Goal: Task Accomplishment & Management: Manage account settings

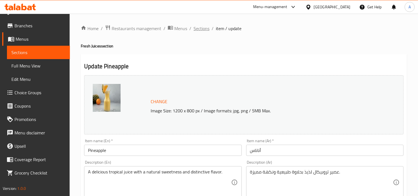
click at [205, 30] on span "Sections" at bounding box center [202, 28] width 16 height 7
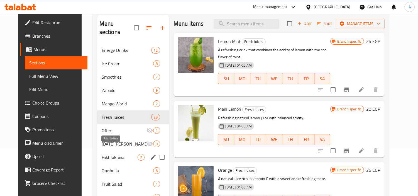
scroll to position [62, 0]
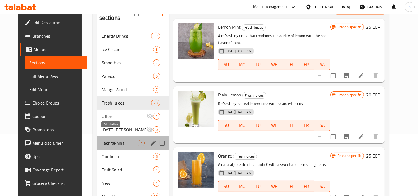
click at [104, 140] on span "Fakhfakhina" at bounding box center [120, 143] width 36 height 7
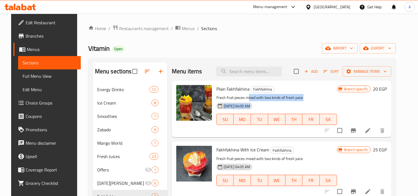
drag, startPoint x: 246, startPoint y: 98, endPoint x: 312, endPoint y: 101, distance: 66.4
click at [312, 101] on div "Plain Fakhfakhina Fakhfakhina Fresh fruit pieces mixed with two kinds of fresh …" at bounding box center [276, 109] width 125 height 52
click at [312, 101] on div "[DATE] 04:05 AM SU MO TU WE TH FR SA" at bounding box center [276, 115] width 125 height 30
click at [270, 95] on p "Fresh fruit pieces mixed with two kinds of fresh juice" at bounding box center [276, 97] width 121 height 7
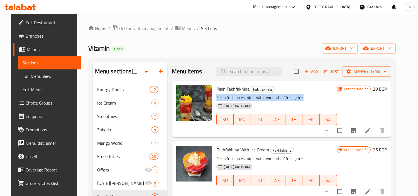
click at [270, 95] on p "Fresh fruit pieces mixed with two kinds of fresh juice" at bounding box center [276, 97] width 121 height 7
click at [357, 127] on icon "Branch-specific-item" at bounding box center [353, 130] width 7 height 7
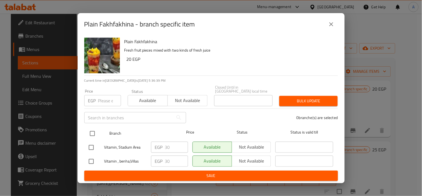
click at [96, 132] on input "checkbox" at bounding box center [93, 134] width 12 height 12
checkbox input "true"
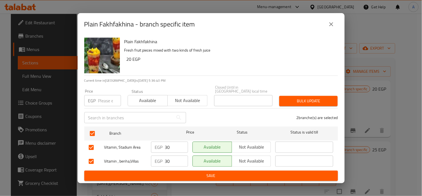
click at [98, 102] on div "EGP Price" at bounding box center [102, 100] width 37 height 11
paste input "35"
type input "35"
click at [295, 101] on span "Bulk update" at bounding box center [309, 100] width 50 height 7
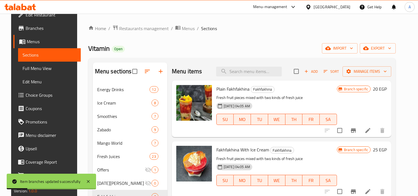
scroll to position [10, 0]
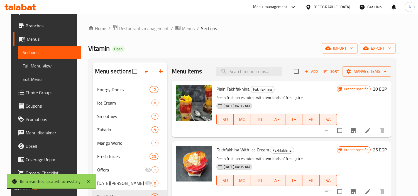
click at [243, 153] on span "Fakhfakhina With Ice Cream" at bounding box center [242, 149] width 53 height 8
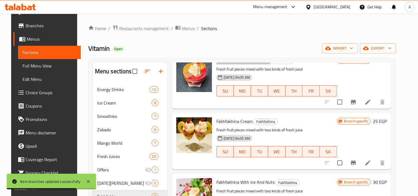
scroll to position [93, 0]
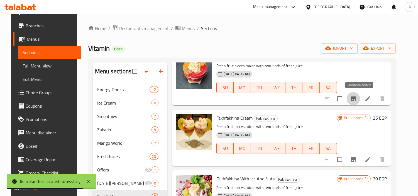
click at [357, 99] on icon "Branch-specific-item" at bounding box center [353, 98] width 7 height 7
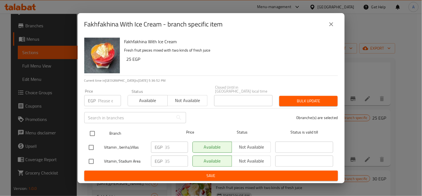
click at [91, 128] on input "checkbox" at bounding box center [93, 134] width 12 height 12
checkbox input "true"
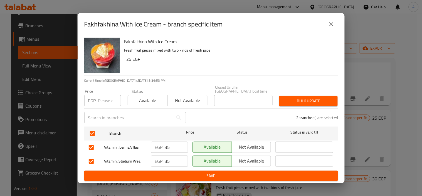
click at [102, 99] on input "number" at bounding box center [109, 100] width 23 height 11
paste input "45"
type input "45"
click at [276, 102] on div "Closed Until in Egypt local time Closed Until in Egypt local time" at bounding box center [243, 96] width 65 height 28
click at [301, 100] on span "Bulk update" at bounding box center [309, 100] width 50 height 7
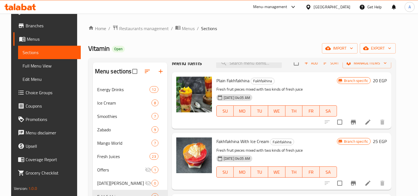
scroll to position [0, 0]
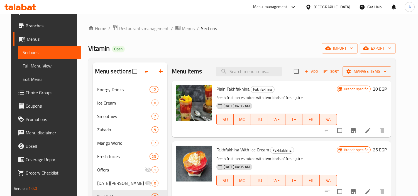
click at [258, 147] on span "Fakhfakhina With Ice Cream" at bounding box center [242, 149] width 53 height 8
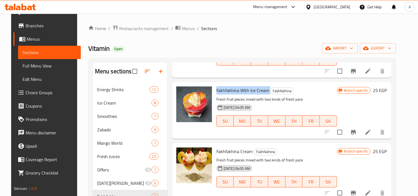
scroll to position [93, 0]
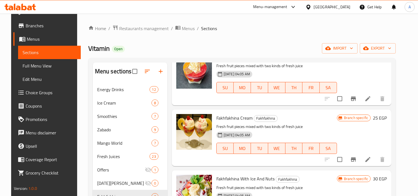
click at [246, 118] on span "Fakhfakhina Cream" at bounding box center [234, 118] width 36 height 8
click at [359, 153] on button "Branch-specific-item" at bounding box center [353, 159] width 13 height 13
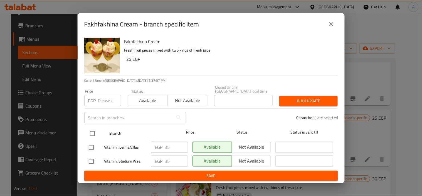
click at [89, 134] on input "checkbox" at bounding box center [93, 134] width 12 height 12
checkbox input "true"
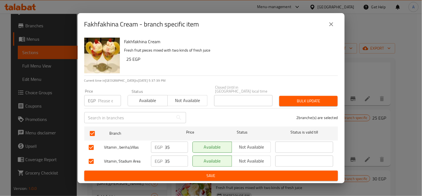
click at [95, 97] on p "EGP" at bounding box center [92, 100] width 8 height 7
click at [109, 98] on input "number" at bounding box center [109, 100] width 23 height 11
paste input "45"
type input "45"
click at [284, 97] on span "Bulk update" at bounding box center [309, 100] width 50 height 7
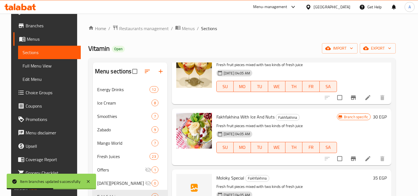
scroll to position [204, 0]
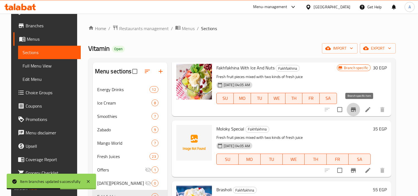
click at [357, 110] on icon "Branch-specific-item" at bounding box center [353, 109] width 7 height 7
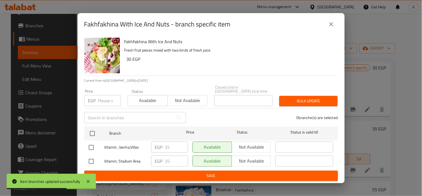
drag, startPoint x: 79, startPoint y: 132, endPoint x: 86, endPoint y: 130, distance: 7.2
click at [80, 132] on div "Fakhfakhina With Ice And Nuts Fresh fruit pieces mixed with two kinds of fresh …" at bounding box center [211, 109] width 267 height 148
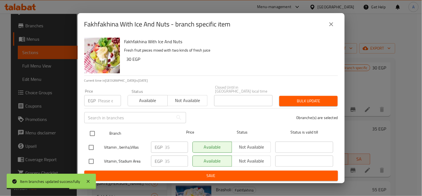
click at [91, 130] on input "checkbox" at bounding box center [93, 134] width 12 height 12
checkbox input "true"
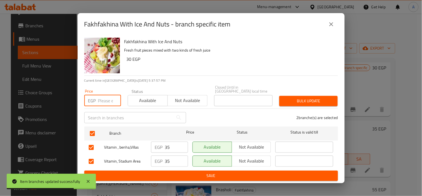
click at [102, 95] on input "number" at bounding box center [109, 100] width 23 height 11
paste input "50"
type input "50"
click at [301, 104] on button "Bulk update" at bounding box center [309, 101] width 58 height 10
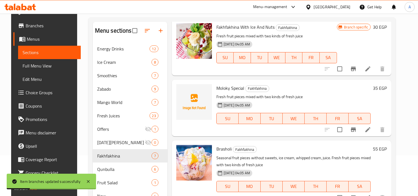
scroll to position [93, 0]
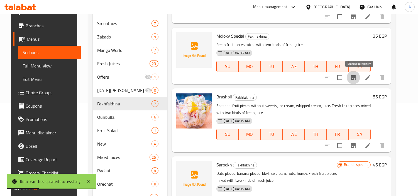
click at [357, 77] on icon "Branch-specific-item" at bounding box center [353, 77] width 7 height 7
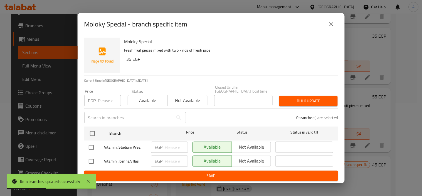
click at [87, 139] on div "Vitamin, Stadium Area" at bounding box center [118, 147] width 62 height 16
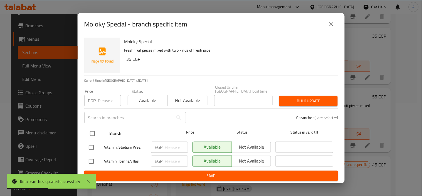
click at [92, 129] on input "checkbox" at bounding box center [93, 134] width 12 height 12
checkbox input "true"
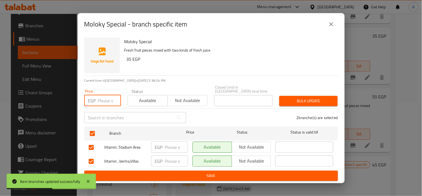
click at [104, 102] on input "number" at bounding box center [109, 100] width 23 height 11
paste input "50"
type input "50"
click at [299, 101] on span "Bulk update" at bounding box center [309, 100] width 50 height 7
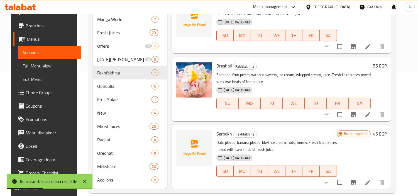
scroll to position [173, 0]
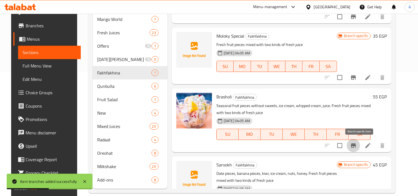
click at [356, 145] on icon "Branch-specific-item" at bounding box center [353, 145] width 5 height 4
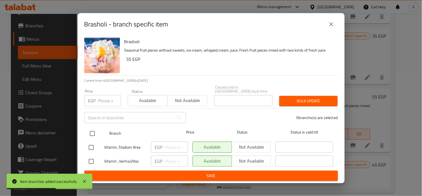
click at [98, 134] on input "checkbox" at bounding box center [93, 134] width 12 height 12
checkbox input "true"
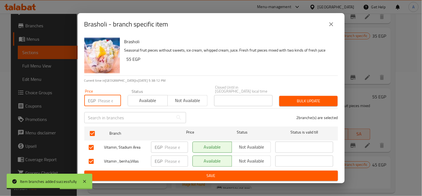
click at [105, 101] on input "number" at bounding box center [109, 100] width 23 height 11
paste input "65"
type input "65"
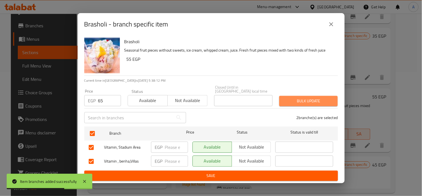
click at [283, 103] on button "Bulk update" at bounding box center [309, 101] width 58 height 10
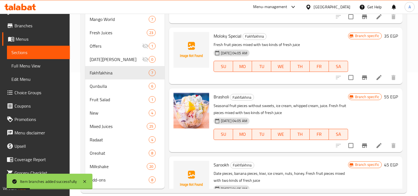
click at [372, 141] on li at bounding box center [379, 145] width 16 height 10
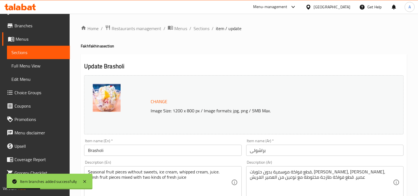
scroll to position [62, 0]
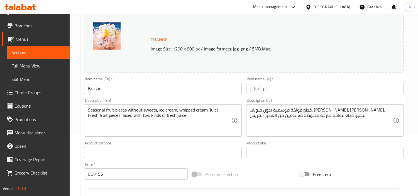
click at [301, 117] on textarea "قطع فواكة موسمية بدون حلويات، ايس كريم، كريم شانتيه، عصير. قطع فواكة طازجة مخلو…" at bounding box center [321, 120] width 143 height 26
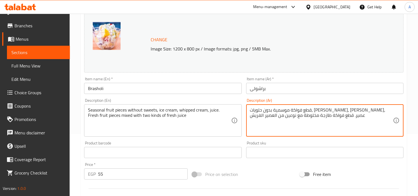
paste textarea
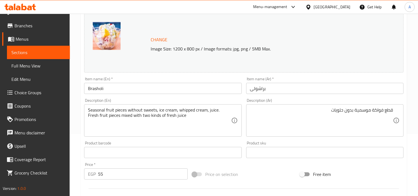
click at [299, 111] on textarea "قطع فواكة موسمية بدون حلويات" at bounding box center [321, 120] width 143 height 26
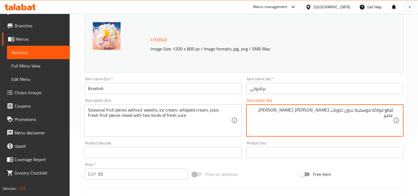
type textarea "قطع فواكة موسمية بدون حلويات، ايس كريم، كريم شانتيه، عصير"
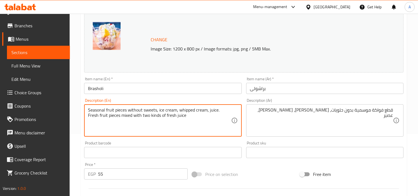
paste textarea "dessert, ice cream, Chantilly cream,"
click at [185, 112] on textarea "Seasonal fruit pieces without dessert, ice cream, Chantilly cream, juice" at bounding box center [159, 120] width 143 height 26
type textarea "Seasonal fruit pieces without dessert, ice cream, Chantilly cream, juice"
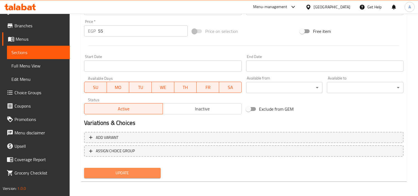
click at [143, 169] on span "Update" at bounding box center [123, 172] width 68 height 7
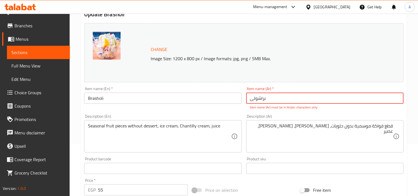
click at [273, 95] on input "براشولی" at bounding box center [324, 97] width 157 height 11
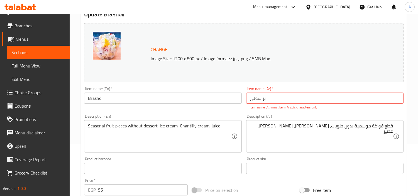
click at [288, 101] on input "براشولی" at bounding box center [324, 97] width 157 height 11
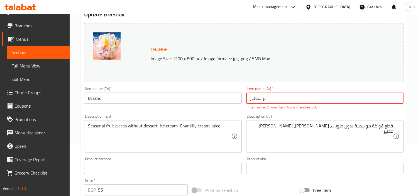
click at [288, 101] on input "براشولی" at bounding box center [324, 97] width 157 height 11
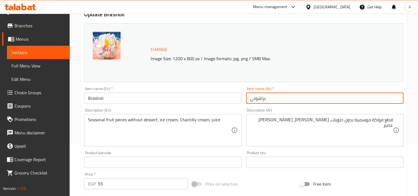
type input "براشولي"
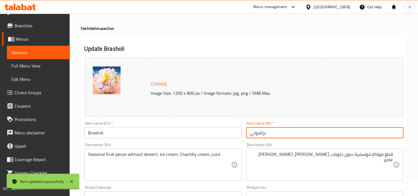
scroll to position [0, 0]
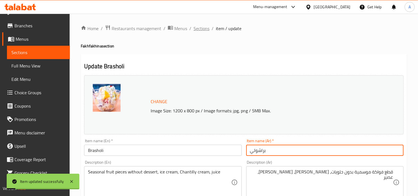
click at [197, 31] on span "Sections" at bounding box center [202, 28] width 16 height 7
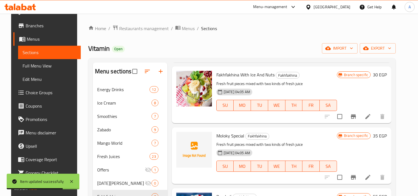
scroll to position [62, 0]
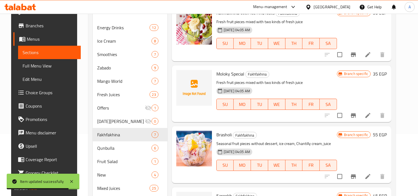
click at [226, 137] on span "Brasholi" at bounding box center [223, 134] width 15 height 8
click at [357, 179] on icon "Branch-specific-item" at bounding box center [353, 176] width 7 height 7
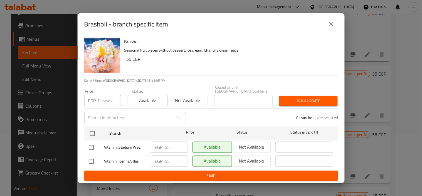
drag, startPoint x: 336, startPoint y: 33, endPoint x: 330, endPoint y: 27, distance: 8.5
click at [336, 33] on div "Brasholi - branch specific item" at bounding box center [211, 24] width 267 height 22
click at [330, 27] on icon "close" at bounding box center [331, 24] width 7 height 7
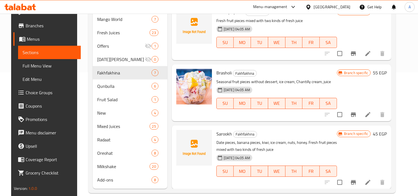
scroll to position [132, 0]
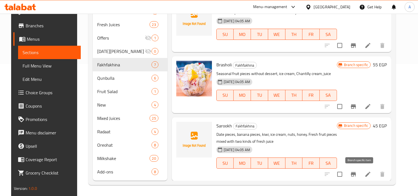
click at [357, 172] on icon "Branch-specific-item" at bounding box center [353, 174] width 7 height 7
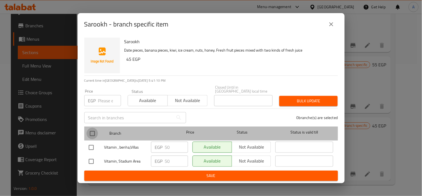
click at [95, 128] on input "checkbox" at bounding box center [93, 134] width 12 height 12
checkbox input "true"
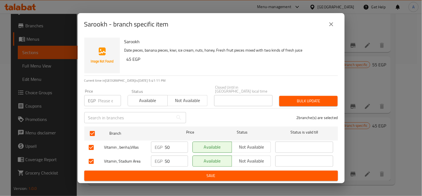
click at [111, 105] on div "Price EGP Price" at bounding box center [102, 98] width 43 height 24
click at [115, 95] on input "1" at bounding box center [109, 100] width 23 height 11
click at [106, 102] on input "1" at bounding box center [109, 100] width 23 height 11
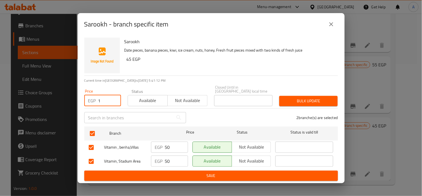
paste input "65"
type input "65"
click at [304, 101] on span "Bulk update" at bounding box center [309, 100] width 50 height 7
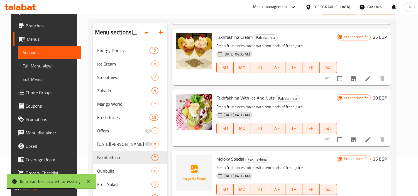
scroll to position [135, 0]
click at [219, 160] on span "Moloky Special" at bounding box center [230, 158] width 28 height 8
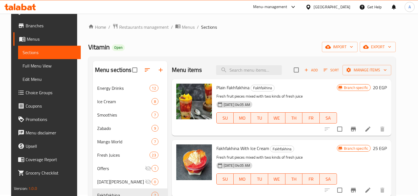
scroll to position [0, 0]
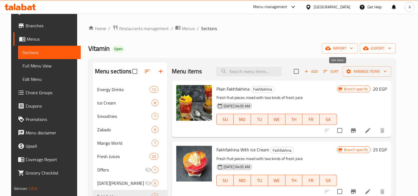
click at [335, 71] on span "Sort" at bounding box center [331, 71] width 15 height 6
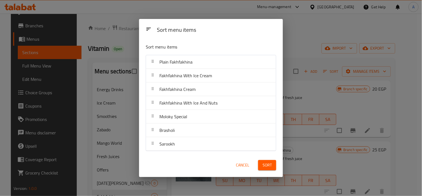
click at [247, 160] on button "Cancel" at bounding box center [243, 165] width 18 height 10
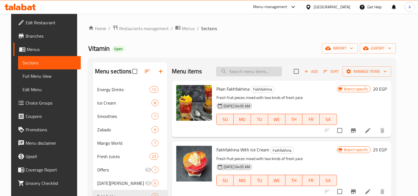
click at [250, 72] on input "search" at bounding box center [249, 72] width 66 height 10
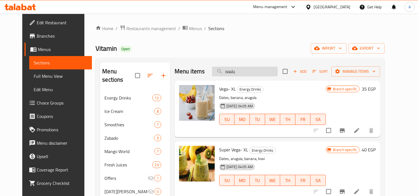
type input "بقعهف"
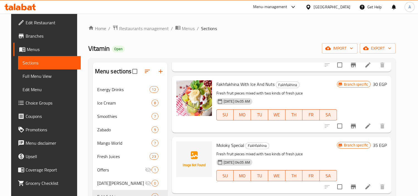
scroll to position [433, 0]
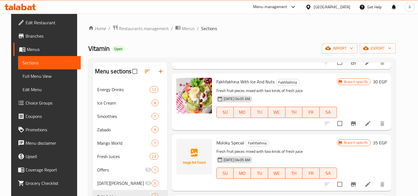
click at [226, 143] on span "Moloky Special" at bounding box center [230, 142] width 28 height 8
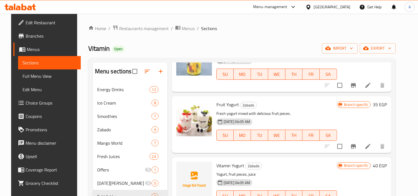
scroll to position [0, 0]
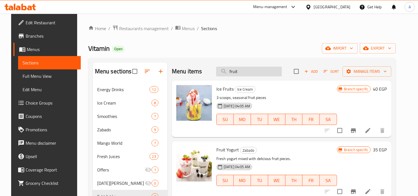
click at [270, 74] on input "fruit" at bounding box center [249, 72] width 66 height 10
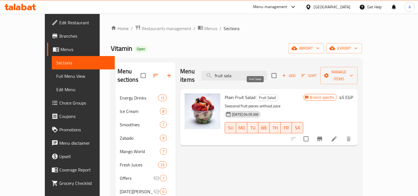
type input "fruit sala"
click at [261, 94] on span "Fruit Salad" at bounding box center [267, 97] width 21 height 6
click at [312, 133] on input "checkbox" at bounding box center [306, 139] width 12 height 12
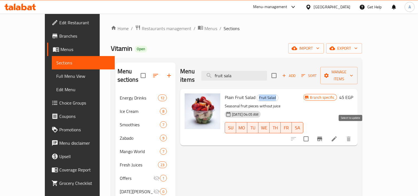
checkbox input "true"
click at [353, 69] on span "Manage items" at bounding box center [339, 76] width 28 height 14
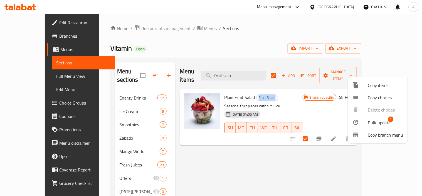
click at [383, 122] on span "Bulk update" at bounding box center [379, 122] width 23 height 7
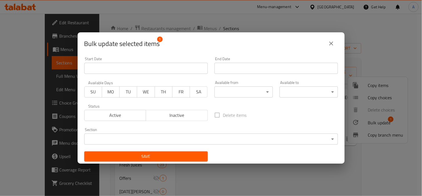
click at [164, 137] on body "​ Menu-management Egypt Get Help A Edit Restaurant Branches Menus Sections Full…" at bounding box center [211, 105] width 422 height 182
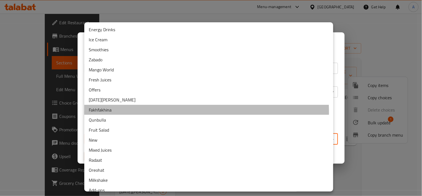
click at [144, 112] on li "Fakhfakhina" at bounding box center [208, 110] width 249 height 10
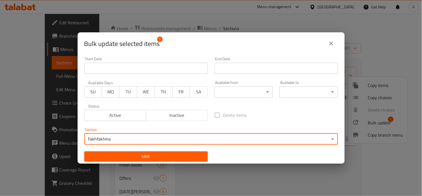
click at [126, 151] on button "Save" at bounding box center [146, 156] width 124 height 10
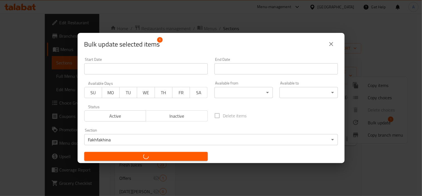
checkbox input "false"
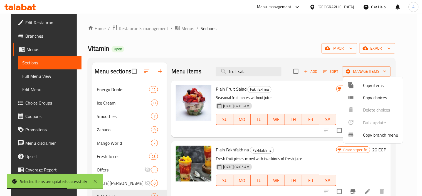
click at [244, 68] on div at bounding box center [211, 98] width 422 height 196
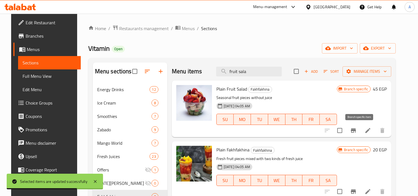
click at [356, 130] on icon "Branch-specific-item" at bounding box center [353, 130] width 5 height 4
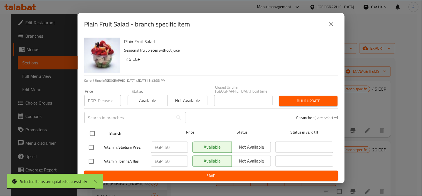
click at [92, 128] on input "checkbox" at bounding box center [93, 134] width 12 height 12
checkbox input "true"
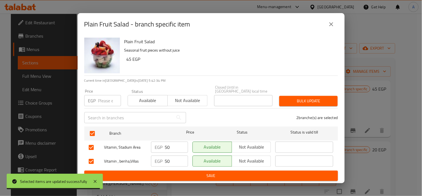
click at [110, 91] on div "Price EGP Price" at bounding box center [102, 97] width 37 height 17
click at [106, 98] on input "number" at bounding box center [109, 100] width 23 height 11
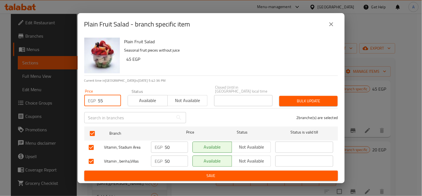
type input "55"
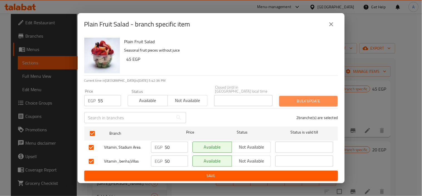
click at [312, 99] on span "Bulk update" at bounding box center [309, 100] width 50 height 7
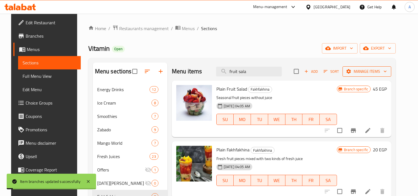
click at [350, 74] on button "Manage items" at bounding box center [367, 71] width 49 height 10
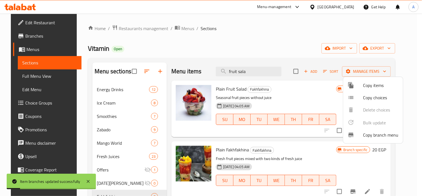
click at [327, 62] on div at bounding box center [211, 98] width 422 height 196
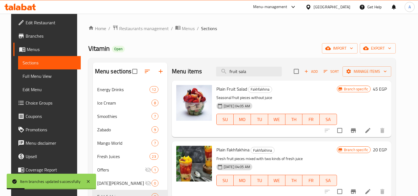
click at [340, 72] on button "Sort" at bounding box center [331, 71] width 18 height 9
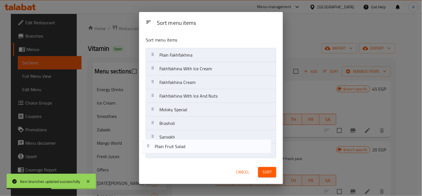
drag, startPoint x: 193, startPoint y: 53, endPoint x: 189, endPoint y: 157, distance: 104.5
click at [189, 157] on nav "Plain Fruit Salad Plain Fakhfakhina Fakhfakhina With Ice Cream Fakhfakhina Crea…" at bounding box center [211, 103] width 131 height 110
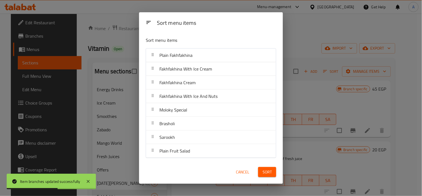
click at [260, 166] on div "Sort" at bounding box center [267, 171] width 25 height 17
click at [262, 169] on button "Sort" at bounding box center [267, 172] width 18 height 10
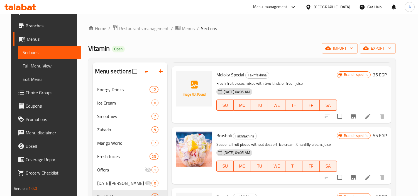
scroll to position [132, 0]
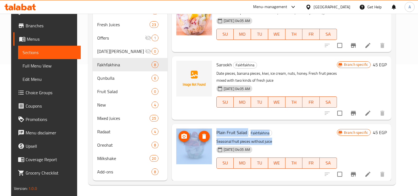
drag, startPoint x: 275, startPoint y: 139, endPoint x: 207, endPoint y: 143, distance: 68.1
click at [207, 143] on div "Plain Fruit Salad Fakhfakhina Seasonal fruit pieces without juice 22-03-2025 04…" at bounding box center [281, 152] width 215 height 52
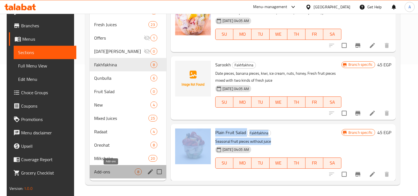
click at [120, 174] on span "Add-ons" at bounding box center [114, 171] width 41 height 7
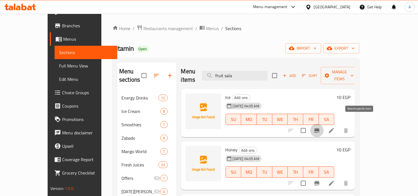
click at [324, 124] on button "Branch-specific-item" at bounding box center [316, 130] width 13 height 13
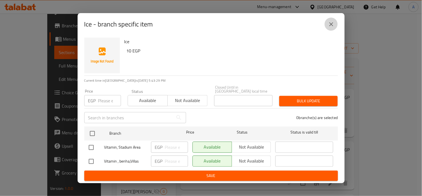
click at [325, 23] on button "close" at bounding box center [331, 24] width 13 height 13
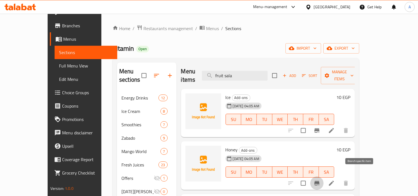
click at [320, 180] on icon "Branch-specific-item" at bounding box center [317, 183] width 7 height 7
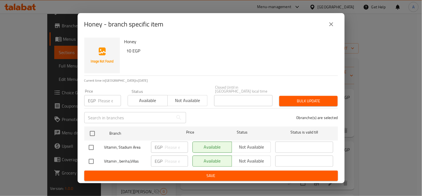
click at [341, 25] on div "Honey - branch specific item" at bounding box center [211, 24] width 267 height 22
click at [332, 26] on icon "close" at bounding box center [331, 24] width 7 height 7
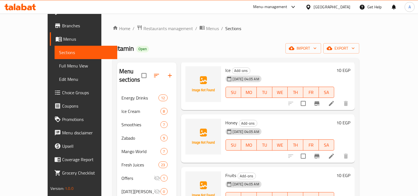
scroll to position [62, 0]
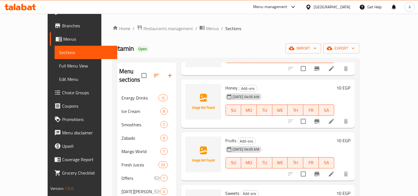
click at [320, 170] on icon "Branch-specific-item" at bounding box center [317, 173] width 7 height 7
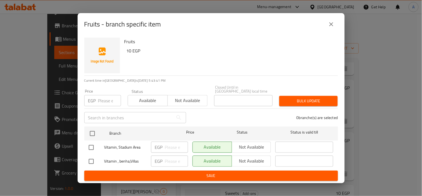
click at [332, 26] on icon "close" at bounding box center [331, 24] width 7 height 7
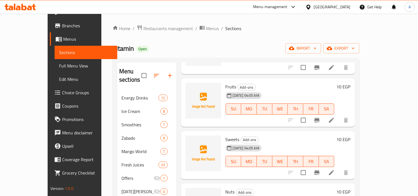
scroll to position [124, 0]
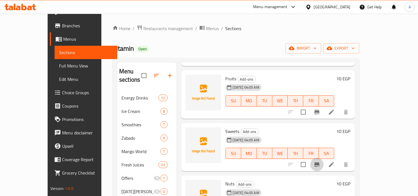
click at [324, 158] on button "Branch-specific-item" at bounding box center [316, 164] width 13 height 13
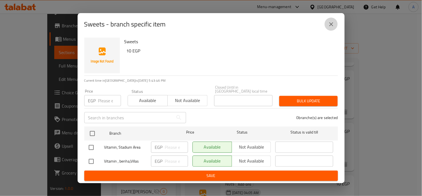
click at [332, 23] on icon "close" at bounding box center [331, 24] width 7 height 7
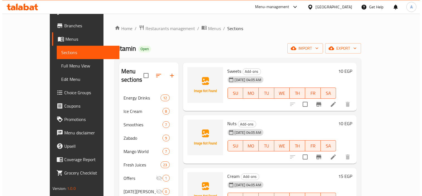
scroll to position [184, 0]
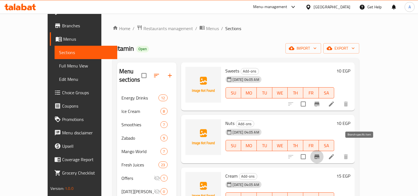
click at [324, 150] on button "Branch-specific-item" at bounding box center [316, 156] width 13 height 13
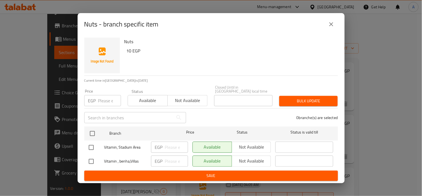
click at [325, 28] on div "Nuts - branch specific item" at bounding box center [211, 24] width 254 height 13
click at [327, 28] on button "close" at bounding box center [331, 24] width 13 height 13
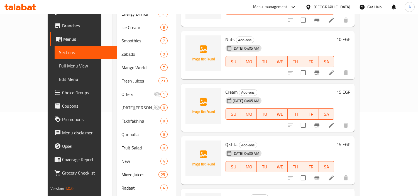
scroll to position [93, 0]
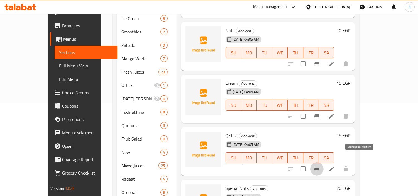
click at [319, 167] on icon "Branch-specific-item" at bounding box center [316, 169] width 5 height 4
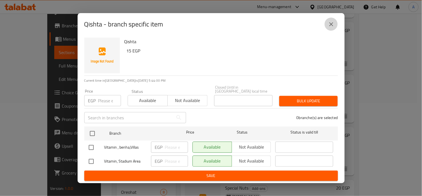
click at [330, 21] on button "close" at bounding box center [331, 24] width 13 height 13
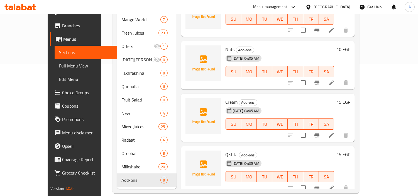
scroll to position [122, 0]
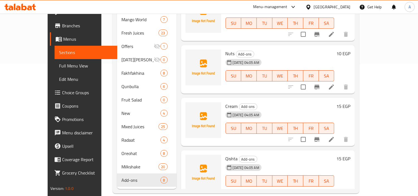
click at [320, 136] on icon "Branch-specific-item" at bounding box center [317, 139] width 7 height 7
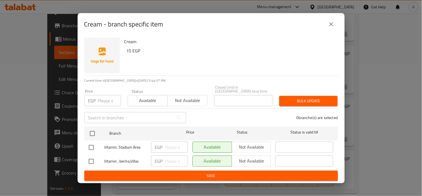
click at [337, 24] on button "close" at bounding box center [331, 24] width 13 height 13
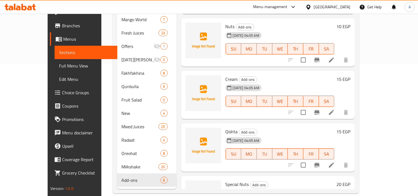
scroll to position [184, 0]
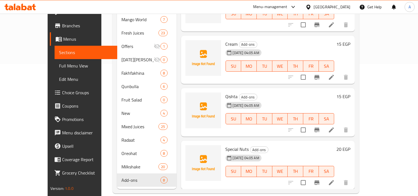
click at [353, 176] on div at bounding box center [318, 182] width 69 height 13
click at [324, 176] on button "Branch-specific-item" at bounding box center [316, 182] width 13 height 13
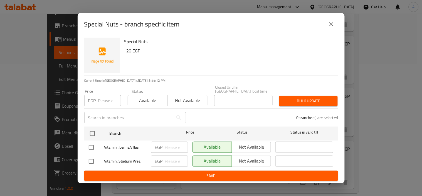
click at [329, 31] on div "Special Nuts - branch specific item" at bounding box center [211, 24] width 254 height 13
click at [329, 24] on icon "close" at bounding box center [331, 24] width 7 height 7
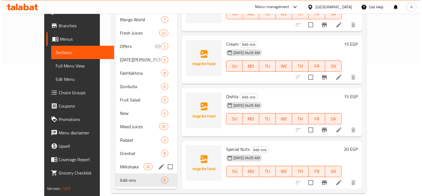
scroll to position [8, 0]
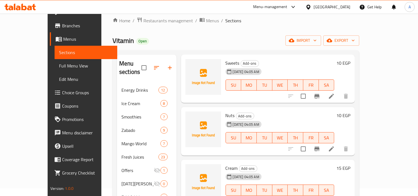
click at [153, 64] on icon "button" at bounding box center [156, 67] width 7 height 7
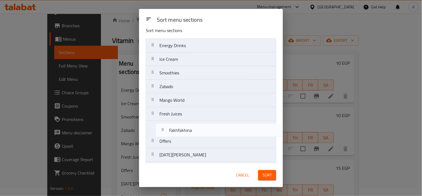
scroll to position [6, 0]
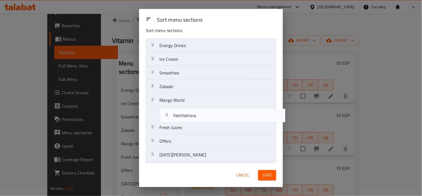
drag, startPoint x: 172, startPoint y: 162, endPoint x: 187, endPoint y: 109, distance: 54.9
click at [187, 109] on nav "Energy Drinks Ice Cream Smoothies Zabado Mango World Fresh Juices Offers Ramada…" at bounding box center [211, 154] width 131 height 233
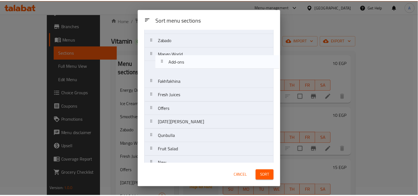
scroll to position [52, 0]
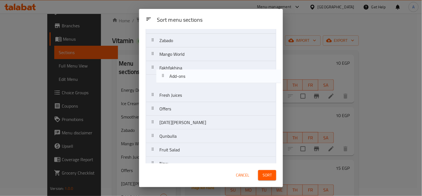
drag, startPoint x: 182, startPoint y: 154, endPoint x: 193, endPoint y: 74, distance: 80.3
click at [193, 74] on nav "Energy Drinks Ice Cream Smoothies Zabado Mango World Fakhfakhina Fresh Juices O…" at bounding box center [211, 108] width 131 height 233
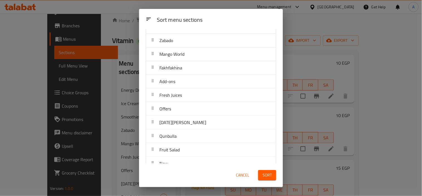
click at [263, 177] on span "Sort" at bounding box center [267, 175] width 9 height 7
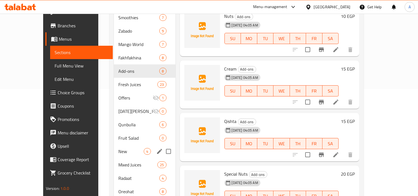
scroll to position [132, 0]
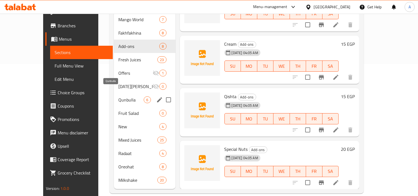
click at [118, 96] on span "Qunbulla" at bounding box center [130, 99] width 25 height 7
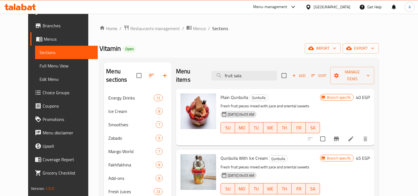
click at [359, 134] on li at bounding box center [351, 139] width 16 height 10
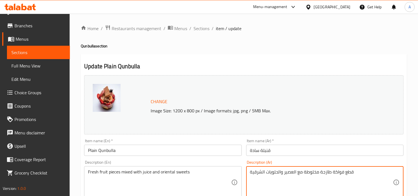
drag, startPoint x: 364, startPoint y: 174, endPoint x: 230, endPoint y: 174, distance: 134.2
click at [208, 31] on span "Sections" at bounding box center [202, 28] width 16 height 7
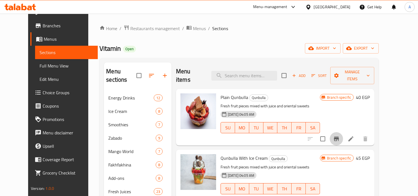
click at [340, 135] on icon "Branch-specific-item" at bounding box center [336, 138] width 7 height 7
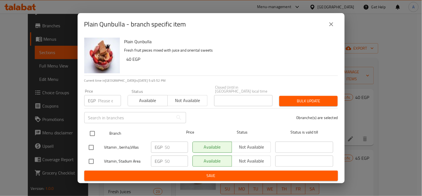
click at [87, 134] on div "Branch Price Status Status is valid till" at bounding box center [211, 133] width 254 height 14
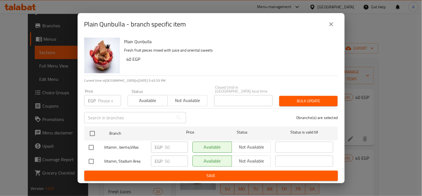
click at [91, 139] on div "Vitamin , benha,Villas" at bounding box center [118, 147] width 62 height 16
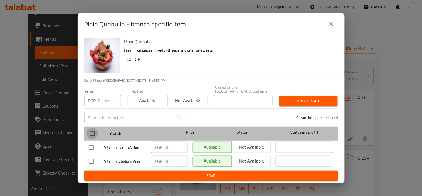
click at [92, 133] on input "checkbox" at bounding box center [93, 134] width 12 height 12
checkbox input "true"
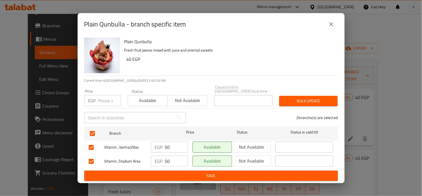
click at [96, 104] on div "EGP Price" at bounding box center [102, 100] width 37 height 11
click at [97, 100] on div "EGP Price" at bounding box center [102, 100] width 37 height 11
paste input "55"
type input "55"
click at [314, 102] on span "Bulk update" at bounding box center [309, 100] width 50 height 7
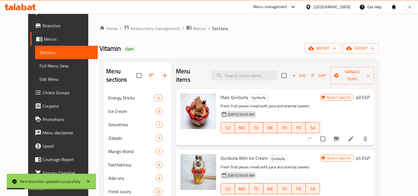
click at [247, 152] on div "Qunbulla With Ice Cream Qunbulla Fresh fruit pieces mixed with juice and orient…" at bounding box center [270, 178] width 104 height 52
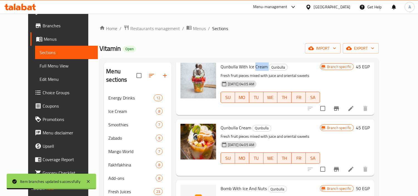
scroll to position [93, 0]
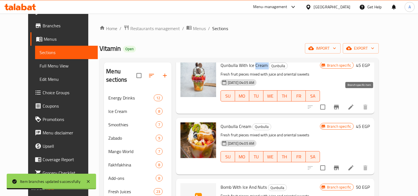
click at [340, 104] on icon "Branch-specific-item" at bounding box center [336, 107] width 7 height 7
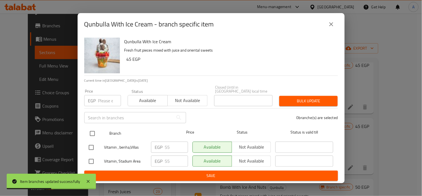
click at [89, 135] on input "checkbox" at bounding box center [93, 134] width 12 height 12
checkbox input "true"
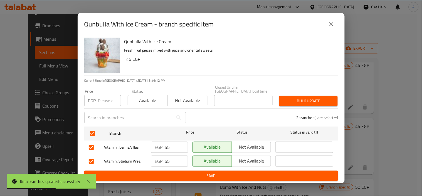
click at [112, 99] on input "number" at bounding box center [109, 100] width 23 height 11
click at [113, 96] on input "1" at bounding box center [109, 100] width 23 height 11
paste input "65"
click at [108, 98] on input "165" at bounding box center [109, 100] width 23 height 11
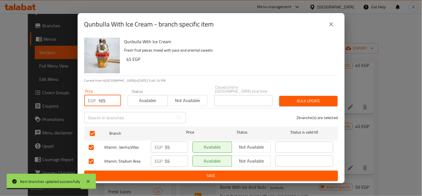
click at [108, 98] on input "165" at bounding box center [109, 100] width 23 height 11
paste input "number"
type input "65"
click at [333, 110] on div "2 branche(s) are selected" at bounding box center [266, 117] width 152 height 20
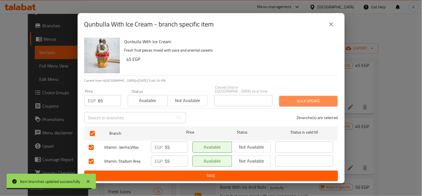
click at [320, 96] on button "Bulk update" at bounding box center [309, 101] width 58 height 10
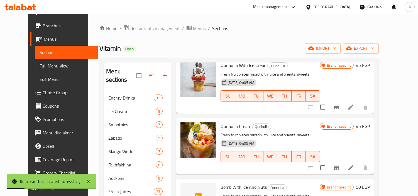
click at [339, 165] on icon "Branch-specific-item" at bounding box center [336, 167] width 5 height 4
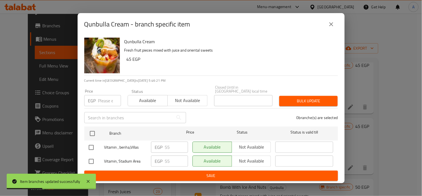
click at [326, 23] on button "close" at bounding box center [331, 24] width 13 height 13
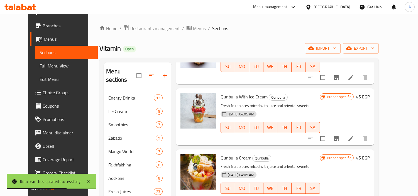
scroll to position [62, 0]
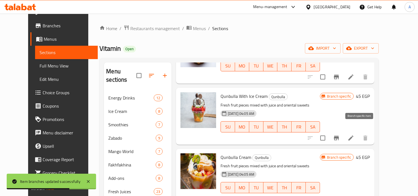
click at [343, 131] on button "Branch-specific-item" at bounding box center [336, 137] width 13 height 13
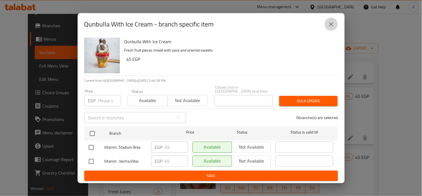
click at [331, 26] on icon "close" at bounding box center [332, 24] width 4 height 4
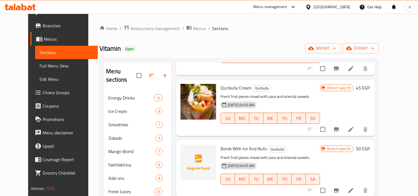
scroll to position [136, 0]
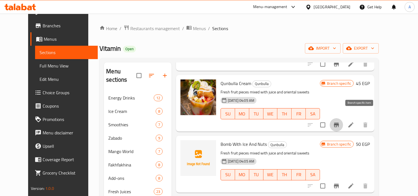
click at [339, 123] on icon "Branch-specific-item" at bounding box center [336, 125] width 5 height 4
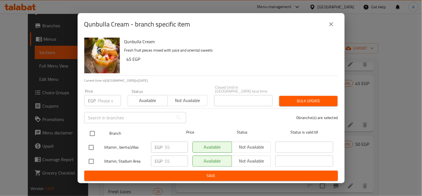
click at [96, 131] on input "checkbox" at bounding box center [93, 134] width 12 height 12
checkbox input "true"
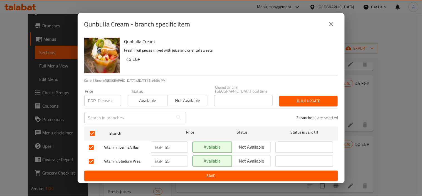
click at [107, 98] on input "number" at bounding box center [109, 100] width 23 height 11
paste input "65"
type input "65"
click at [311, 99] on span "Bulk update" at bounding box center [309, 100] width 50 height 7
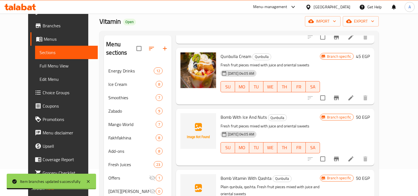
scroll to position [62, 0]
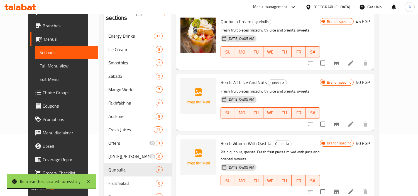
click at [221, 78] on span "Bomb With Ice And Nuts" at bounding box center [244, 82] width 46 height 8
click at [339, 122] on icon "Branch-specific-item" at bounding box center [336, 124] width 5 height 4
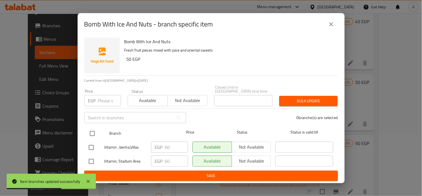
click at [93, 130] on input "checkbox" at bounding box center [93, 134] width 12 height 12
checkbox input "true"
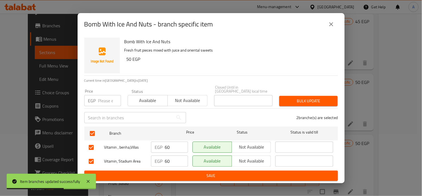
click at [104, 103] on input "number" at bounding box center [109, 100] width 23 height 11
paste input "65"
type input "65"
click at [293, 97] on span "Bulk update" at bounding box center [309, 100] width 50 height 7
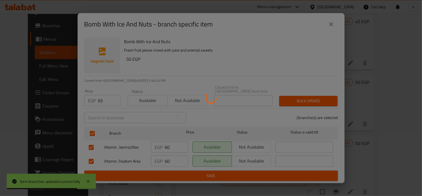
click at [377, 119] on div at bounding box center [211, 98] width 422 height 196
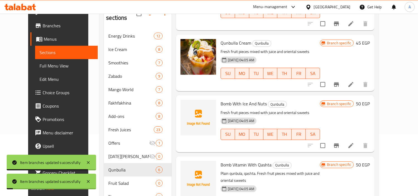
scroll to position [105, 0]
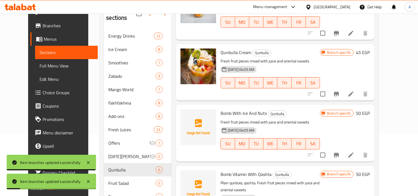
click at [354, 151] on icon at bounding box center [351, 154] width 7 height 7
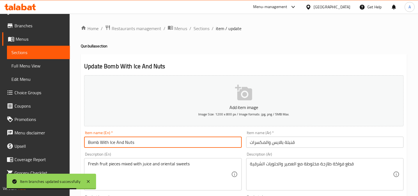
click at [90, 144] on input "Bomb With Ice And Nuts" at bounding box center [162, 141] width 157 height 11
click at [91, 144] on input "Bomb With Ice And Nuts" at bounding box center [162, 141] width 157 height 11
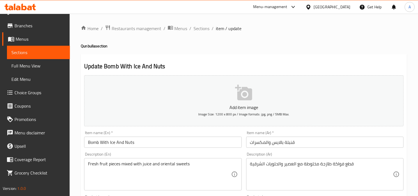
click at [82, 46] on h4 "Qunbulla section" at bounding box center [244, 46] width 326 height 6
copy h4 "Qunbulla"
click at [88, 141] on input "Bomb With Ice And Nuts" at bounding box center [162, 141] width 157 height 11
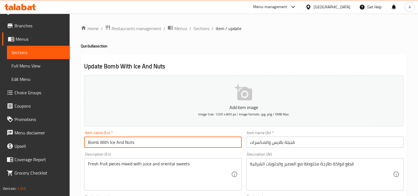
click at [88, 141] on input "Bomb With Ice And Nuts" at bounding box center [162, 141] width 157 height 11
paste input "Qunbulla"
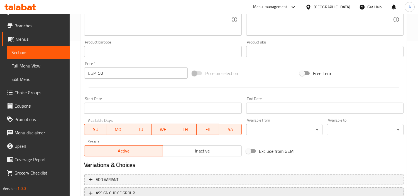
scroll to position [197, 0]
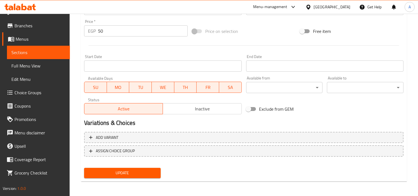
type input "Qunbulla With Ice And Nuts"
click at [134, 166] on div "Update" at bounding box center [122, 172] width 81 height 15
click at [133, 177] on button "Update" at bounding box center [122, 173] width 77 height 10
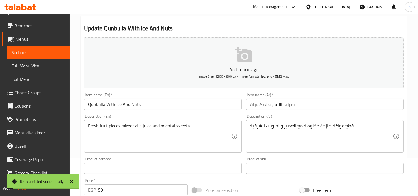
scroll to position [0, 0]
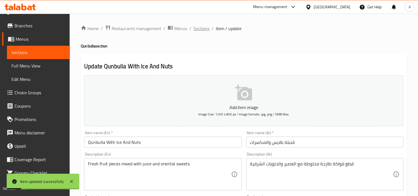
click at [207, 30] on span "Sections" at bounding box center [202, 28] width 16 height 7
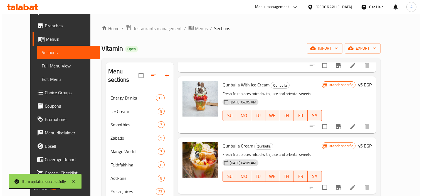
scroll to position [31, 0]
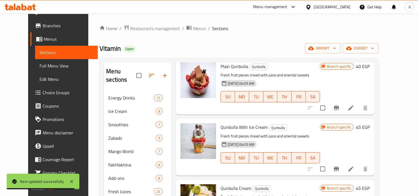
click at [339, 167] on icon "Branch-specific-item" at bounding box center [336, 169] width 5 height 4
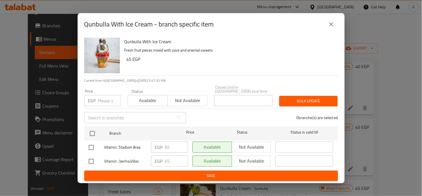
click at [330, 28] on icon "close" at bounding box center [331, 24] width 7 height 7
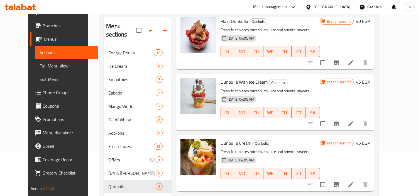
scroll to position [62, 0]
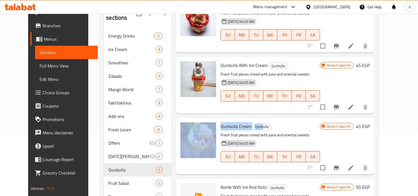
drag, startPoint x: 212, startPoint y: 116, endPoint x: 255, endPoint y: 118, distance: 42.7
click at [255, 120] on div "Qunbulla Cream Qunbulla Fresh fruit pieces mixed with juice and oriental sweets…" at bounding box center [275, 146] width 194 height 52
click at [238, 122] on span "Qunbulla Cream" at bounding box center [236, 126] width 31 height 8
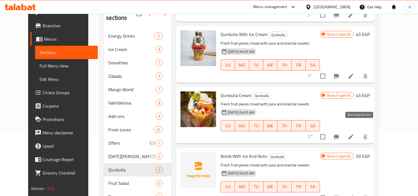
click at [340, 133] on icon "Branch-specific-item" at bounding box center [336, 136] width 7 height 7
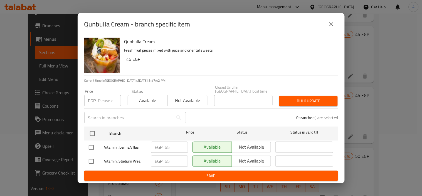
click at [333, 26] on icon "close" at bounding box center [331, 24] width 7 height 7
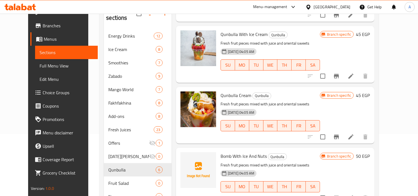
scroll to position [93, 0]
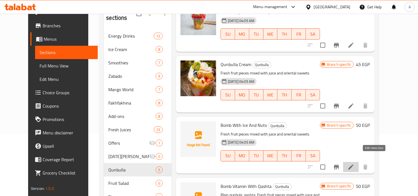
click at [354, 163] on icon at bounding box center [351, 166] width 7 height 7
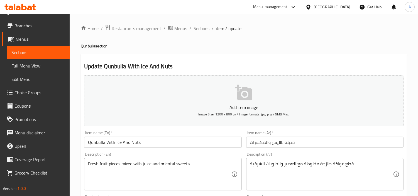
click at [91, 44] on h4 "Qunbulla section" at bounding box center [244, 46] width 326 height 6
copy h4 "Qunbulla"
click at [207, 25] on span "Sections" at bounding box center [202, 28] width 16 height 7
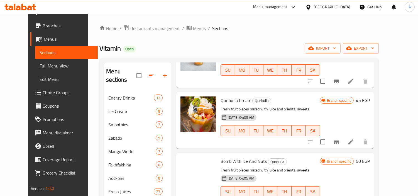
scroll to position [136, 0]
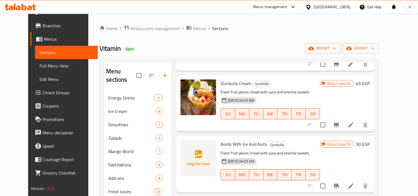
click at [359, 181] on li at bounding box center [351, 186] width 16 height 10
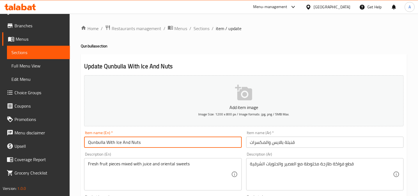
click at [96, 140] on input "Qunbulla With Ice And Nuts" at bounding box center [162, 141] width 157 height 11
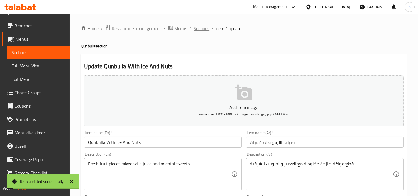
click at [200, 25] on span "Sections" at bounding box center [202, 28] width 16 height 7
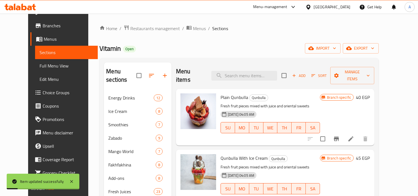
click at [275, 46] on div "Vitamin Open import export" at bounding box center [238, 48] width 279 height 10
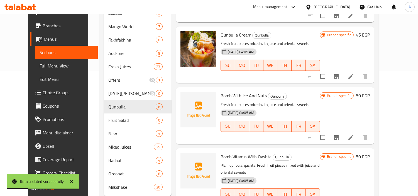
scroll to position [62, 0]
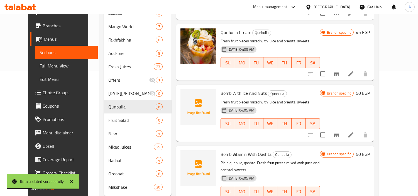
click at [231, 89] on span "Bomb With Ice And Nuts" at bounding box center [244, 93] width 46 height 8
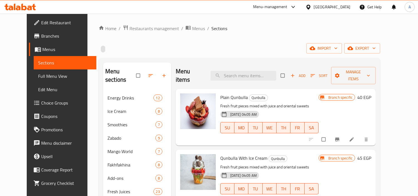
click at [263, 170] on div "[DATE] 04:05 AM SU MO TU WE TH FR SA" at bounding box center [269, 185] width 103 height 30
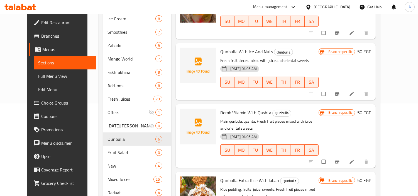
scroll to position [93, 0]
click at [344, 155] on button "Branch-specific-item" at bounding box center [337, 161] width 13 height 12
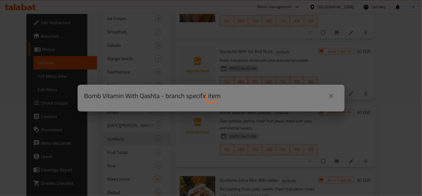
click at [95, 111] on div at bounding box center [211, 98] width 422 height 196
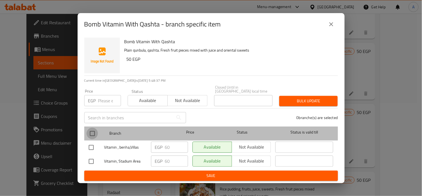
click at [94, 130] on input "checkbox" at bounding box center [93, 134] width 12 height 12
checkbox input "true"
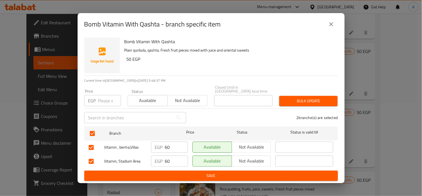
click at [92, 101] on p "EGP" at bounding box center [92, 100] width 8 height 7
click at [100, 101] on input "number" at bounding box center [109, 100] width 23 height 11
paste input "70"
type input "70"
click at [311, 104] on button "Bulk update" at bounding box center [309, 101] width 58 height 10
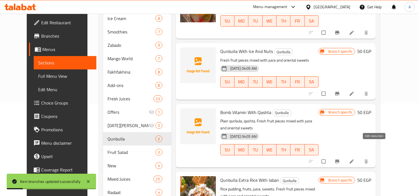
click at [354, 158] on icon at bounding box center [352, 161] width 6 height 6
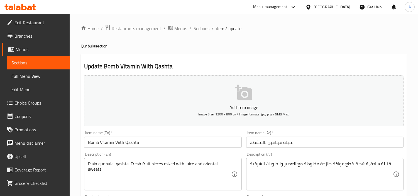
click at [91, 47] on h4 "Qunbulla section" at bounding box center [244, 46] width 326 height 6
copy h4 "Qunbulla"
click at [98, 141] on input "Bomb Vitamin With Qashta" at bounding box center [162, 141] width 157 height 11
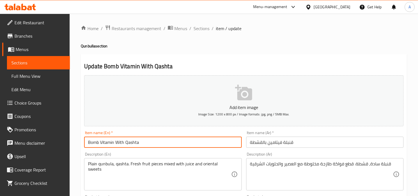
paste input "Qunbulla"
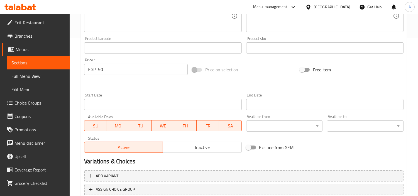
scroll to position [197, 0]
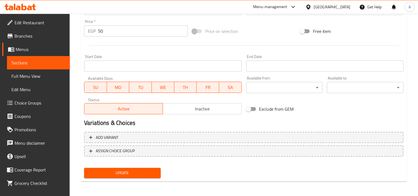
type input "Qunbulla Vitamin With Qashta"
click at [128, 176] on button "Update" at bounding box center [122, 173] width 77 height 10
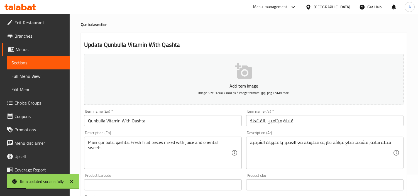
scroll to position [62, 0]
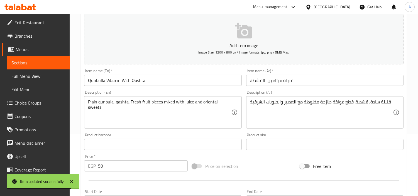
click at [287, 97] on div "قنبلة سادة، قشطة. قطع فواكة طازجة مخلوطة مع العصير والحلويات الشرقية Descriptio…" at bounding box center [324, 112] width 157 height 32
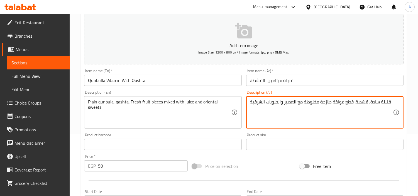
drag, startPoint x: 389, startPoint y: 104, endPoint x: 362, endPoint y: 105, distance: 27.1
click at [362, 105] on textarea "قنبلة سادة، قشطة. قطع فواكة طازجة مخلوطة مع العصير والحلويات الشرقية" at bounding box center [321, 112] width 143 height 26
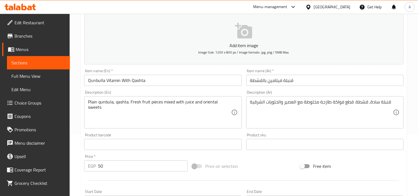
click at [324, 118] on textarea "قنبلة سادة، قشطة. قطع فواكة طازجة مخلوطة مع العصير والحلويات الشرقية" at bounding box center [321, 112] width 143 height 26
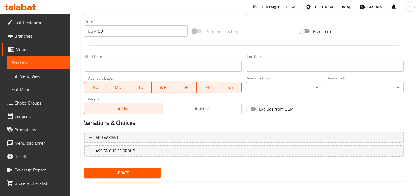
scroll to position [104, 0]
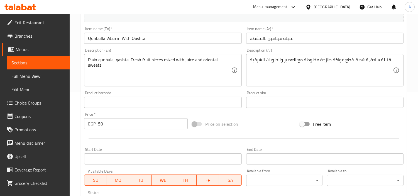
click at [325, 32] on div "Item name (Ar)   * قنبلة فيتامين بالقشطة Item name (Ar) *" at bounding box center [324, 35] width 157 height 17
click at [327, 36] on input "قنبلة فيتامين بالقشطة" at bounding box center [324, 38] width 157 height 11
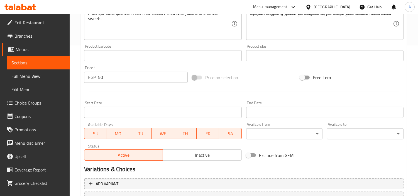
scroll to position [197, 0]
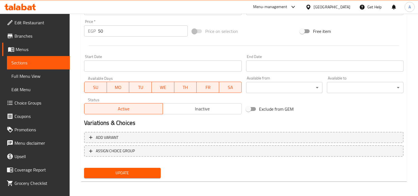
click at [121, 160] on nav at bounding box center [243, 161] width 319 height 4
click at [126, 171] on span "Update" at bounding box center [123, 172] width 68 height 7
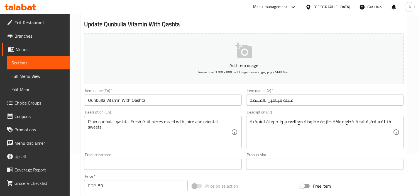
scroll to position [0, 0]
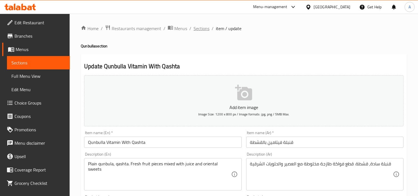
click at [207, 25] on span "Sections" at bounding box center [202, 28] width 16 height 7
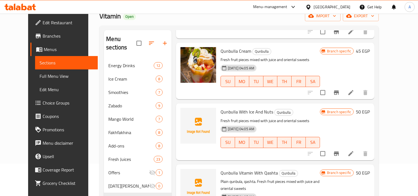
scroll to position [62, 0]
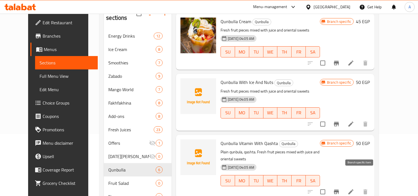
click at [339, 189] on icon "Branch-specific-item" at bounding box center [336, 191] width 5 height 4
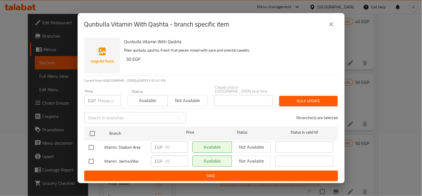
click at [330, 28] on icon "close" at bounding box center [331, 24] width 7 height 7
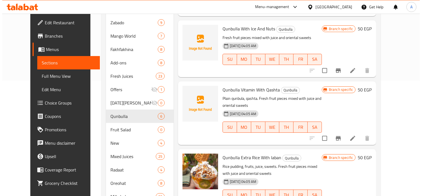
scroll to position [124, 0]
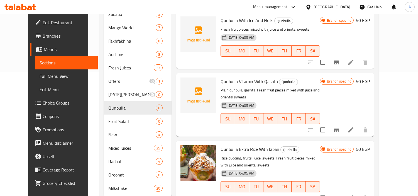
click at [223, 145] on span "Qunbulla Extra Rice With laban" at bounding box center [250, 149] width 59 height 8
drag, startPoint x: 223, startPoint y: 134, endPoint x: 337, endPoint y: 151, distance: 115.5
click at [224, 145] on span "Qunbulla Extra Rice With laban" at bounding box center [250, 149] width 59 height 8
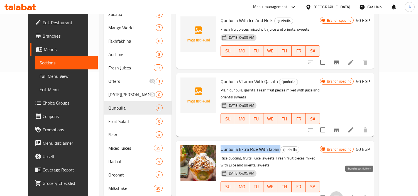
click at [340, 194] on icon "Branch-specific-item" at bounding box center [336, 197] width 7 height 7
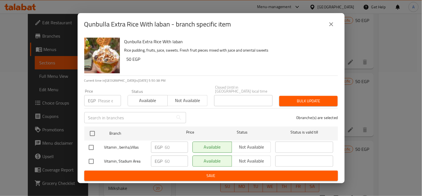
drag, startPoint x: 93, startPoint y: 133, endPoint x: 107, endPoint y: 108, distance: 28.8
click at [93, 134] on input "checkbox" at bounding box center [93, 134] width 12 height 12
checkbox input "true"
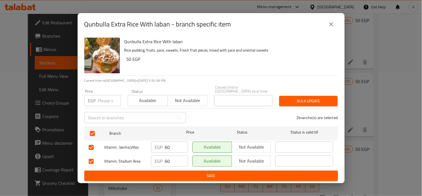
click at [106, 101] on input "number" at bounding box center [109, 100] width 23 height 11
paste input "70"
type input "70"
click at [290, 102] on button "Bulk update" at bounding box center [309, 101] width 58 height 10
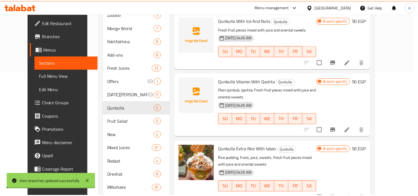
scroll to position [136, 0]
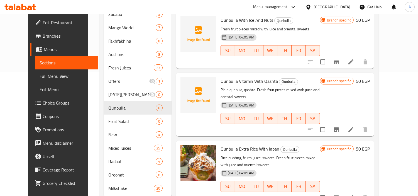
click at [224, 77] on span "Qunbulla Vitamin With Qashta" at bounding box center [249, 81] width 57 height 8
copy span "Qunbulla"
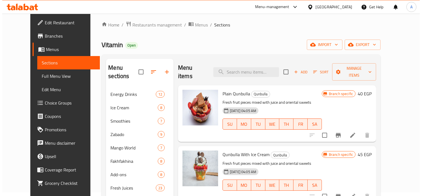
scroll to position [0, 0]
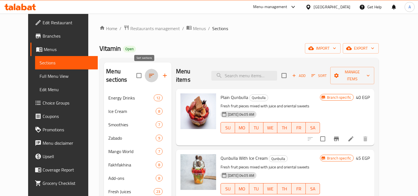
click at [148, 72] on icon "button" at bounding box center [151, 75] width 7 height 7
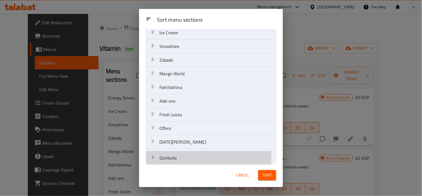
scroll to position [35, 0]
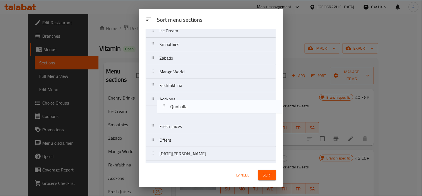
drag, startPoint x: 175, startPoint y: 159, endPoint x: 189, endPoint y: 101, distance: 59.8
click at [189, 101] on nav "Energy Drinks Ice Cream Smoothies Zabado Mango World Fakhfakhina Add-ons Fresh …" at bounding box center [211, 126] width 131 height 233
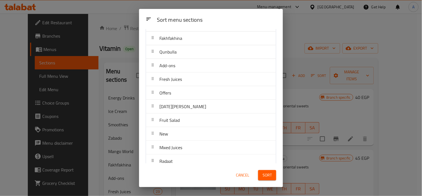
scroll to position [97, 0]
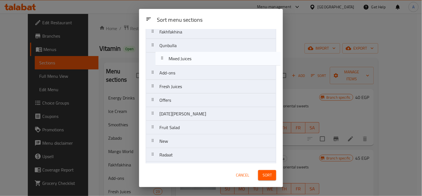
drag, startPoint x: 183, startPoint y: 134, endPoint x: 195, endPoint y: 53, distance: 82.0
click at [195, 53] on nav "Energy Drinks Ice Cream Smoothies Zabado Mango World Fakhfakhina Qunbulla Add-o…" at bounding box center [211, 73] width 131 height 233
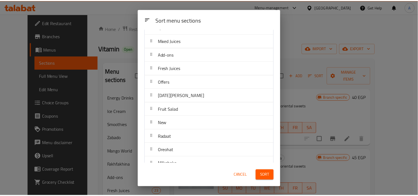
scroll to position [116, 0]
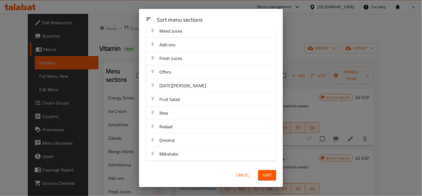
click at [271, 174] on span "Sort" at bounding box center [267, 175] width 9 height 7
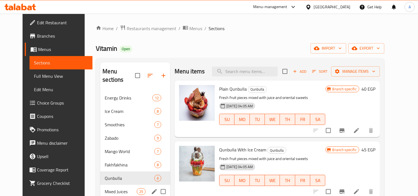
click at [120, 188] on span "Mixed Juices" at bounding box center [121, 191] width 32 height 7
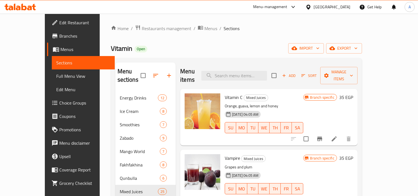
click at [323, 135] on icon "Branch-specific-item" at bounding box center [319, 138] width 7 height 7
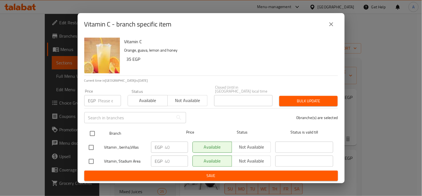
click at [89, 130] on input "checkbox" at bounding box center [93, 134] width 12 height 12
checkbox input "true"
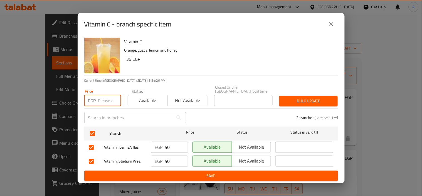
click at [109, 95] on input "number" at bounding box center [109, 100] width 23 height 11
paste input "45"
type input "45"
click at [305, 98] on span "Bulk update" at bounding box center [309, 100] width 50 height 7
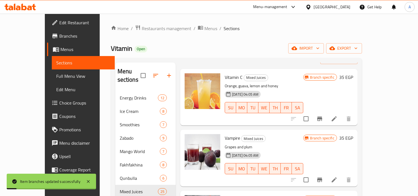
scroll to position [31, 0]
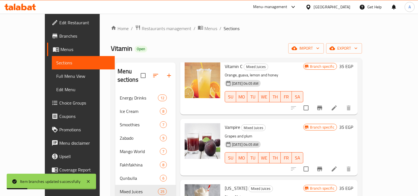
click at [355, 162] on div at bounding box center [321, 168] width 69 height 13
click at [323, 165] on icon "Branch-specific-item" at bounding box center [319, 168] width 7 height 7
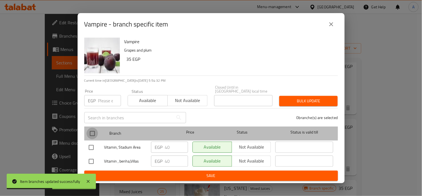
click at [88, 129] on input "checkbox" at bounding box center [93, 134] width 12 height 12
checkbox input "true"
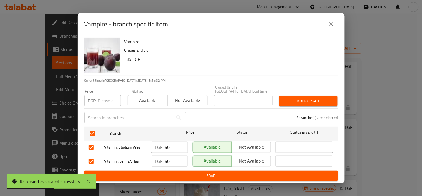
click at [99, 97] on input "number" at bounding box center [109, 100] width 23 height 11
paste input "45"
type input "45"
click at [309, 98] on span "Bulk update" at bounding box center [309, 100] width 50 height 7
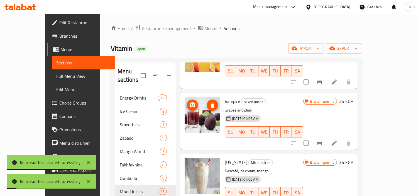
scroll to position [93, 0]
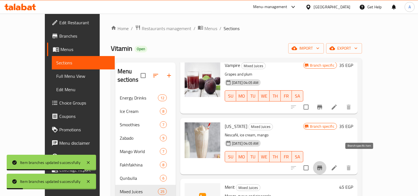
click at [323, 164] on icon "Branch-specific-item" at bounding box center [319, 167] width 7 height 7
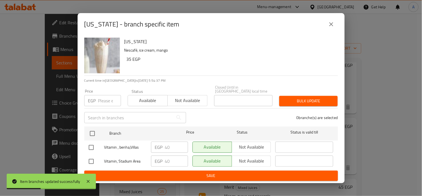
drag, startPoint x: 92, startPoint y: 134, endPoint x: 101, endPoint y: 113, distance: 23.0
click at [92, 134] on input "checkbox" at bounding box center [93, 134] width 12 height 12
checkbox input "true"
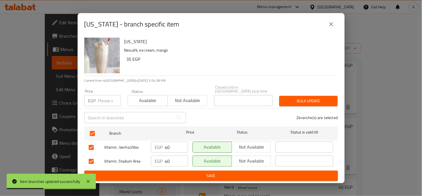
click at [102, 98] on input "number" at bounding box center [109, 100] width 23 height 11
paste input "50"
type input "50"
click at [307, 96] on button "Bulk update" at bounding box center [309, 101] width 58 height 10
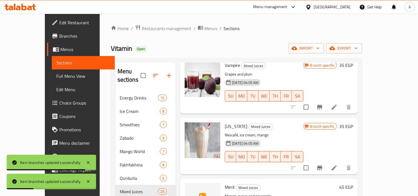
scroll to position [124, 0]
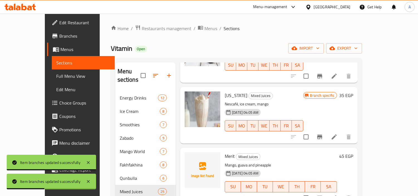
click at [225, 152] on span "Merit" at bounding box center [230, 156] width 10 height 8
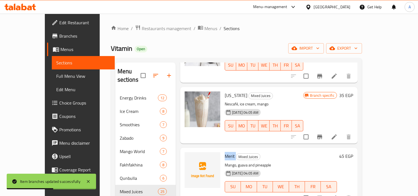
scroll to position [31, 0]
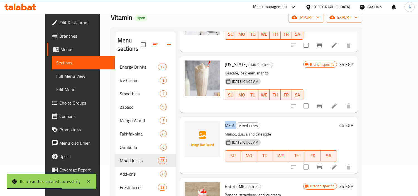
click at [323, 163] on icon "Branch-specific-item" at bounding box center [319, 166] width 7 height 7
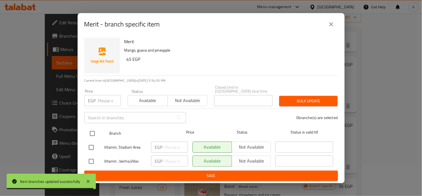
click at [92, 132] on input "checkbox" at bounding box center [93, 134] width 12 height 12
checkbox input "true"
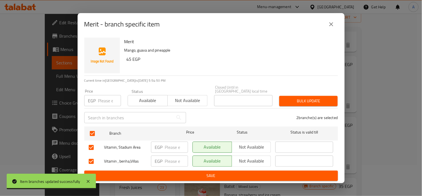
click at [103, 106] on div "Price EGP Price" at bounding box center [102, 98] width 43 height 24
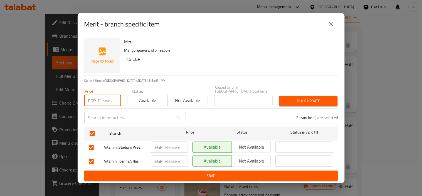
click at [101, 98] on input "number" at bounding box center [109, 100] width 23 height 11
paste input "60"
type input "60"
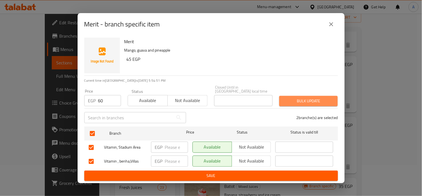
click at [311, 97] on span "Bulk update" at bounding box center [309, 100] width 50 height 7
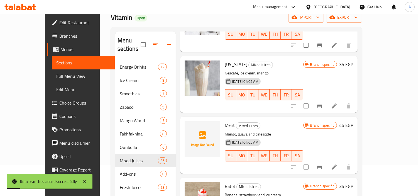
click at [225, 131] on p "Mango, guava and pineapple" at bounding box center [264, 134] width 78 height 7
click at [232, 131] on p "Mango, guava and pineapple" at bounding box center [264, 134] width 78 height 7
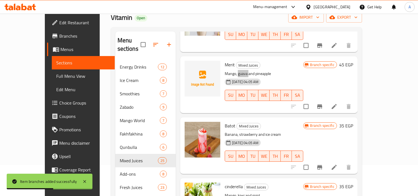
scroll to position [216, 0]
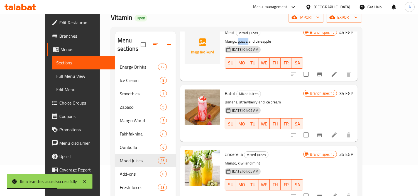
click at [326, 129] on button "Branch-specific-item" at bounding box center [319, 134] width 13 height 13
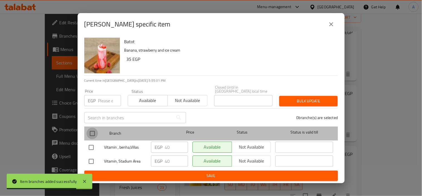
click at [89, 133] on input "checkbox" at bounding box center [93, 134] width 12 height 12
checkbox input "true"
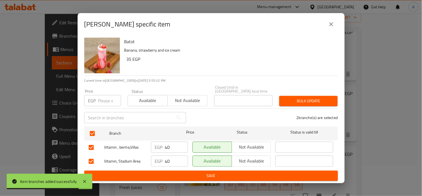
click at [102, 91] on div "Price EGP Price" at bounding box center [102, 97] width 37 height 17
click at [111, 99] on input "number" at bounding box center [109, 100] width 23 height 11
paste input "50"
type input "50"
click at [289, 97] on span "Bulk update" at bounding box center [309, 100] width 50 height 7
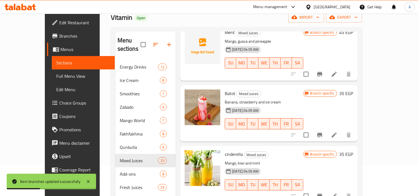
scroll to position [247, 0]
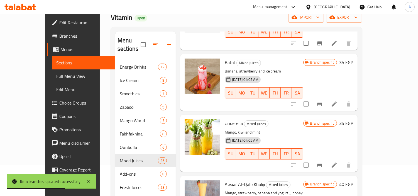
click at [326, 158] on button "Branch-specific-item" at bounding box center [319, 164] width 13 height 13
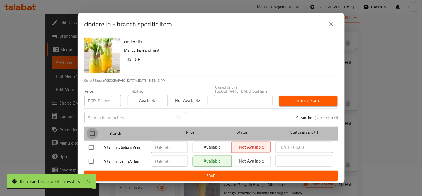
click at [91, 130] on input "checkbox" at bounding box center [93, 134] width 12 height 12
checkbox input "true"
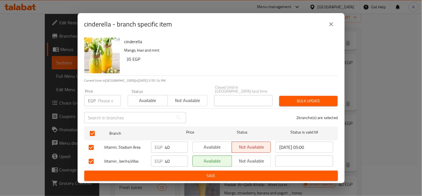
click at [102, 100] on input "number" at bounding box center [109, 100] width 23 height 11
paste input "55"
type input "55"
click at [301, 98] on span "Bulk update" at bounding box center [309, 100] width 50 height 7
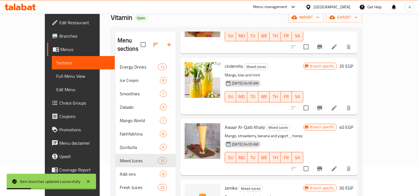
scroll to position [309, 0]
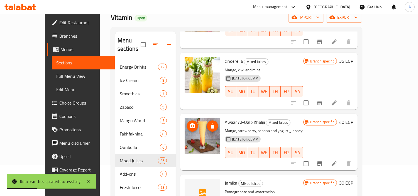
click at [209, 123] on icon "delete image" at bounding box center [212, 126] width 7 height 7
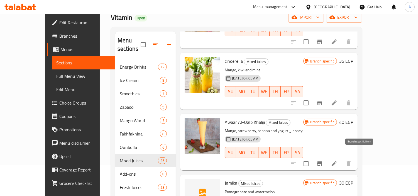
click at [326, 157] on button "Branch-specific-item" at bounding box center [319, 163] width 13 height 13
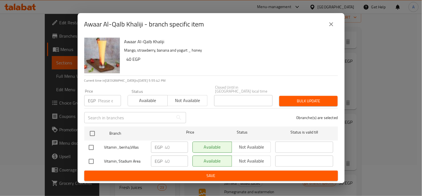
drag, startPoint x: 96, startPoint y: 131, endPoint x: 104, endPoint y: 111, distance: 21.7
click at [96, 131] on input "checkbox" at bounding box center [93, 134] width 12 height 12
checkbox input "true"
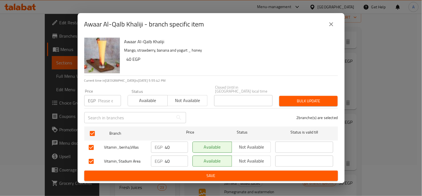
click at [105, 98] on input "number" at bounding box center [109, 100] width 23 height 11
paste input "50"
type input "50"
click at [301, 96] on button "Bulk update" at bounding box center [309, 101] width 58 height 10
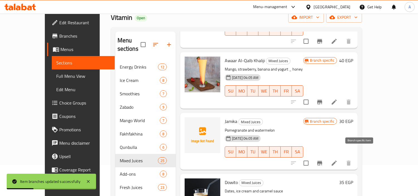
scroll to position [371, 0]
click at [323, 159] on icon "Branch-specific-item" at bounding box center [319, 162] width 7 height 7
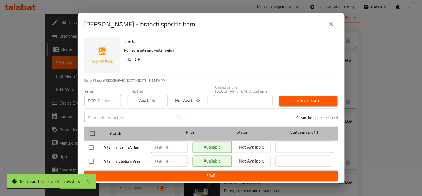
click at [86, 131] on div "Branch Price Status Status is valid till" at bounding box center [211, 133] width 254 height 14
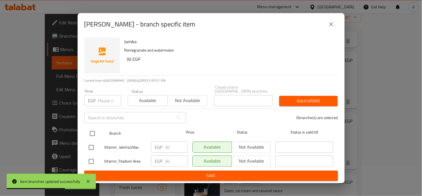
click at [95, 129] on input "checkbox" at bounding box center [93, 134] width 12 height 12
checkbox input "true"
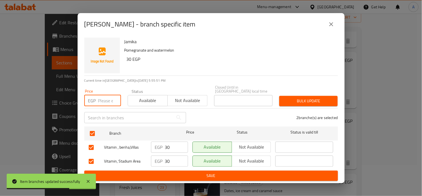
click at [101, 102] on input "number" at bounding box center [109, 100] width 23 height 11
paste input "40"
type input "40"
click at [323, 97] on span "Bulk update" at bounding box center [309, 100] width 50 height 7
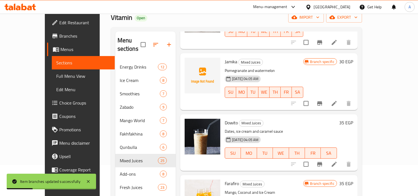
scroll to position [433, 0]
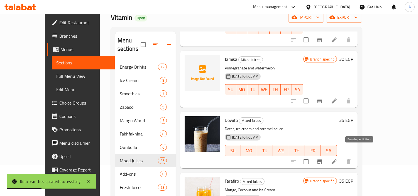
click at [323, 158] on icon "Branch-specific-item" at bounding box center [319, 161] width 7 height 7
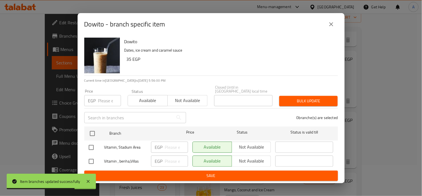
drag, startPoint x: 94, startPoint y: 127, endPoint x: 111, endPoint y: 104, distance: 28.3
click at [94, 128] on input "checkbox" at bounding box center [93, 134] width 12 height 12
checkbox input "true"
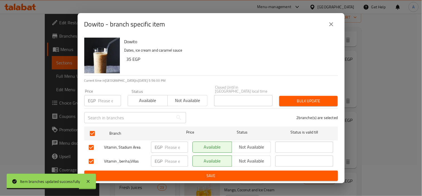
click at [106, 95] on input "number" at bounding box center [109, 100] width 23 height 11
paste input "45"
type input "45"
click at [303, 100] on span "Bulk update" at bounding box center [309, 100] width 50 height 7
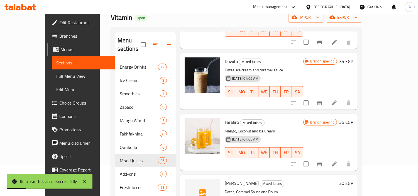
scroll to position [495, 0]
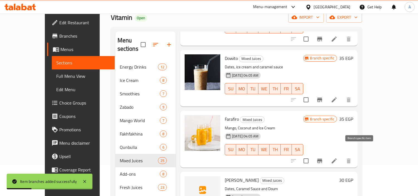
click at [323, 157] on icon "Branch-specific-item" at bounding box center [319, 160] width 7 height 7
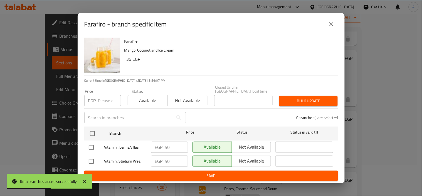
drag, startPoint x: 97, startPoint y: 128, endPoint x: 103, endPoint y: 107, distance: 22.1
click at [97, 128] on input "checkbox" at bounding box center [93, 134] width 12 height 12
checkbox input "true"
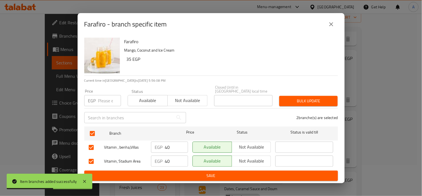
click at [104, 105] on div "Price EGP Price" at bounding box center [102, 98] width 43 height 24
click at [104, 104] on input "number" at bounding box center [109, 100] width 23 height 11
paste input "50"
type input "50"
click at [288, 104] on div "Bulk update" at bounding box center [308, 100] width 65 height 17
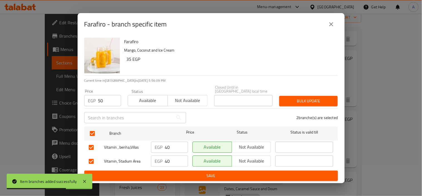
click at [307, 97] on span "Bulk update" at bounding box center [309, 100] width 50 height 7
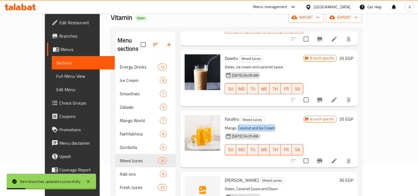
drag, startPoint x: 227, startPoint y: 118, endPoint x: 263, endPoint y: 116, distance: 36.8
click at [263, 124] on p "Mango, Coconut and Ice Cream" at bounding box center [264, 127] width 78 height 7
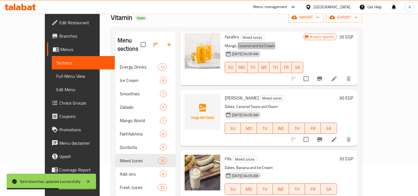
scroll to position [588, 0]
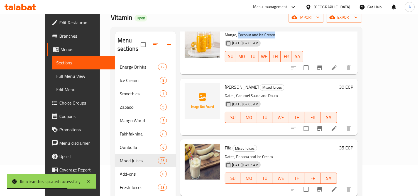
click at [225, 83] on span "Bin Laden" at bounding box center [242, 87] width 34 height 8
click at [323, 125] on icon "Branch-specific-item" at bounding box center [319, 128] width 7 height 7
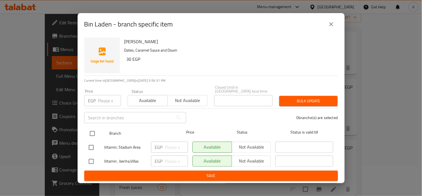
drag, startPoint x: 89, startPoint y: 134, endPoint x: 98, endPoint y: 129, distance: 10.7
click at [90, 134] on input "checkbox" at bounding box center [93, 134] width 12 height 12
checkbox input "true"
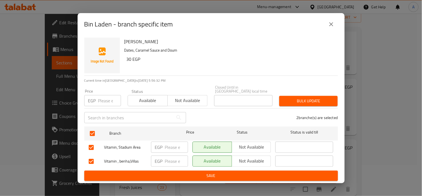
click at [103, 95] on input "number" at bounding box center [109, 100] width 23 height 11
click at [99, 96] on input "number" at bounding box center [109, 100] width 23 height 11
paste input "40"
type input "40"
click at [299, 98] on span "Bulk update" at bounding box center [309, 100] width 50 height 7
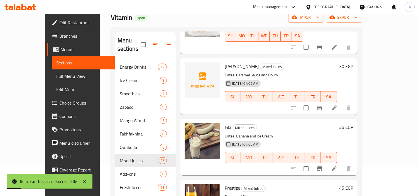
scroll to position [619, 0]
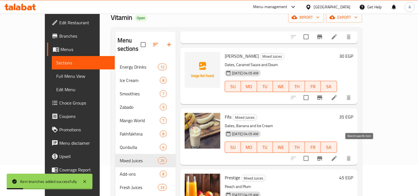
click at [326, 153] on button "Branch-specific-item" at bounding box center [319, 157] width 13 height 13
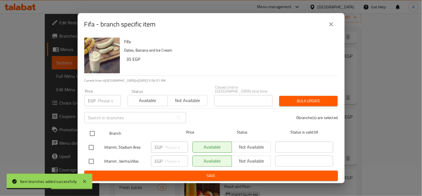
click at [93, 129] on input "checkbox" at bounding box center [93, 134] width 12 height 12
checkbox input "true"
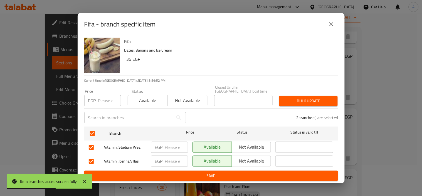
click at [96, 98] on div "EGP Price" at bounding box center [102, 100] width 37 height 11
paste input "45"
type input "45"
click at [297, 100] on span "Bulk update" at bounding box center [309, 100] width 50 height 7
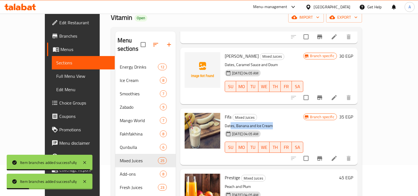
drag, startPoint x: 219, startPoint y: 117, endPoint x: 268, endPoint y: 119, distance: 49.6
click at [268, 122] on p "Dates, Banana and Ice Cream" at bounding box center [264, 125] width 78 height 7
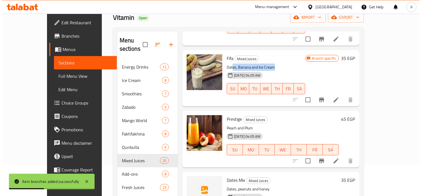
scroll to position [711, 0]
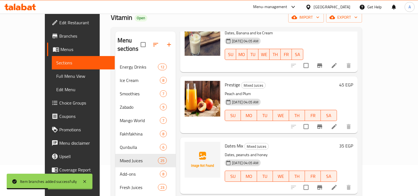
click at [225, 80] on span "Prestige" at bounding box center [232, 84] width 15 height 8
click at [326, 120] on button "Branch-specific-item" at bounding box center [319, 126] width 13 height 13
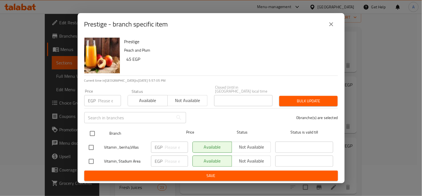
drag, startPoint x: 95, startPoint y: 131, endPoint x: 96, endPoint y: 126, distance: 5.2
click at [95, 131] on input "checkbox" at bounding box center [93, 134] width 12 height 12
checkbox input "true"
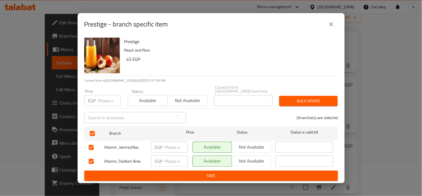
click at [101, 98] on input "number" at bounding box center [109, 100] width 23 height 11
paste input "55"
type input "55"
click at [321, 97] on span "Bulk update" at bounding box center [309, 100] width 50 height 7
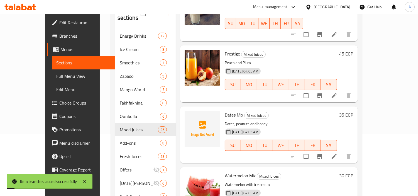
scroll to position [742, 0]
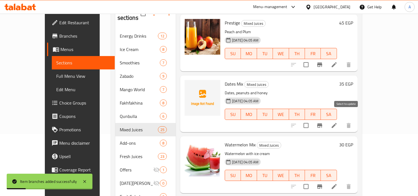
click at [312, 119] on input "checkbox" at bounding box center [306, 125] width 12 height 12
checkbox input "false"
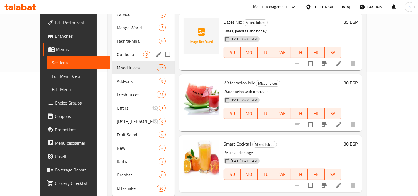
scroll to position [0, 0]
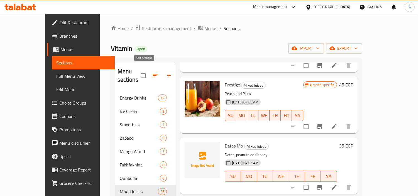
click at [162, 70] on button "button" at bounding box center [168, 75] width 13 height 13
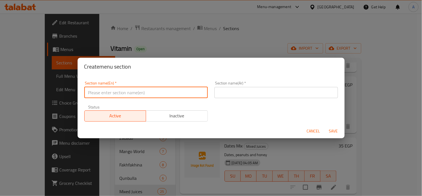
click at [148, 92] on input "text" at bounding box center [146, 92] width 124 height 11
paste input "VITAMIN"
type input "Vitamin"
click at [233, 91] on input "text" at bounding box center [277, 92] width 124 height 11
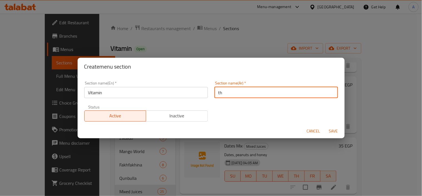
type input "t"
type input "فيتامين"
click at [325, 126] on button "Save" at bounding box center [334, 131] width 18 height 10
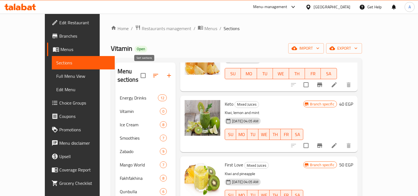
click at [152, 72] on icon "button" at bounding box center [155, 75] width 7 height 7
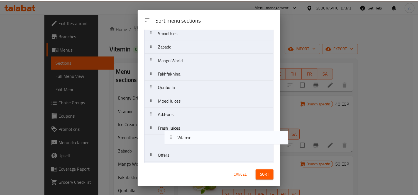
scroll to position [48, 0]
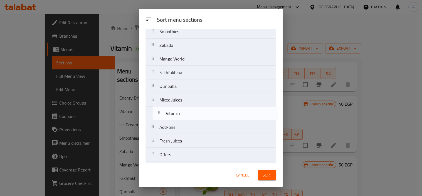
drag, startPoint x: 164, startPoint y: 66, endPoint x: 236, endPoint y: 152, distance: 111.7
click at [172, 116] on nav "Energy Drinks Vitamin Ice Cream Smoothies Zabado Mango World Fakhfakhina Qunbul…" at bounding box center [211, 120] width 131 height 246
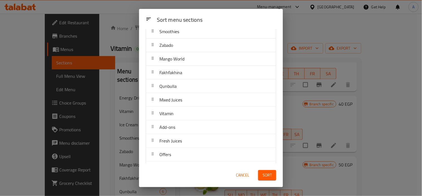
click at [272, 176] on button "Sort" at bounding box center [267, 175] width 18 height 10
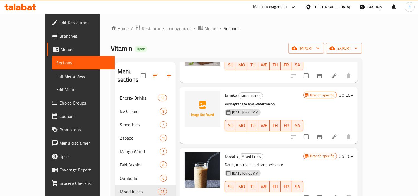
scroll to position [458, 0]
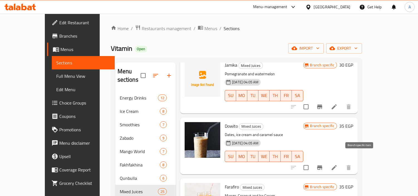
click at [323, 164] on icon "Branch-specific-item" at bounding box center [319, 167] width 7 height 7
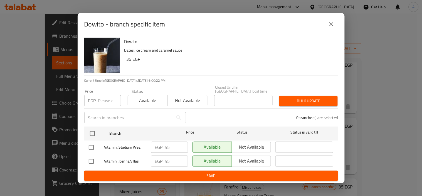
click at [333, 30] on button "close" at bounding box center [331, 24] width 13 height 13
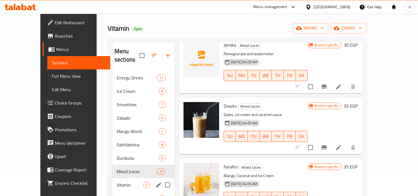
scroll to position [31, 0]
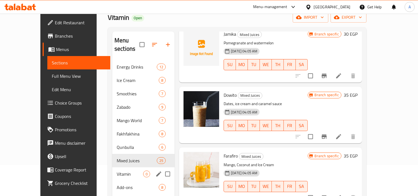
click at [117, 170] on span "Vitamin" at bounding box center [130, 173] width 26 height 7
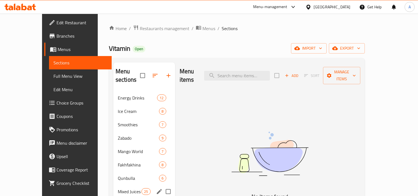
click at [113, 185] on div "Mixed Juices 25" at bounding box center [144, 191] width 62 height 13
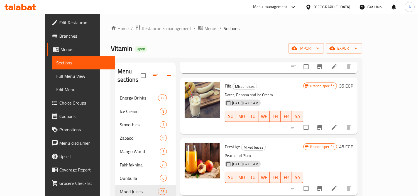
scroll to position [742, 0]
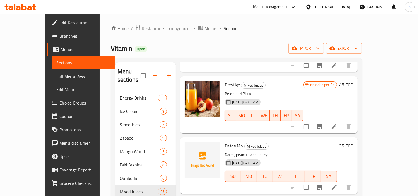
click at [225, 141] on span "Dates Mix" at bounding box center [234, 145] width 18 height 8
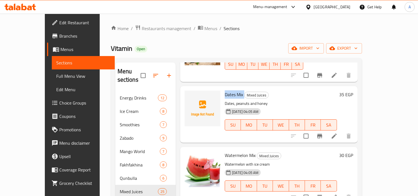
scroll to position [804, 0]
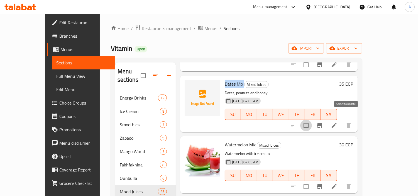
click at [312, 119] on input "checkbox" at bounding box center [306, 125] width 12 height 12
checkbox input "true"
drag, startPoint x: 342, startPoint y: 175, endPoint x: 341, endPoint y: 159, distance: 16.2
click at [312, 180] on input "checkbox" at bounding box center [306, 186] width 12 height 12
checkbox input "true"
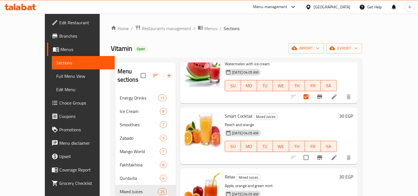
scroll to position [897, 0]
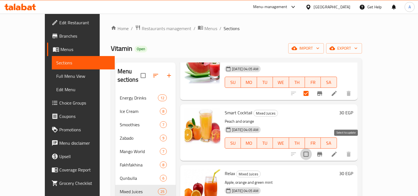
click at [312, 148] on input "checkbox" at bounding box center [306, 154] width 12 height 12
checkbox input "true"
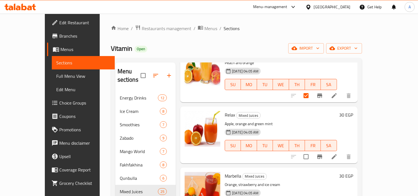
scroll to position [959, 0]
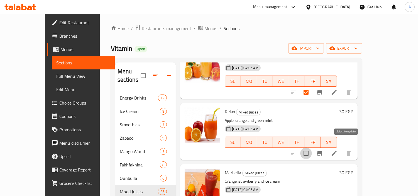
click at [312, 147] on input "checkbox" at bounding box center [306, 153] width 12 height 12
checkbox input "true"
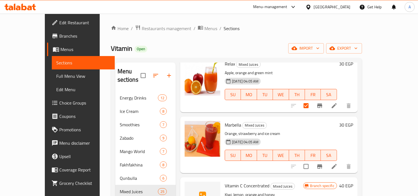
scroll to position [1021, 0]
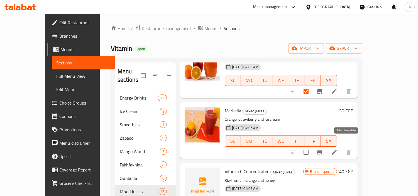
click at [312, 146] on input "checkbox" at bounding box center [306, 152] width 12 height 12
checkbox input "true"
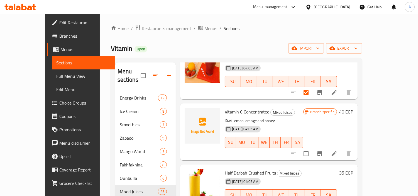
scroll to position [1083, 0]
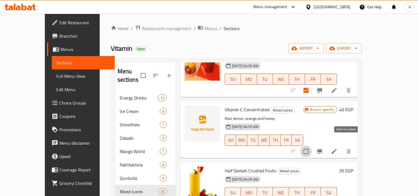
click at [312, 146] on input "checkbox" at bounding box center [306, 151] width 12 height 12
checkbox input "true"
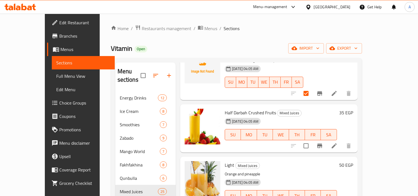
scroll to position [1145, 0]
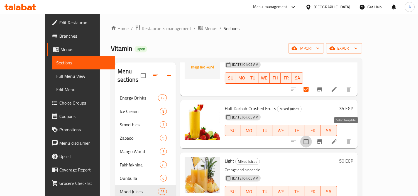
click at [312, 136] on input "checkbox" at bounding box center [306, 142] width 12 height 12
checkbox input "true"
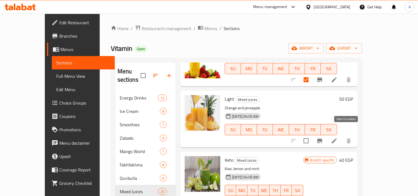
click at [312, 135] on input "checkbox" at bounding box center [306, 141] width 12 height 12
checkbox input "true"
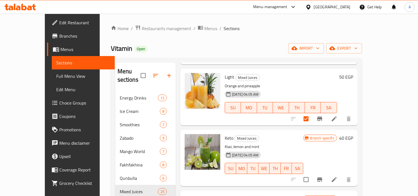
scroll to position [1263, 0]
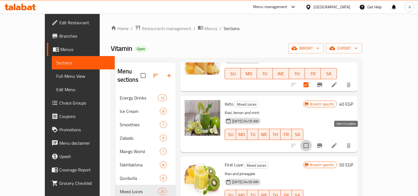
click at [312, 140] on input "checkbox" at bounding box center [306, 146] width 12 height 12
checkbox input "true"
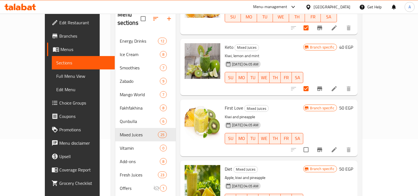
scroll to position [62, 0]
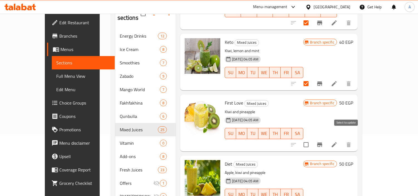
click at [312, 139] on input "checkbox" at bounding box center [306, 145] width 12 height 12
checkbox input "true"
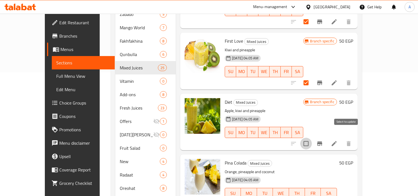
click at [312, 138] on input "checkbox" at bounding box center [306, 144] width 12 height 12
checkbox input "true"
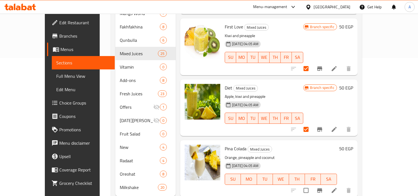
scroll to position [145, 0]
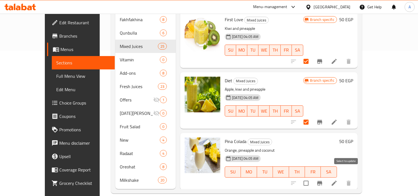
click at [312, 177] on input "checkbox" at bounding box center [306, 183] width 12 height 12
checkbox input "true"
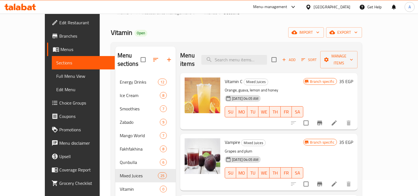
scroll to position [0, 0]
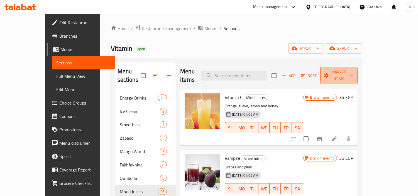
click at [353, 71] on span "Manage items" at bounding box center [339, 76] width 28 height 14
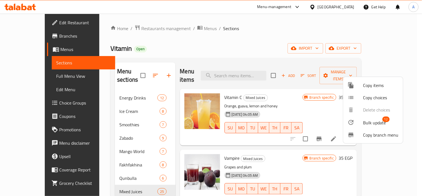
click at [381, 126] on span "Bulk update" at bounding box center [375, 122] width 23 height 7
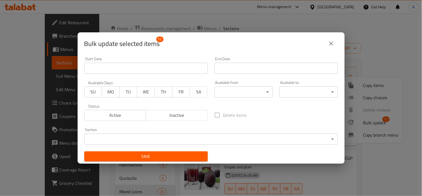
click at [183, 134] on body "​ Menu-management Egypt Get Help A Edit Restaurant Branches Menus Sections Full…" at bounding box center [211, 105] width 422 height 182
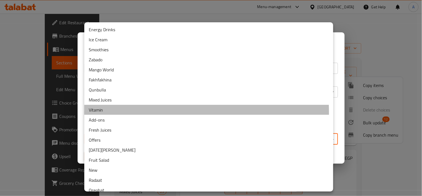
click at [107, 113] on li "Vitamin" at bounding box center [208, 110] width 249 height 10
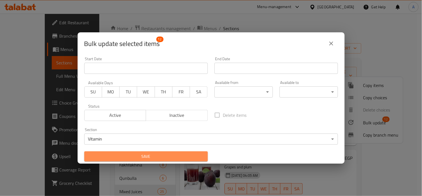
click at [176, 153] on span "Save" at bounding box center [146, 156] width 115 height 7
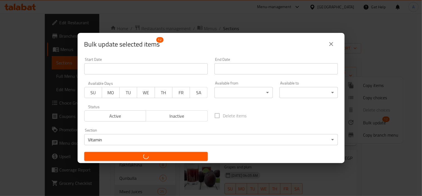
checkbox input "false"
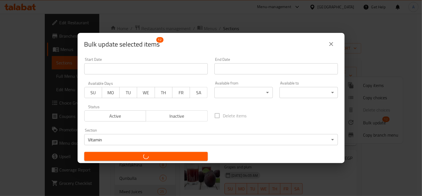
checkbox input "false"
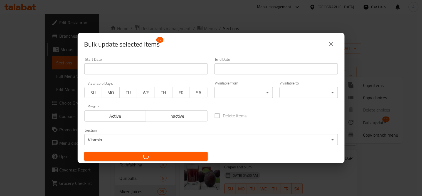
checkbox input "false"
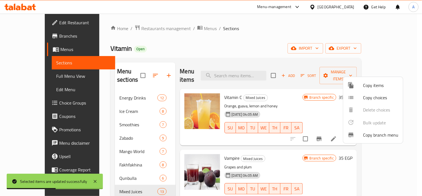
click at [269, 41] on div at bounding box center [211, 98] width 422 height 196
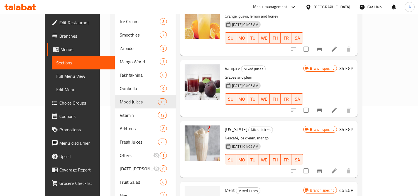
scroll to position [93, 0]
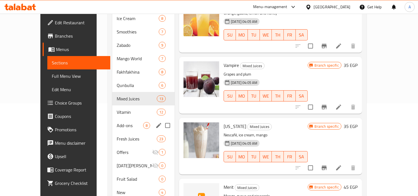
click at [123, 105] on div "Vitamin 12" at bounding box center [143, 111] width 62 height 13
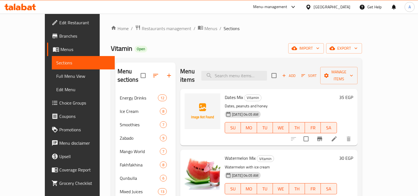
click at [232, 34] on div "Home / Restaurants management / Menus / Sections Vitamin Open import export Men…" at bounding box center [236, 182] width 251 height 314
click at [323, 135] on icon "Branch-specific-item" at bounding box center [319, 138] width 7 height 7
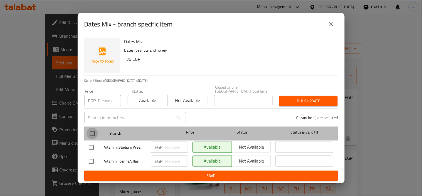
click at [95, 129] on input "checkbox" at bounding box center [93, 134] width 12 height 12
checkbox input "true"
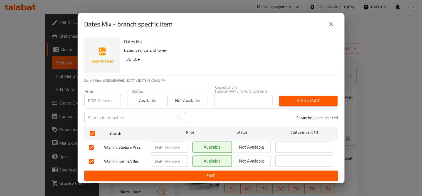
click at [99, 100] on input "number" at bounding box center [109, 100] width 23 height 11
type input "50"
click at [290, 97] on span "Bulk update" at bounding box center [309, 100] width 50 height 7
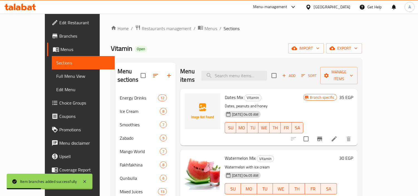
click at [225, 102] on p "Dates, peanuts and honey" at bounding box center [264, 105] width 78 height 7
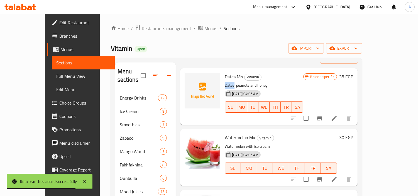
scroll to position [31, 0]
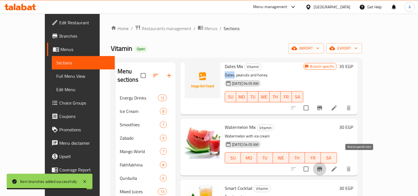
click at [323, 165] on icon "Branch-specific-item" at bounding box center [319, 168] width 7 height 7
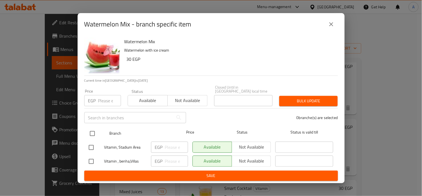
click at [93, 128] on input "checkbox" at bounding box center [93, 134] width 12 height 12
checkbox input "true"
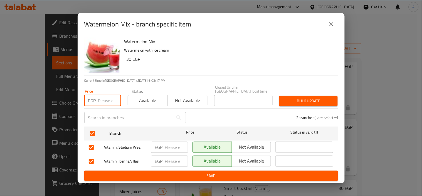
click at [99, 98] on input "number" at bounding box center [109, 100] width 23 height 11
type input "40"
click at [314, 101] on span "Bulk update" at bounding box center [309, 100] width 50 height 7
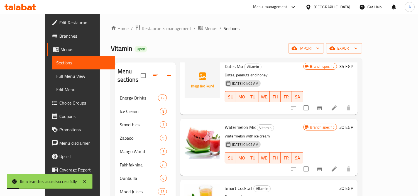
scroll to position [124, 0]
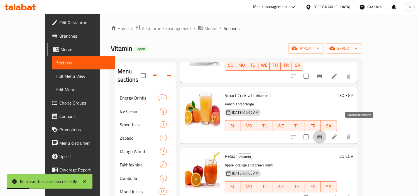
click at [323, 133] on icon "Branch-specific-item" at bounding box center [319, 136] width 7 height 7
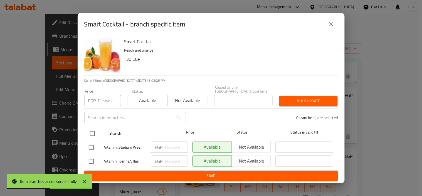
click at [88, 134] on input "checkbox" at bounding box center [93, 134] width 12 height 12
checkbox input "true"
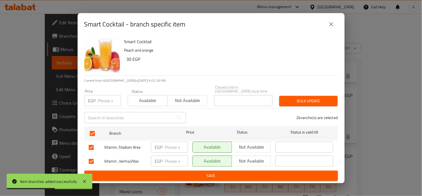
click at [91, 101] on p "EGP" at bounding box center [92, 100] width 8 height 7
click at [109, 98] on input "number" at bounding box center [109, 100] width 23 height 11
type input "45"
click at [300, 97] on span "Bulk update" at bounding box center [309, 100] width 50 height 7
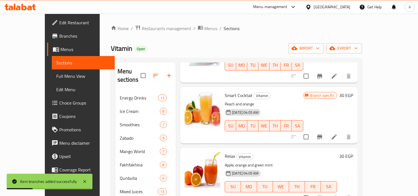
click at [225, 101] on p "Peach and orange" at bounding box center [264, 104] width 78 height 7
click at [323, 194] on icon "Branch-specific-item" at bounding box center [319, 197] width 7 height 7
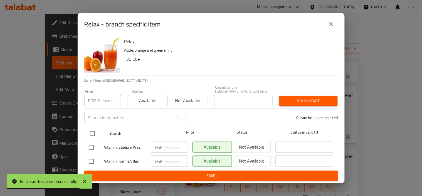
click at [88, 134] on input "checkbox" at bounding box center [93, 134] width 12 height 12
checkbox input "true"
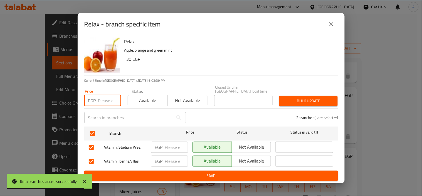
click at [103, 96] on input "number" at bounding box center [109, 100] width 23 height 11
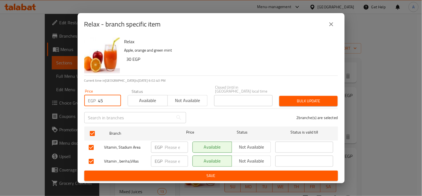
type input "45"
click at [310, 98] on span "Bulk update" at bounding box center [309, 100] width 50 height 7
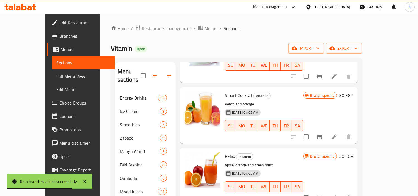
click at [225, 162] on p "Apple, orange and green mint" at bounding box center [264, 165] width 78 height 7
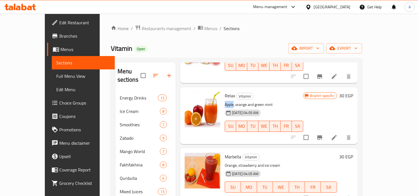
scroll to position [185, 0]
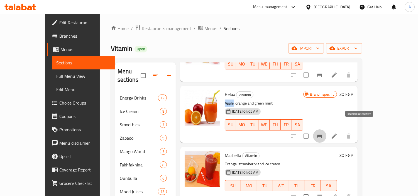
click at [326, 129] on button "Branch-specific-item" at bounding box center [319, 135] width 13 height 13
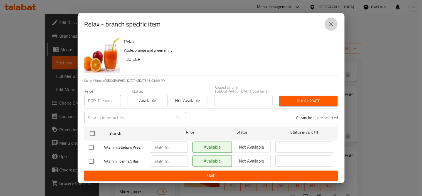
click at [332, 28] on icon "close" at bounding box center [331, 24] width 7 height 7
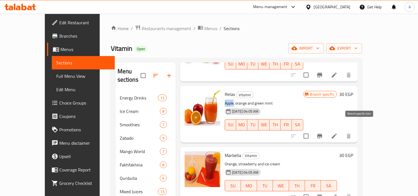
click at [326, 129] on button "Branch-specific-item" at bounding box center [319, 135] width 13 height 13
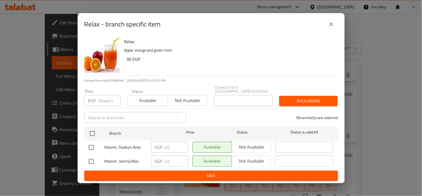
click at [331, 30] on button "close" at bounding box center [331, 24] width 13 height 13
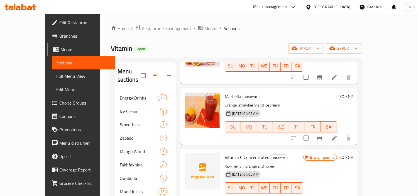
scroll to position [247, 0]
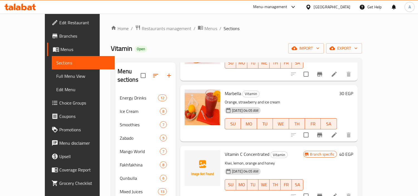
click at [353, 128] on div at bounding box center [321, 134] width 69 height 13
click at [326, 128] on button "Branch-specific-item" at bounding box center [319, 134] width 13 height 13
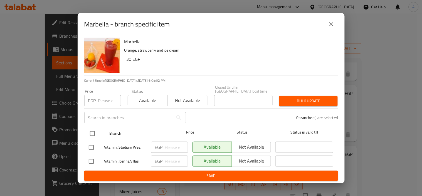
click at [99, 131] on div at bounding box center [97, 133] width 21 height 16
click at [96, 128] on input "checkbox" at bounding box center [93, 134] width 12 height 12
checkbox input "true"
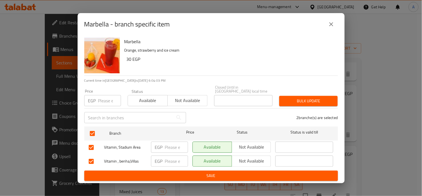
click at [103, 98] on input "number" at bounding box center [109, 100] width 23 height 11
type input "45"
click at [313, 96] on button "Bulk update" at bounding box center [309, 101] width 58 height 10
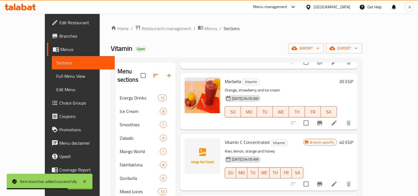
scroll to position [278, 0]
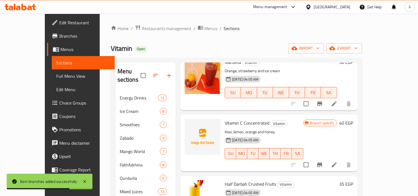
click at [322, 162] on icon "Branch-specific-item" at bounding box center [319, 164] width 5 height 4
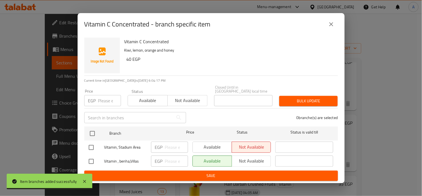
drag, startPoint x: 93, startPoint y: 133, endPoint x: 112, endPoint y: 107, distance: 31.9
click at [93, 133] on input "checkbox" at bounding box center [93, 134] width 12 height 12
checkbox input "true"
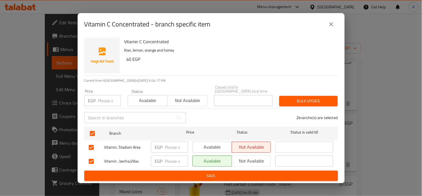
click at [112, 103] on input "number" at bounding box center [109, 100] width 23 height 11
type input "55"
click at [318, 97] on span "Bulk update" at bounding box center [309, 100] width 50 height 7
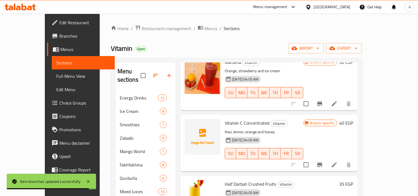
scroll to position [309, 0]
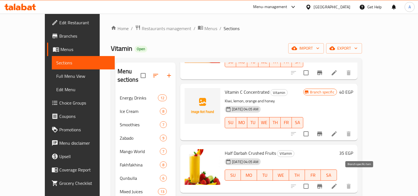
click at [322, 184] on icon "Branch-specific-item" at bounding box center [319, 186] width 5 height 4
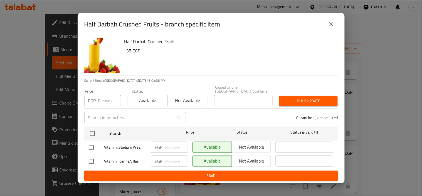
drag, startPoint x: 90, startPoint y: 130, endPoint x: 97, endPoint y: 114, distance: 17.7
click at [90, 130] on input "checkbox" at bounding box center [93, 134] width 12 height 12
checkbox input "true"
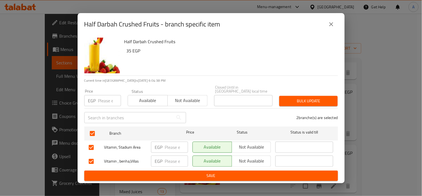
click at [112, 95] on input "number" at bounding box center [109, 100] width 23 height 11
type input "45"
click at [308, 98] on span "Bulk update" at bounding box center [309, 100] width 50 height 7
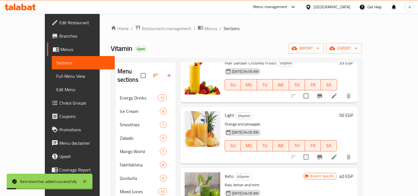
scroll to position [402, 0]
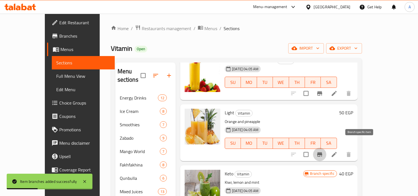
click at [322, 152] on icon "Branch-specific-item" at bounding box center [319, 154] width 5 height 4
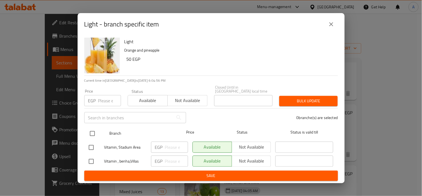
click at [87, 130] on input "checkbox" at bounding box center [93, 134] width 12 height 12
checkbox input "true"
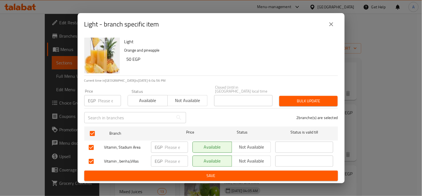
click at [100, 97] on input "number" at bounding box center [109, 100] width 23 height 11
type input "65"
click at [305, 97] on span "Bulk update" at bounding box center [309, 100] width 50 height 7
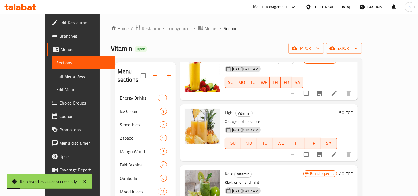
scroll to position [433, 0]
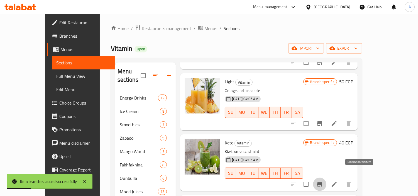
click at [323, 181] on icon "Branch-specific-item" at bounding box center [319, 184] width 7 height 7
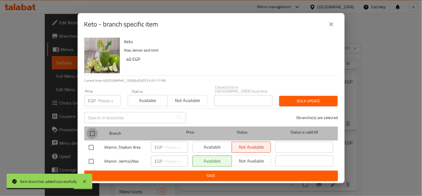
click at [92, 136] on input "checkbox" at bounding box center [93, 134] width 12 height 12
checkbox input "true"
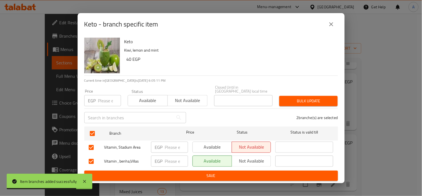
click at [105, 106] on div "Price EGP Price" at bounding box center [102, 98] width 43 height 24
click at [105, 103] on input "number" at bounding box center [109, 100] width 23 height 11
type input "55"
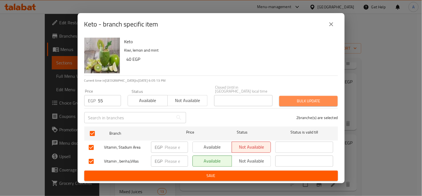
click at [335, 97] on button "Bulk update" at bounding box center [309, 101] width 58 height 10
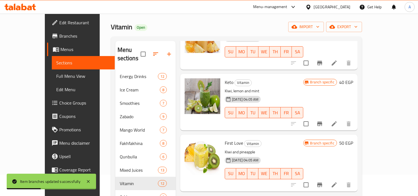
scroll to position [31, 0]
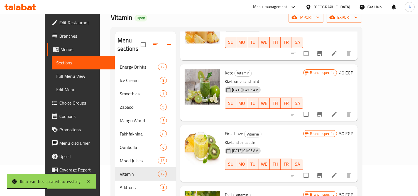
click at [322, 173] on icon "Branch-specific-item" at bounding box center [319, 175] width 5 height 4
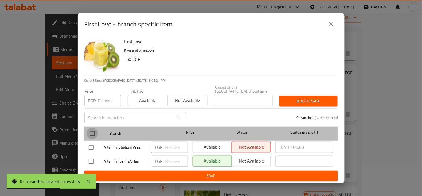
click at [96, 130] on input "checkbox" at bounding box center [93, 134] width 12 height 12
checkbox input "true"
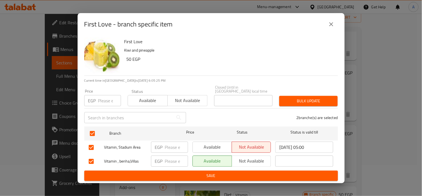
click at [108, 92] on div "Price EGP Price" at bounding box center [102, 97] width 37 height 17
click at [104, 101] on input "number" at bounding box center [109, 100] width 23 height 11
paste input "65"
type input "65"
click at [363, 106] on div "First Love - branch specific item First Love Kiwi and pineapple 50 EGP Current …" at bounding box center [211, 98] width 422 height 196
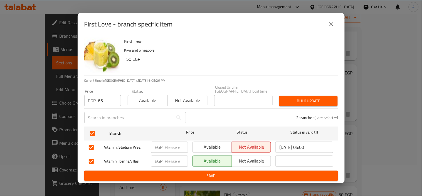
click at [335, 107] on div "2 branche(s) are selected" at bounding box center [266, 117] width 152 height 20
click at [335, 101] on button "Bulk update" at bounding box center [309, 101] width 58 height 10
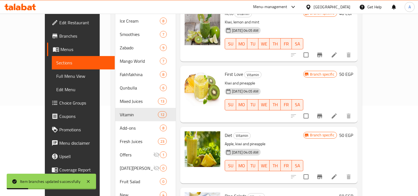
scroll to position [93, 0]
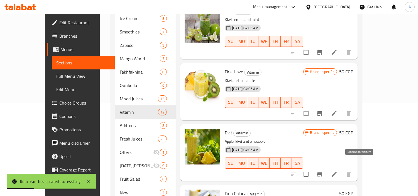
click at [322, 172] on icon "Branch-specific-item" at bounding box center [319, 174] width 5 height 4
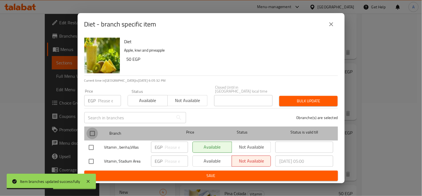
click at [95, 134] on input "checkbox" at bounding box center [93, 134] width 12 height 12
checkbox input "true"
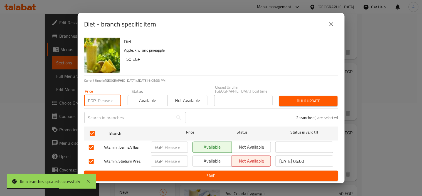
click at [105, 101] on input "number" at bounding box center [109, 100] width 23 height 11
paste input "65"
type input "65"
click at [305, 107] on div "2 branche(s) are selected" at bounding box center [266, 117] width 152 height 20
click at [314, 100] on span "Bulk update" at bounding box center [309, 100] width 50 height 7
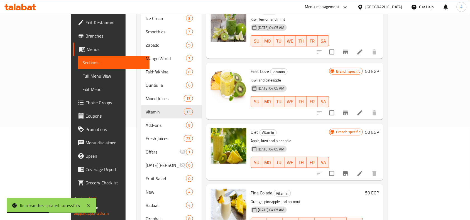
scroll to position [121, 0]
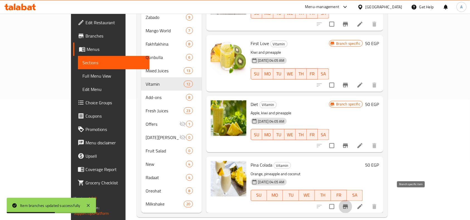
click at [349, 195] on icon "Branch-specific-item" at bounding box center [345, 207] width 7 height 7
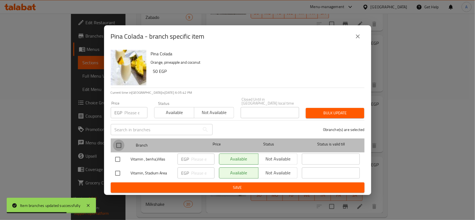
click at [123, 141] on input "checkbox" at bounding box center [119, 146] width 12 height 12
checkbox input "true"
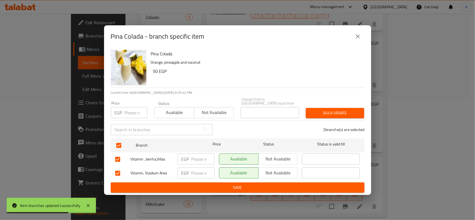
click at [134, 113] on input "number" at bounding box center [136, 112] width 23 height 11
paste input "65"
type input "65"
click at [350, 113] on span "Bulk update" at bounding box center [335, 113] width 50 height 7
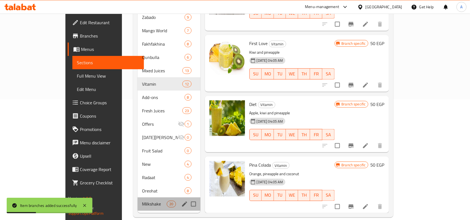
click at [138, 195] on div "Milkshake 20" at bounding box center [169, 204] width 63 height 13
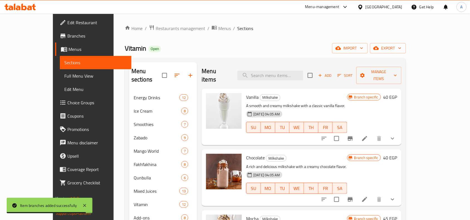
click at [396, 135] on icon "show more" at bounding box center [392, 138] width 7 height 7
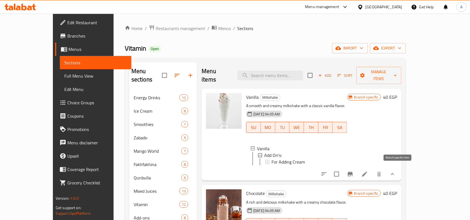
click at [357, 172] on button "Branch-specific-item" at bounding box center [350, 174] width 13 height 13
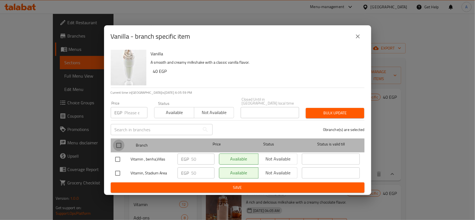
drag, startPoint x: 121, startPoint y: 141, endPoint x: 131, endPoint y: 120, distance: 23.0
click at [121, 141] on input "checkbox" at bounding box center [119, 146] width 12 height 12
checkbox input "true"
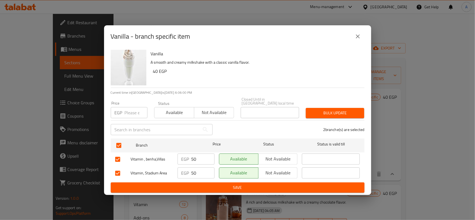
click at [131, 118] on div "Price EGP Price" at bounding box center [128, 110] width 43 height 24
click at [131, 109] on input "number" at bounding box center [136, 112] width 23 height 11
paste input "55"
type input "55"
click at [344, 120] on div "2 branche(s) are selected" at bounding box center [292, 130] width 152 height 20
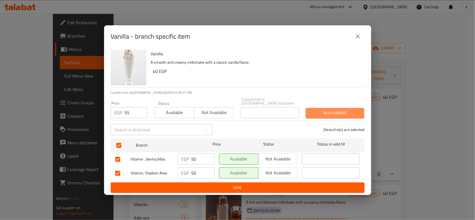
click at [354, 113] on span "Bulk update" at bounding box center [335, 113] width 50 height 7
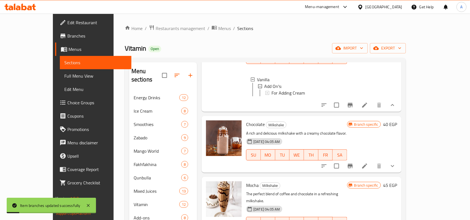
scroll to position [70, 0]
click at [354, 163] on icon "Branch-specific-item" at bounding box center [350, 165] width 7 height 7
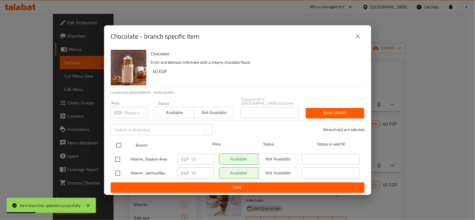
click at [129, 142] on div at bounding box center [123, 146] width 21 height 16
click at [118, 143] on input "checkbox" at bounding box center [119, 146] width 12 height 12
checkbox input "true"
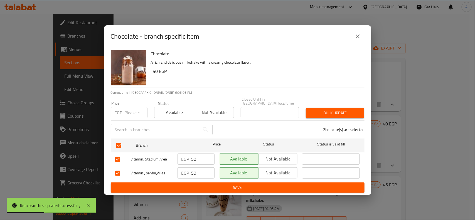
drag, startPoint x: 129, startPoint y: 110, endPoint x: 250, endPoint y: 100, distance: 121.0
click at [132, 110] on input "number" at bounding box center [136, 112] width 23 height 11
paste input "55"
type input "55"
click at [342, 114] on span "Bulk update" at bounding box center [335, 113] width 50 height 7
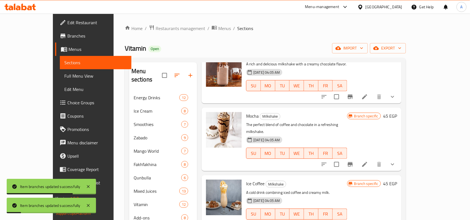
scroll to position [139, 0]
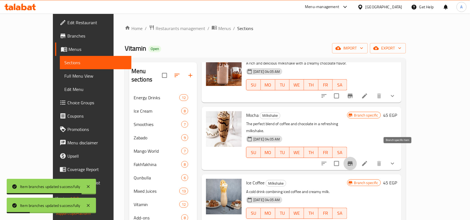
click at [357, 157] on button "Branch-specific-item" at bounding box center [350, 163] width 13 height 13
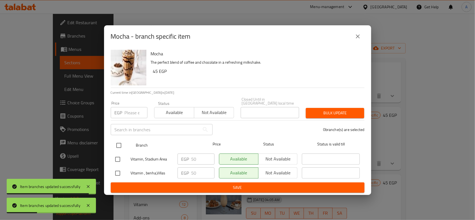
click at [120, 141] on input "checkbox" at bounding box center [119, 146] width 12 height 12
checkbox input "true"
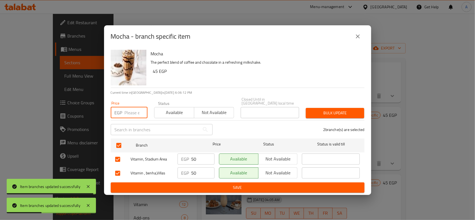
click at [126, 115] on input "number" at bounding box center [136, 112] width 23 height 11
paste input "65"
type input "65"
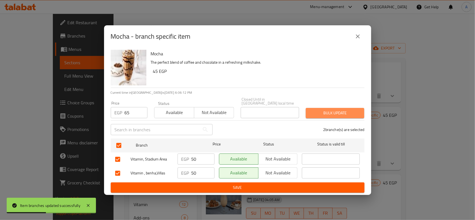
click at [361, 113] on button "Bulk update" at bounding box center [335, 113] width 58 height 10
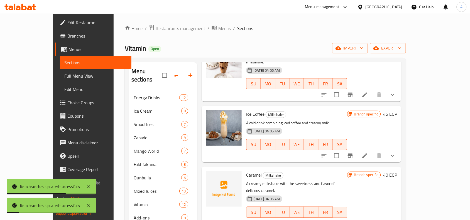
scroll to position [209, 0]
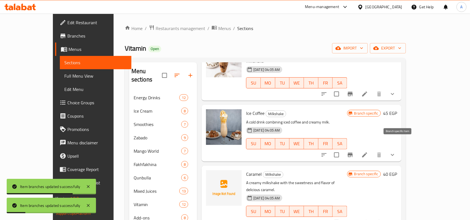
click at [354, 152] on icon "Branch-specific-item" at bounding box center [350, 155] width 7 height 7
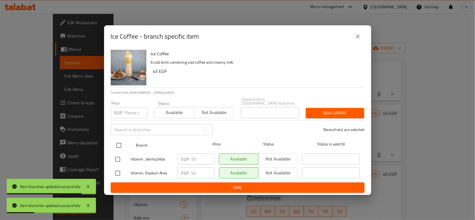
click at [121, 145] on input "checkbox" at bounding box center [119, 146] width 12 height 12
checkbox input "true"
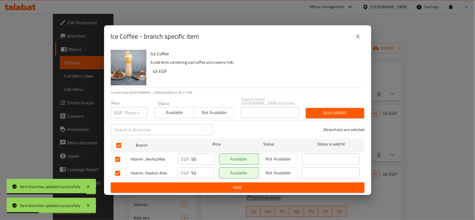
click at [131, 114] on input "number" at bounding box center [136, 112] width 23 height 11
paste input "65"
type input "65"
click at [320, 110] on span "Bulk update" at bounding box center [335, 113] width 50 height 7
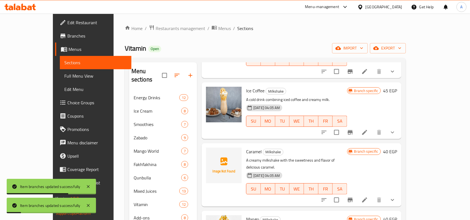
scroll to position [244, 0]
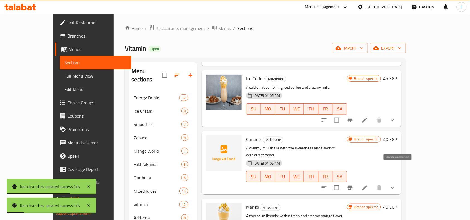
click at [373, 183] on li at bounding box center [365, 188] width 16 height 10
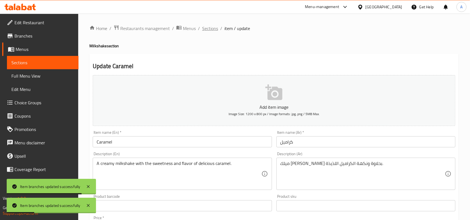
click at [213, 28] on span "Sections" at bounding box center [210, 28] width 16 height 7
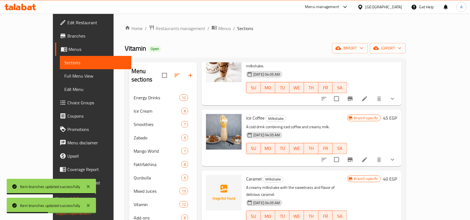
scroll to position [209, 0]
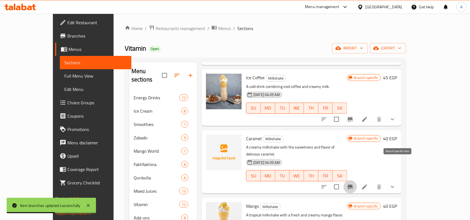
click at [357, 180] on button "Branch-specific-item" at bounding box center [350, 186] width 13 height 13
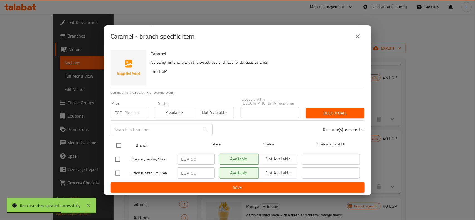
click at [115, 138] on div at bounding box center [123, 146] width 21 height 16
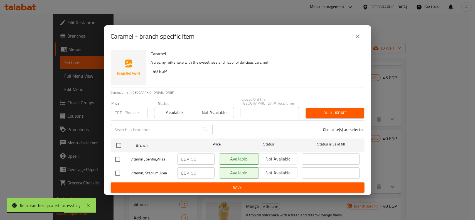
click at [129, 109] on input "number" at bounding box center [136, 112] width 23 height 11
paste input "60"
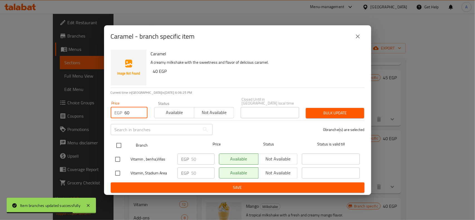
type input "60"
click at [114, 145] on input "checkbox" at bounding box center [119, 146] width 12 height 12
checkbox input "true"
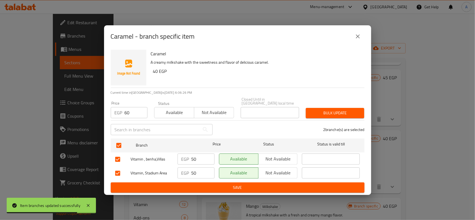
click at [312, 112] on span "Bulk update" at bounding box center [335, 113] width 50 height 7
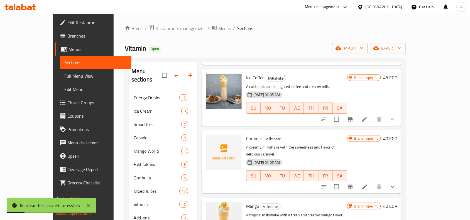
scroll to position [244, 0]
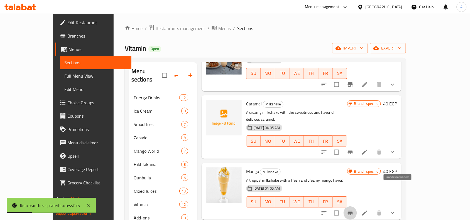
click at [357, 195] on button "Branch-specific-item" at bounding box center [350, 213] width 13 height 13
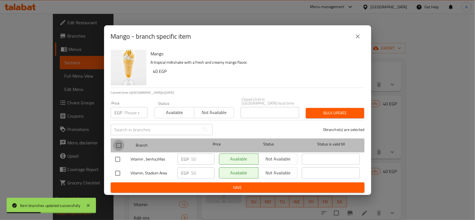
click at [123, 148] on input "checkbox" at bounding box center [119, 146] width 12 height 12
checkbox input "true"
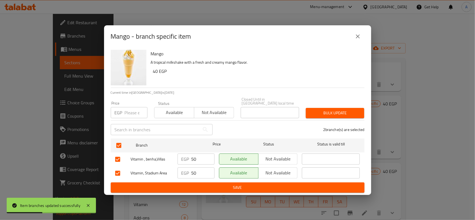
click at [126, 114] on input "number" at bounding box center [136, 112] width 23 height 11
paste input "60"
type input "60"
click at [351, 108] on button "Bulk update" at bounding box center [335, 113] width 58 height 10
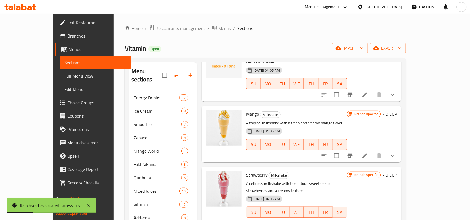
scroll to position [313, 0]
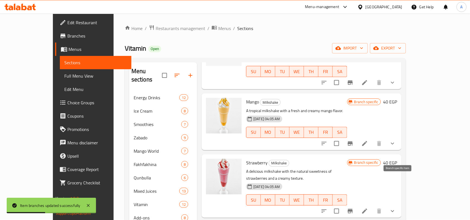
click at [354, 195] on icon "Branch-specific-item" at bounding box center [350, 211] width 7 height 7
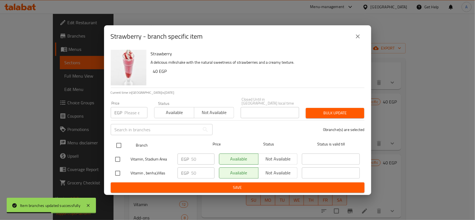
click at [123, 138] on div at bounding box center [123, 146] width 21 height 16
click at [121, 141] on input "checkbox" at bounding box center [119, 146] width 12 height 12
checkbox input "true"
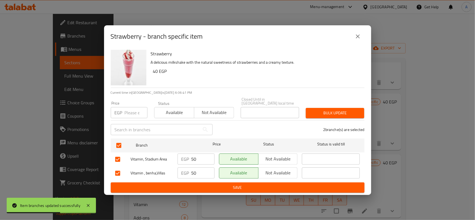
click at [130, 109] on input "number" at bounding box center [136, 112] width 23 height 11
paste input "60"
type input "60"
click at [311, 114] on span "Bulk update" at bounding box center [335, 113] width 50 height 7
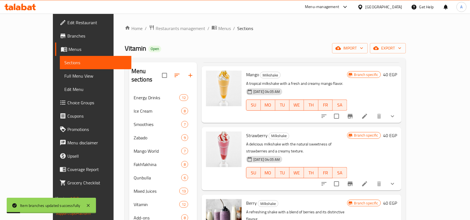
scroll to position [383, 0]
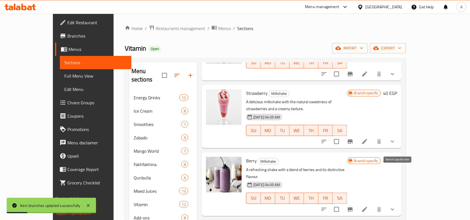
click at [354, 195] on icon "Branch-specific-item" at bounding box center [350, 209] width 7 height 7
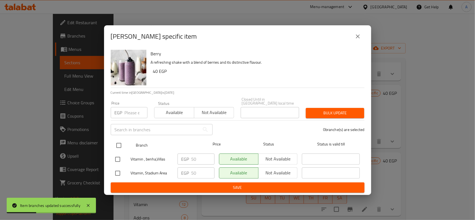
click at [121, 144] on input "checkbox" at bounding box center [119, 146] width 12 height 12
checkbox input "true"
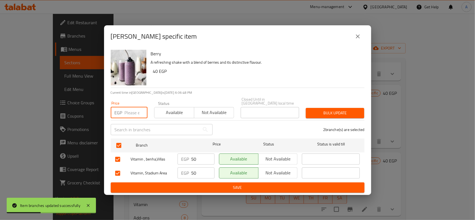
click at [127, 114] on input "number" at bounding box center [136, 112] width 23 height 11
paste input "09"
click at [128, 111] on input "09" at bounding box center [136, 112] width 23 height 11
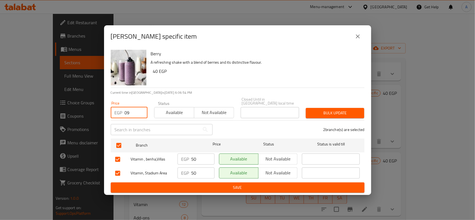
paste input "3"
type input "60"
click at [326, 113] on span "Bulk update" at bounding box center [335, 113] width 50 height 7
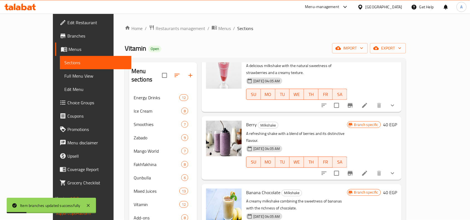
scroll to position [453, 0]
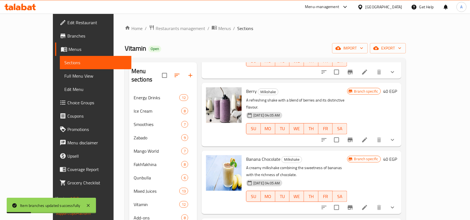
click at [247, 165] on p "A creamy milkshake combining the sweetness of bananas with the richness of choc…" at bounding box center [296, 172] width 101 height 14
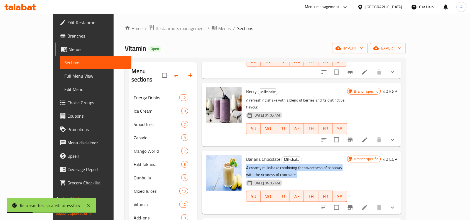
click at [247, 165] on p "A creamy milkshake combining the sweetness of bananas with the richness of choc…" at bounding box center [296, 172] width 101 height 14
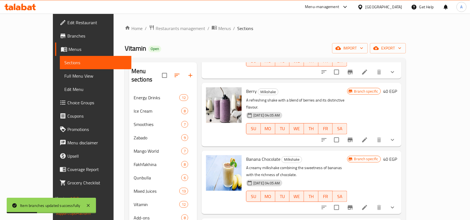
click at [255, 155] on span "Banana Chocolate" at bounding box center [263, 159] width 34 height 8
click at [354, 195] on icon "Branch-specific-item" at bounding box center [350, 207] width 7 height 7
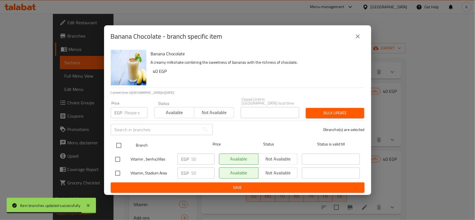
click at [120, 144] on input "checkbox" at bounding box center [119, 146] width 12 height 12
checkbox input "true"
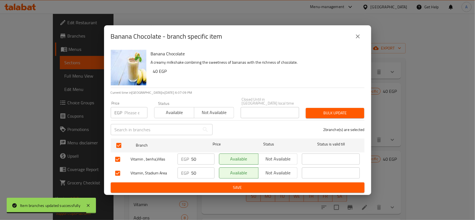
click at [126, 121] on div "​" at bounding box center [161, 130] width 109 height 18
click at [140, 115] on input "-1" at bounding box center [136, 112] width 23 height 11
click at [133, 115] on input "-1" at bounding box center [136, 112] width 23 height 11
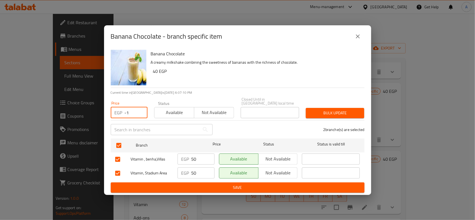
click at [133, 115] on input "-1" at bounding box center [136, 112] width 23 height 11
paste input "60"
type input "60"
click at [325, 123] on div "2 branche(s) are selected" at bounding box center [292, 130] width 152 height 20
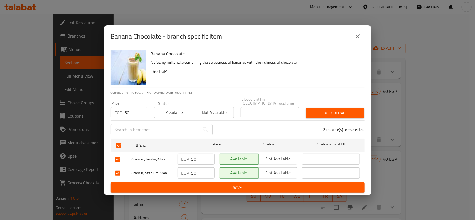
click at [335, 115] on button "Bulk update" at bounding box center [335, 113] width 58 height 10
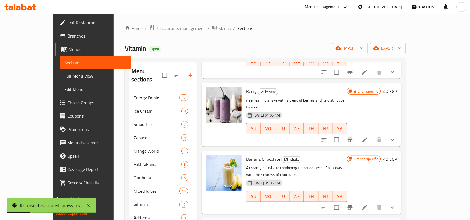
scroll to position [487, 0]
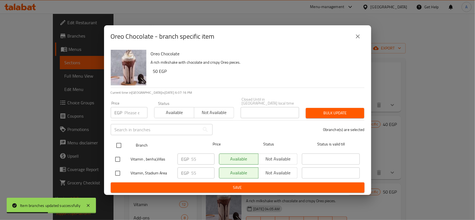
click at [118, 143] on input "checkbox" at bounding box center [119, 146] width 12 height 12
checkbox input "true"
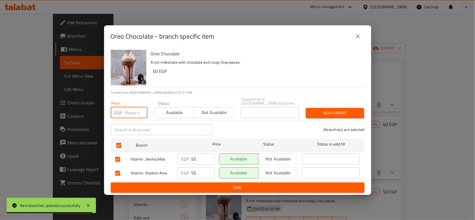
click at [128, 114] on input "number" at bounding box center [136, 112] width 23 height 11
paste input "65"
type input "65"
click at [318, 105] on div "Bulk update" at bounding box center [335, 113] width 65 height 17
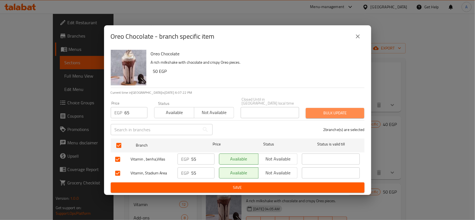
click at [326, 110] on span "Bulk update" at bounding box center [335, 113] width 50 height 7
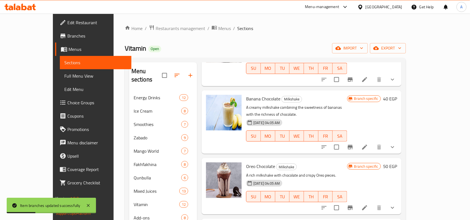
scroll to position [557, 0]
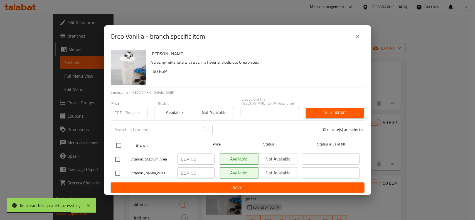
click at [116, 140] on input "checkbox" at bounding box center [119, 146] width 12 height 12
checkbox input "true"
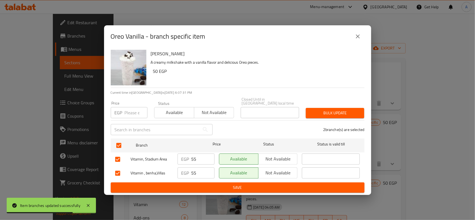
click at [128, 110] on input "number" at bounding box center [136, 112] width 23 height 11
paste input "65"
type input "65"
click at [343, 114] on span "Bulk update" at bounding box center [335, 113] width 50 height 7
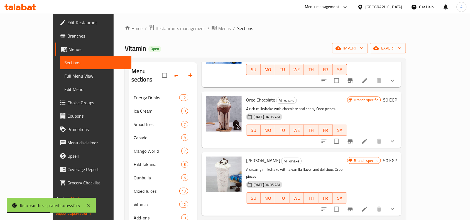
scroll to position [592, 0]
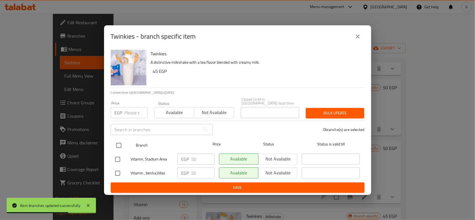
click at [123, 147] on input "checkbox" at bounding box center [119, 146] width 12 height 12
checkbox input "true"
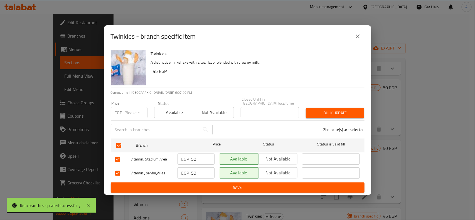
click at [123, 107] on div "EGP Price" at bounding box center [129, 112] width 37 height 11
paste input "65"
type input "65"
click at [361, 109] on button "Bulk update" at bounding box center [335, 113] width 58 height 10
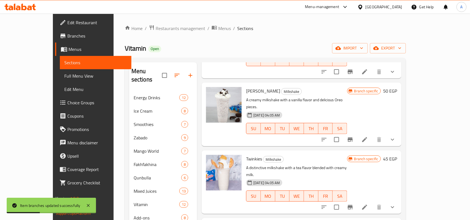
scroll to position [661, 0]
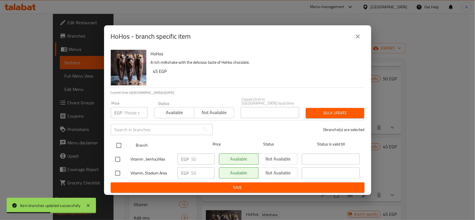
click at [121, 143] on input "checkbox" at bounding box center [119, 146] width 12 height 12
checkbox input "true"
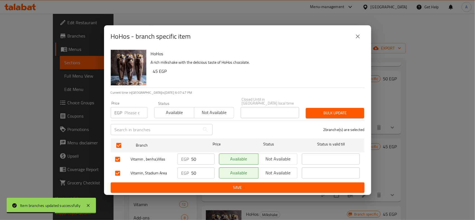
click at [119, 112] on p "EGP" at bounding box center [119, 112] width 8 height 7
click at [135, 112] on input "number" at bounding box center [136, 112] width 23 height 11
paste input "65"
type input "65"
click at [343, 114] on span "Bulk update" at bounding box center [335, 113] width 50 height 7
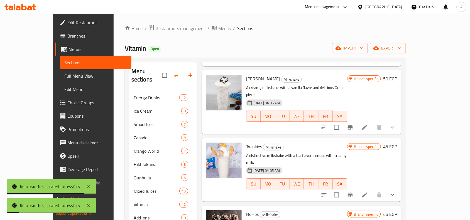
scroll to position [731, 0]
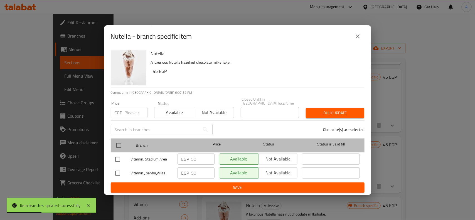
click at [129, 145] on div at bounding box center [123, 146] width 21 height 16
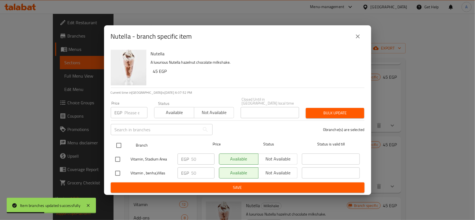
click at [121, 143] on input "checkbox" at bounding box center [119, 146] width 12 height 12
checkbox input "true"
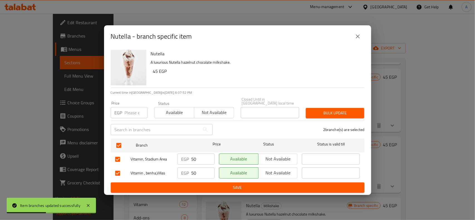
click at [129, 121] on div "​" at bounding box center [161, 130] width 109 height 18
click at [133, 114] on input "number" at bounding box center [136, 112] width 23 height 11
paste input "65"
type input "65"
click at [318, 116] on button "Bulk update" at bounding box center [335, 113] width 58 height 10
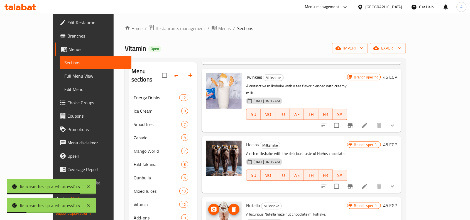
scroll to position [801, 0]
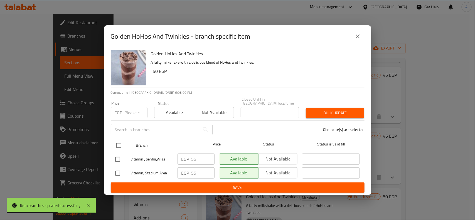
click at [115, 143] on input "checkbox" at bounding box center [119, 146] width 12 height 12
checkbox input "true"
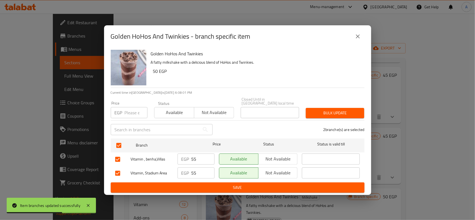
click at [130, 111] on input "number" at bounding box center [136, 112] width 23 height 11
paste input "65"
type input "65"
drag, startPoint x: 346, startPoint y: 109, endPoint x: 361, endPoint y: 110, distance: 15.3
click at [346, 110] on span "Bulk update" at bounding box center [335, 113] width 50 height 7
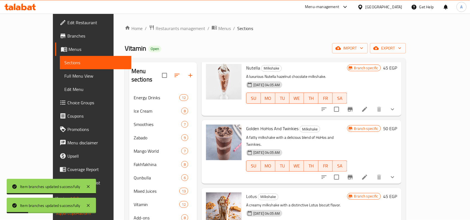
scroll to position [870, 0]
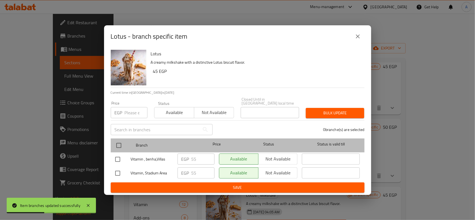
click at [112, 144] on div "Branch Price Status Status is valid till" at bounding box center [238, 146] width 254 height 14
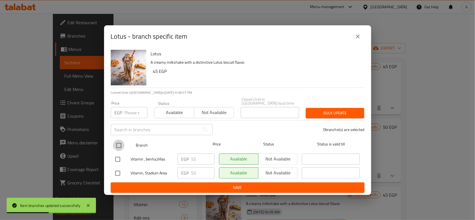
click at [120, 140] on input "checkbox" at bounding box center [119, 146] width 12 height 12
checkbox input "true"
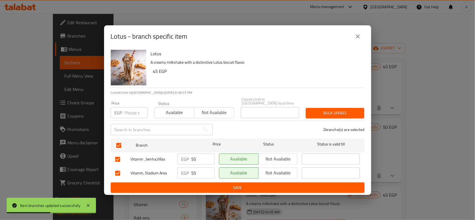
click at [127, 116] on div "Price EGP Price" at bounding box center [128, 110] width 43 height 24
paste input "65"
click at [130, 111] on input "number" at bounding box center [136, 112] width 23 height 11
click at [322, 110] on span "Bulk update" at bounding box center [335, 113] width 50 height 7
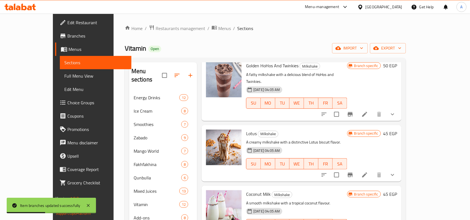
scroll to position [940, 0]
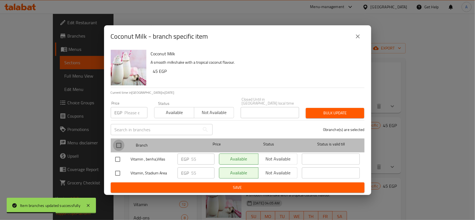
click at [119, 147] on input "checkbox" at bounding box center [119, 146] width 12 height 12
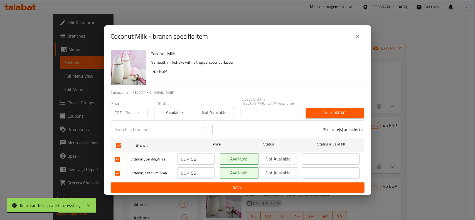
click at [126, 116] on div "Price EGP Price" at bounding box center [128, 110] width 43 height 24
click at [131, 111] on input "number" at bounding box center [136, 112] width 23 height 11
paste input "65"
click at [341, 108] on button "Bulk update" at bounding box center [335, 113] width 58 height 10
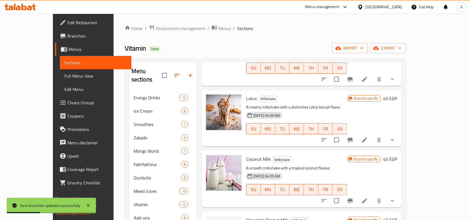
scroll to position [967, 0]
click at [246, 195] on span "Chocolate Peanut Milk" at bounding box center [267, 220] width 42 height 8
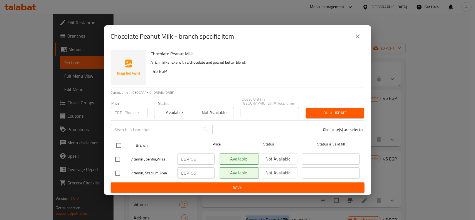
click at [129, 145] on div at bounding box center [123, 146] width 21 height 16
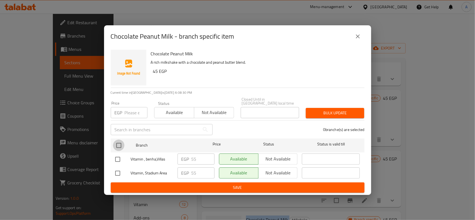
drag, startPoint x: 122, startPoint y: 143, endPoint x: 133, endPoint y: 119, distance: 26.7
click at [122, 143] on input "checkbox" at bounding box center [119, 146] width 12 height 12
click at [130, 116] on input "number" at bounding box center [136, 112] width 23 height 11
paste input "65"
click at [350, 113] on span "Bulk update" at bounding box center [335, 113] width 50 height 7
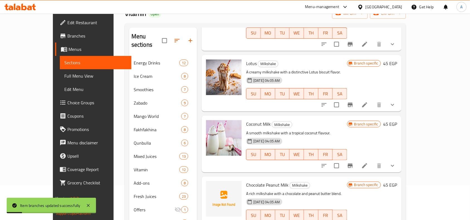
scroll to position [70, 0]
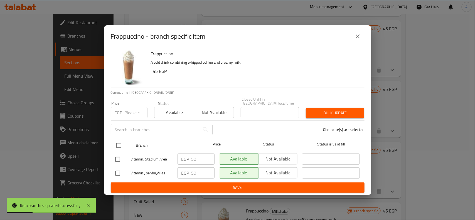
click at [123, 146] on input "checkbox" at bounding box center [119, 146] width 12 height 12
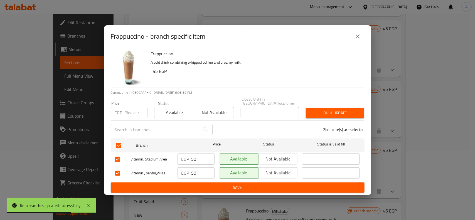
click at [139, 108] on input "number" at bounding box center [136, 112] width 23 height 11
paste input "65"
click at [334, 113] on span "Bulk update" at bounding box center [335, 113] width 50 height 7
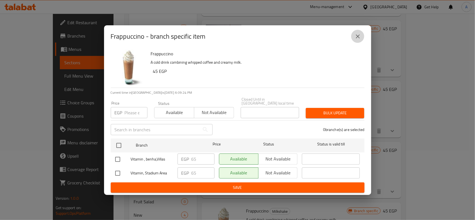
click at [360, 39] on icon "close" at bounding box center [358, 36] width 7 height 7
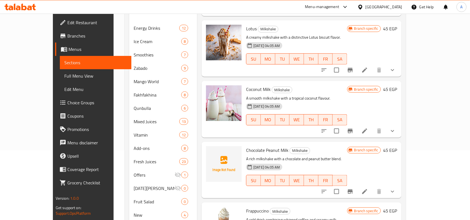
scroll to position [121, 0]
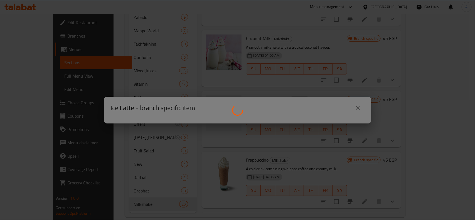
click at [112, 128] on div at bounding box center [237, 110] width 475 height 220
click at [115, 128] on div at bounding box center [237, 110] width 475 height 220
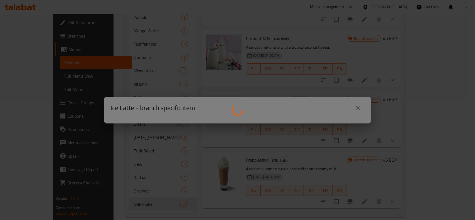
click at [212, 110] on div at bounding box center [237, 110] width 475 height 220
click at [349, 98] on div at bounding box center [237, 110] width 475 height 220
click at [350, 98] on div at bounding box center [237, 110] width 475 height 220
click at [350, 100] on div at bounding box center [237, 110] width 475 height 220
click at [354, 102] on div at bounding box center [237, 110] width 475 height 220
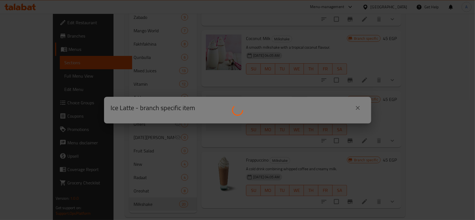
click at [359, 121] on div at bounding box center [237, 110] width 475 height 220
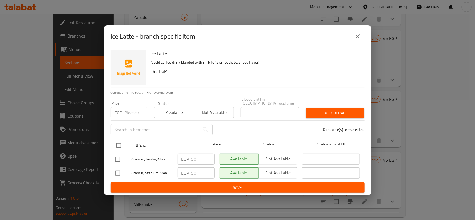
click at [114, 140] on input "checkbox" at bounding box center [119, 146] width 12 height 12
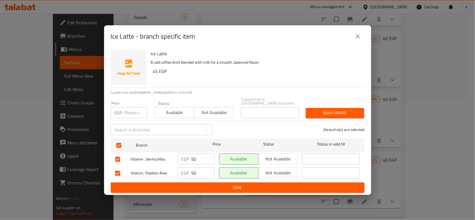
click at [129, 109] on input "number" at bounding box center [136, 112] width 23 height 11
click at [357, 110] on span "Bulk update" at bounding box center [335, 113] width 50 height 7
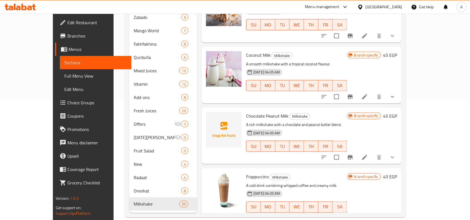
scroll to position [904, 0]
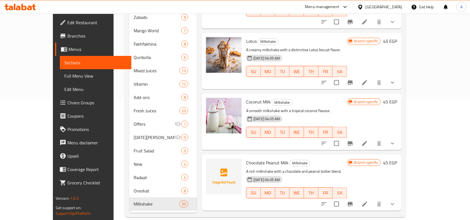
click at [67, 104] on span "Choice Groups" at bounding box center [97, 102] width 60 height 7
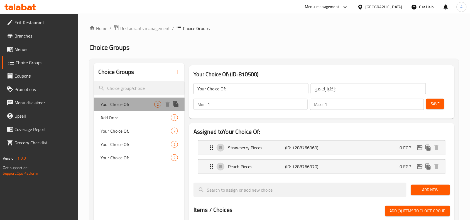
click at [138, 111] on div "Your Choice Of: 2" at bounding box center [139, 104] width 91 height 13
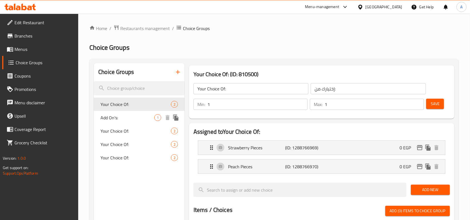
click at [135, 113] on div "Add On's: 1" at bounding box center [139, 117] width 91 height 13
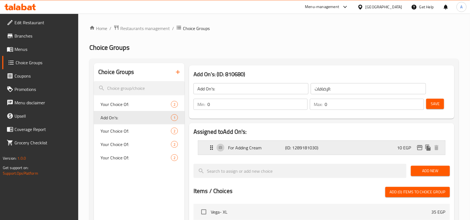
click at [415, 152] on div "10 EGP" at bounding box center [418, 148] width 43 height 8
click at [419, 147] on icon "edit" at bounding box center [420, 147] width 6 height 5
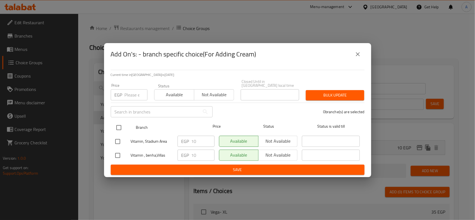
drag, startPoint x: 124, startPoint y: 130, endPoint x: 131, endPoint y: 111, distance: 20.7
click at [125, 127] on div at bounding box center [123, 128] width 21 height 16
click at [120, 136] on input "checkbox" at bounding box center [118, 142] width 12 height 12
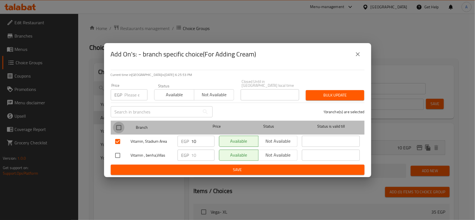
click at [124, 125] on input "checkbox" at bounding box center [119, 128] width 12 height 12
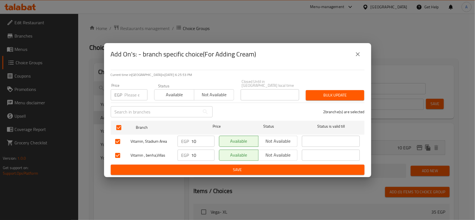
click at [136, 86] on div "Price EGP Price" at bounding box center [129, 92] width 37 height 17
click at [134, 89] on input "number" at bounding box center [136, 94] width 23 height 11
click at [329, 88] on div "Bulk update" at bounding box center [335, 95] width 65 height 17
click at [344, 95] on span "Bulk update" at bounding box center [335, 95] width 50 height 7
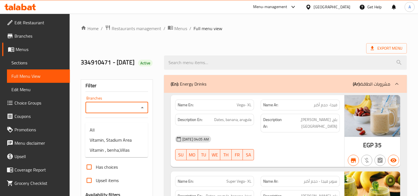
click at [124, 111] on input "Branches" at bounding box center [112, 108] width 50 height 8
click at [117, 135] on li "Vitamin, Stadium Area" at bounding box center [116, 140] width 63 height 10
type input "Vitamin, Stadium Area"
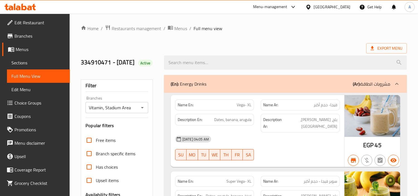
click at [253, 29] on ol "Home / Restaurants management / Menus / Full menu view" at bounding box center [244, 28] width 326 height 7
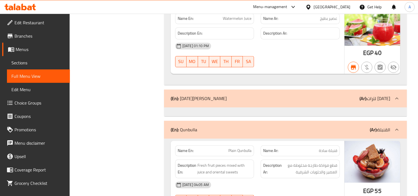
scroll to position [6729, 0]
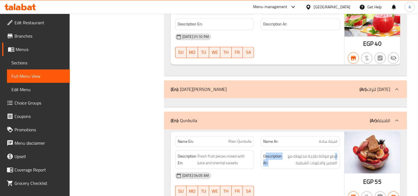
drag, startPoint x: 334, startPoint y: 106, endPoint x: 266, endPoint y: 103, distance: 68.3
click at [266, 153] on h6 "Description Ar: قطع فواكة طازجة مخلوطة مع العصير والحلويات الشرقية" at bounding box center [300, 160] width 74 height 14
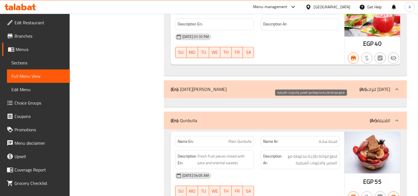
click at [300, 153] on span "قطع فواكة طازجة مخلوطة مع العصير والحلويات الشرقية" at bounding box center [310, 160] width 54 height 14
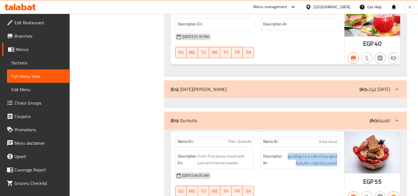
click at [343, 131] on div "Name En: Plain Qunbulla Name Ar: قنبلة سادة Description En: Fresh fruit pieces …" at bounding box center [257, 167] width 173 height 72
click at [376, 176] on span "55" at bounding box center [378, 181] width 7 height 11
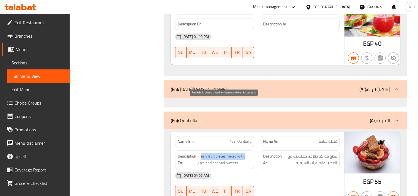
drag, startPoint x: 200, startPoint y: 102, endPoint x: 247, endPoint y: 105, distance: 46.3
click at [247, 153] on span "Fresh fruit pieces mixed with juice and oriental sweets" at bounding box center [224, 160] width 54 height 14
drag, startPoint x: 200, startPoint y: 108, endPoint x: 233, endPoint y: 110, distance: 32.1
click at [233, 153] on span "Fresh fruit pieces mixed with juice and oriental sweets" at bounding box center [224, 160] width 54 height 14
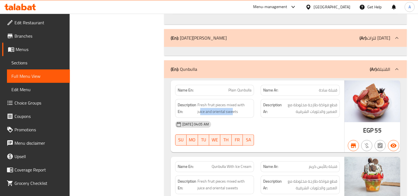
scroll to position [6790, 0]
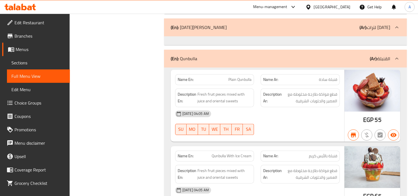
click at [379, 114] on span "55" at bounding box center [378, 119] width 7 height 11
click at [335, 153] on span "قنبلة بالأيس كريم" at bounding box center [323, 156] width 28 height 6
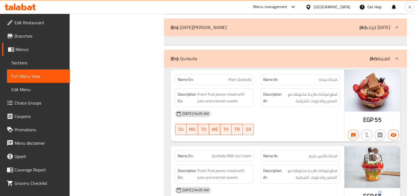
click at [379, 190] on span "65" at bounding box center [378, 195] width 7 height 11
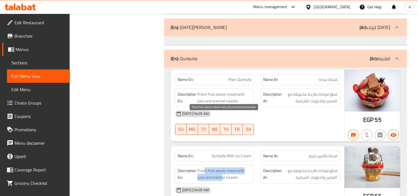
drag, startPoint x: 205, startPoint y: 117, endPoint x: 222, endPoint y: 122, distance: 17.6
click at [222, 167] on span "Fresh fruit pieces mixed with juice and oriental sweets" at bounding box center [224, 174] width 54 height 14
click at [227, 167] on span "Fresh fruit pieces mixed with juice and oriental sweets" at bounding box center [224, 174] width 54 height 14
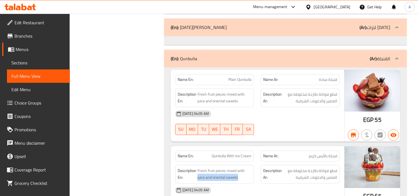
drag, startPoint x: 198, startPoint y: 126, endPoint x: 238, endPoint y: 127, distance: 40.7
click at [238, 165] on div "Description En: Fresh fruit pieces mixed with juice and oriental sweets" at bounding box center [214, 174] width 79 height 19
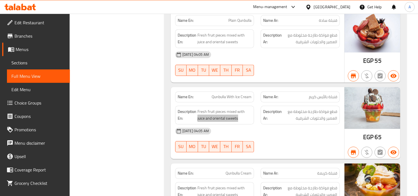
scroll to position [6852, 0]
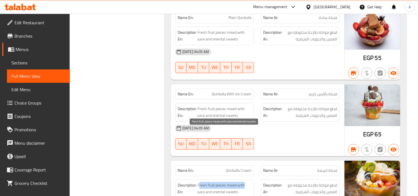
drag, startPoint x: 206, startPoint y: 133, endPoint x: 243, endPoint y: 134, distance: 37.6
click at [243, 182] on span "Fresh fruit pieces mixed with juice and oriental sweets" at bounding box center [224, 189] width 54 height 14
click at [203, 182] on span "Fresh fruit pieces mixed with juice and oriental sweets" at bounding box center [224, 189] width 54 height 14
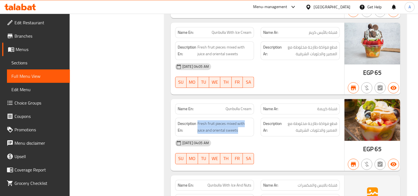
scroll to position [6914, 0]
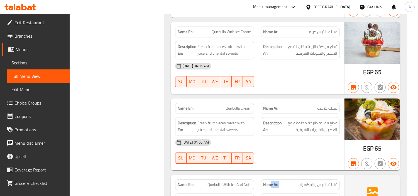
drag, startPoint x: 337, startPoint y: 133, endPoint x: 270, endPoint y: 131, distance: 66.8
click at [270, 182] on p "Name Ar: قنبلة بالايس والمكسرات" at bounding box center [300, 185] width 74 height 6
click at [226, 182] on span "Qunbulla With Ice And Nuts" at bounding box center [229, 185] width 44 height 6
drag, startPoint x: 198, startPoint y: 146, endPoint x: 264, endPoint y: 149, distance: 65.5
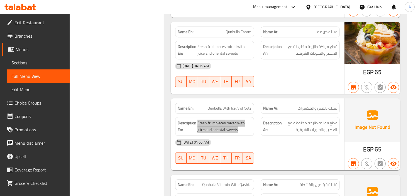
scroll to position [7007, 0]
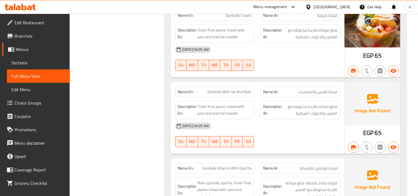
click at [382, 163] on div "EGP 70" at bounding box center [372, 197] width 56 height 79
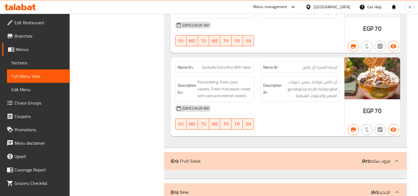
scroll to position [7100, 0]
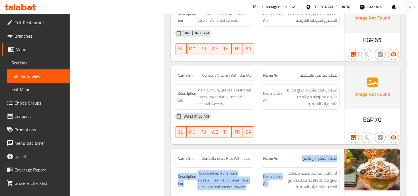
drag, startPoint x: 340, startPoint y: 111, endPoint x: 285, endPoint y: 107, distance: 55.0
click at [285, 148] on div "Name En: Qunbulla Extra Rice With laban Name Ar: قنبلة أكسترا أرز باللبن Descri…" at bounding box center [257, 187] width 173 height 79
click at [287, 155] on p "Name Ar: قنبلة أكسترا أرز باللبن" at bounding box center [300, 158] width 74 height 6
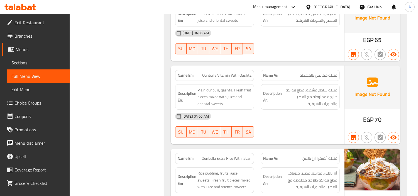
click at [287, 155] on p "Name Ar: قنبلة أكسترا أرز باللبن" at bounding box center [300, 158] width 74 height 6
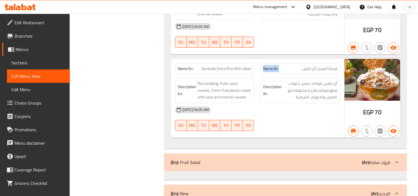
scroll to position [7193, 0]
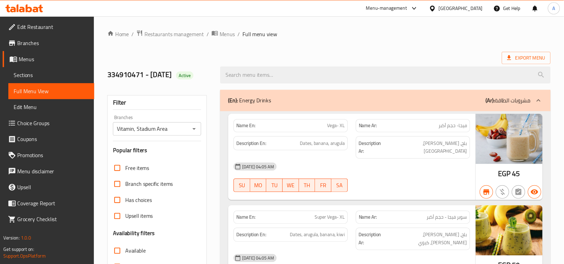
scroll to position [7193, 0]
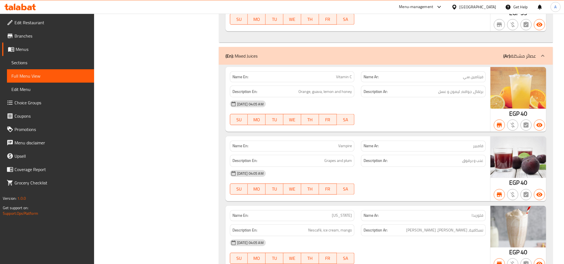
click at [39, 102] on span "Choice Groups" at bounding box center [51, 102] width 75 height 7
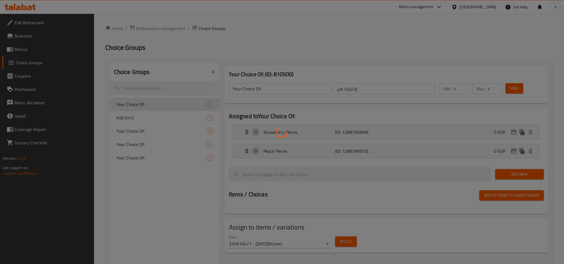
click at [156, 124] on div at bounding box center [282, 132] width 564 height 264
click at [144, 124] on div at bounding box center [282, 132] width 564 height 264
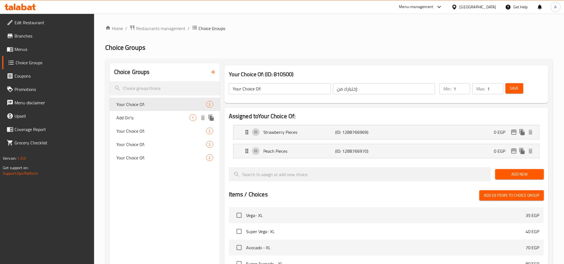
click at [162, 115] on span "Add On's:" at bounding box center [152, 117] width 73 height 7
type input "Add On's:"
type input "الإضافات:"
type input "0"
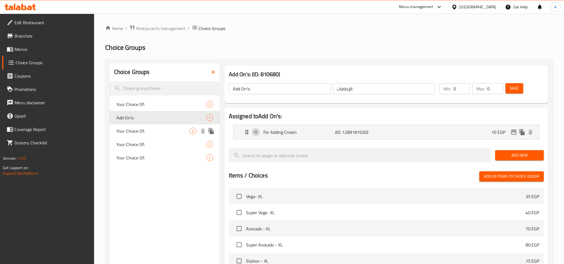
click at [154, 128] on span "Your Choice Of:" at bounding box center [152, 131] width 73 height 7
type input "Your Choice Of:"
type input "اختيارك من:"
type input "1"
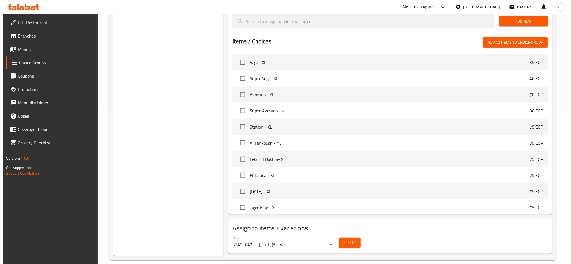
scroll to position [161, 0]
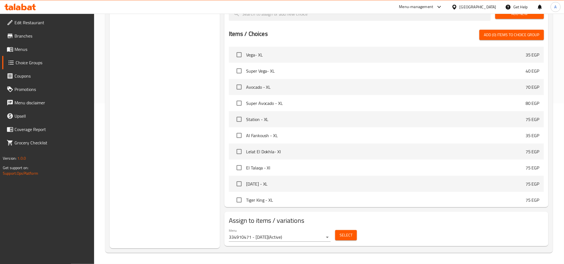
click at [349, 220] on span "Select" at bounding box center [346, 235] width 13 height 7
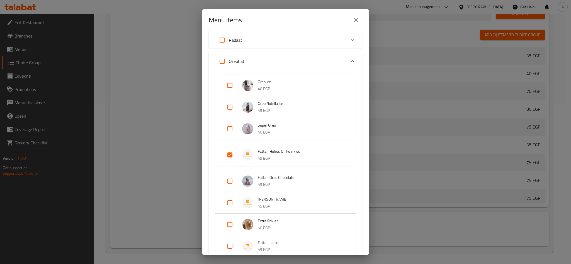
scroll to position [209, 0]
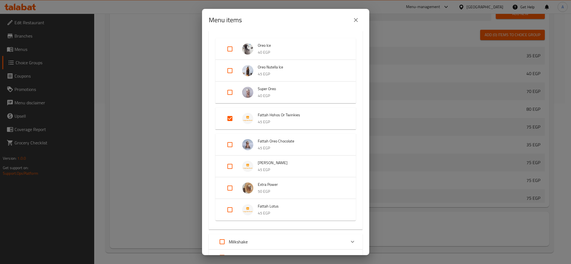
click at [233, 114] on input "Expand" at bounding box center [229, 118] width 13 height 13
checkbox input "false"
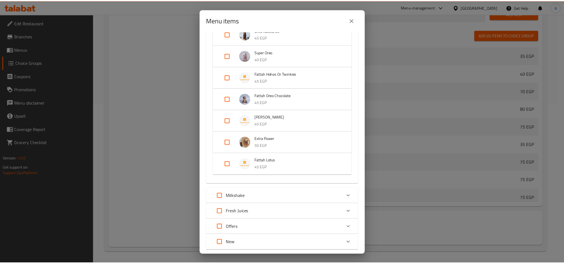
scroll to position [279, 0]
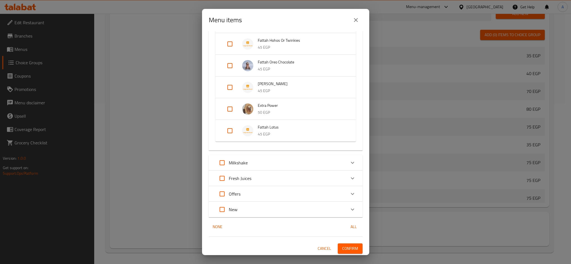
click at [344, 220] on span "Confirm" at bounding box center [350, 248] width 16 height 7
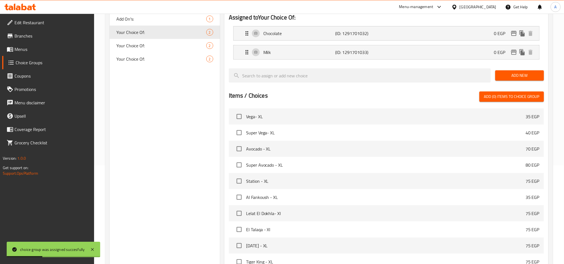
scroll to position [0, 0]
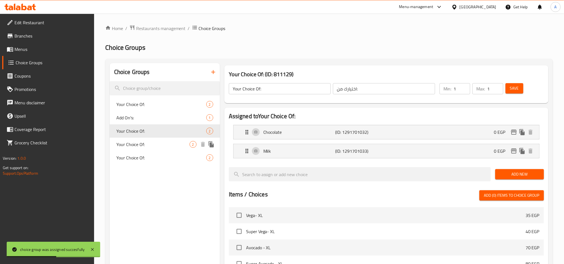
drag, startPoint x: 174, startPoint y: 144, endPoint x: 177, endPoint y: 145, distance: 3.4
click at [174, 144] on span "Your Choice Of:" at bounding box center [152, 144] width 73 height 7
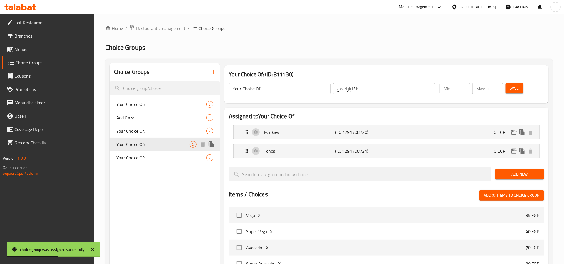
type input "Your Choice Of:"
type input "اختيارك من:"
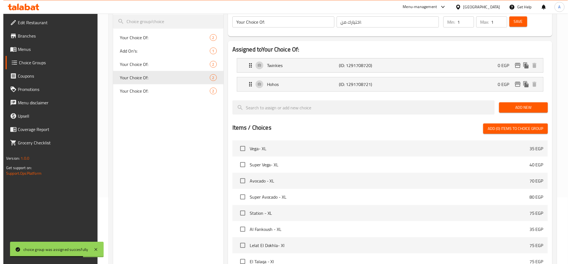
scroll to position [161, 0]
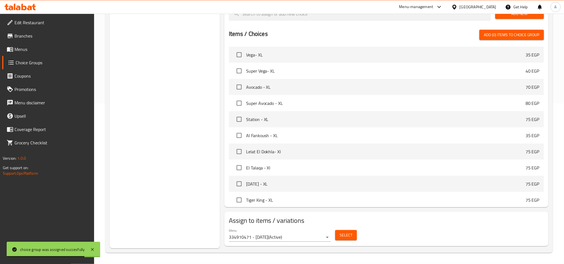
click at [352, 220] on div "Select" at bounding box center [346, 235] width 26 height 15
click at [352, 220] on span "Select" at bounding box center [346, 235] width 13 height 7
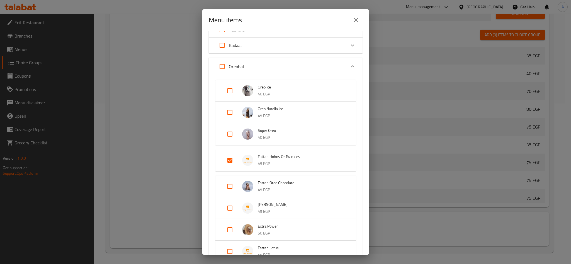
click at [228, 158] on input "Expand" at bounding box center [229, 160] width 13 height 13
checkbox input "false"
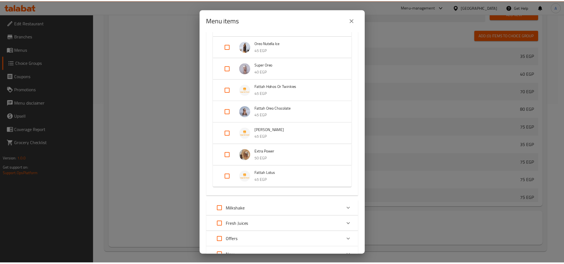
scroll to position [279, 0]
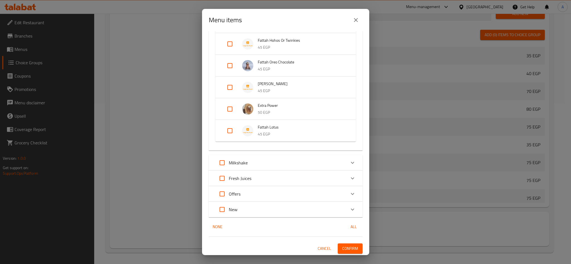
click at [355, 220] on div "Menu items 0 / 150 items selected ​ Energy Drinks Vega- XL 35 EGP Super Vega- X…" at bounding box center [285, 132] width 571 height 264
click at [352, 220] on button "Confirm" at bounding box center [349, 249] width 25 height 10
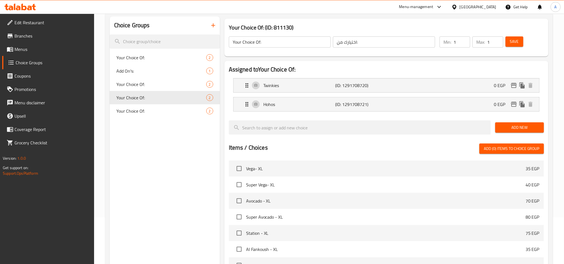
scroll to position [0, 0]
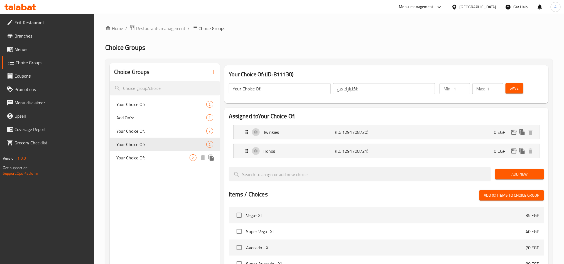
click at [167, 159] on span "Your Choice Of:" at bounding box center [152, 158] width 73 height 7
type input "Your Choice Of:"
type input "اختيارك من:"
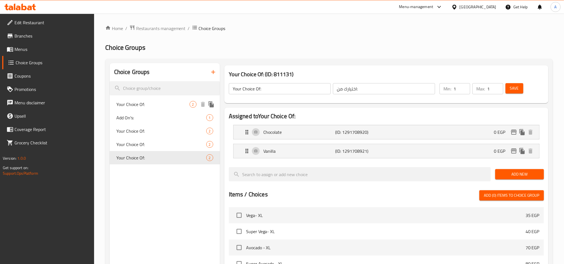
click at [148, 106] on span "Your Choice Of:" at bounding box center [152, 104] width 73 height 7
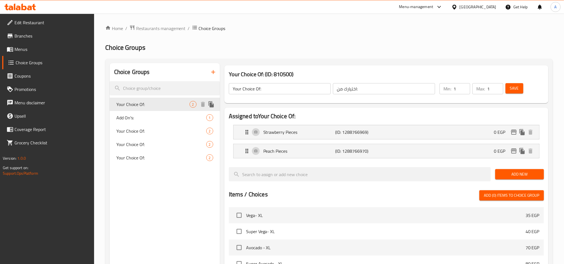
type input "Your Choice Of:"
type input "إختيارك من:"
click at [145, 125] on div "Your Choice Of: 2" at bounding box center [165, 130] width 110 height 13
type input "Your Choice Of:"
type input "اختيارك من:"
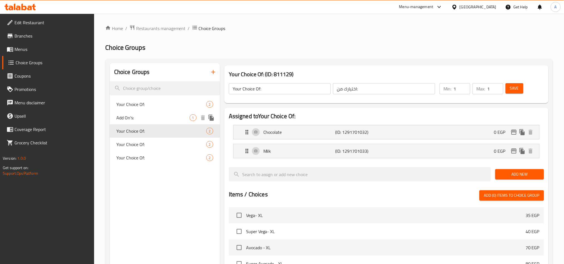
click at [148, 117] on span "Add On's:" at bounding box center [152, 117] width 73 height 7
type input "Add On's:"
type input "الإضافات:"
type input "0"
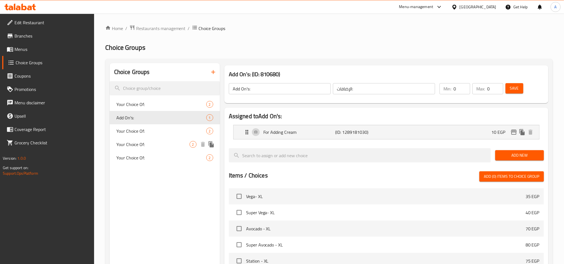
click at [153, 141] on span "Your Choice Of:" at bounding box center [152, 144] width 73 height 7
type input "Your Choice Of:"
type input "اختيارك من:"
type input "1"
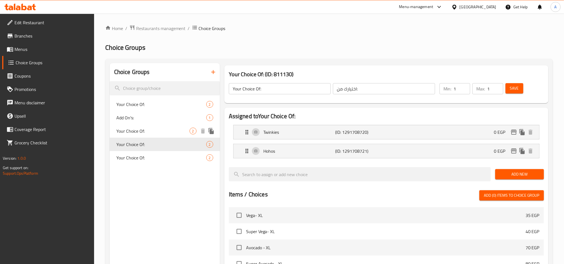
click at [150, 131] on span "Your Choice Of:" at bounding box center [152, 131] width 73 height 7
type input "Your Choice Of:"
type input "اختيارك من:"
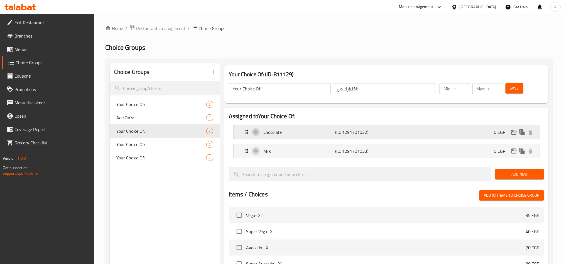
click at [455, 131] on div "Chocolate (ID: 1291701032) 0 EGP" at bounding box center [388, 132] width 289 height 14
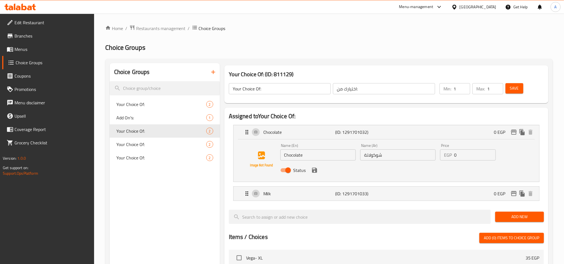
click at [300, 156] on input "Chocolate" at bounding box center [317, 155] width 75 height 11
click at [308, 160] on input "Chocolate" at bounding box center [317, 155] width 75 height 11
click at [341, 160] on input "Chocolate Ice" at bounding box center [317, 155] width 75 height 11
type input "Chocolate Ice"
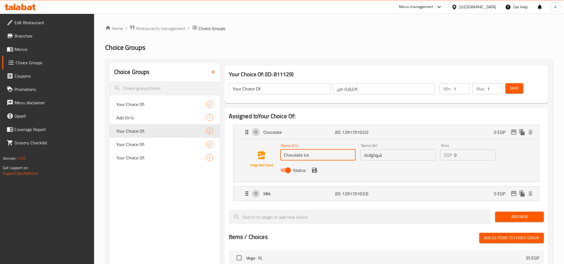
click at [428, 155] on input "شوكولاتة" at bounding box center [397, 155] width 75 height 11
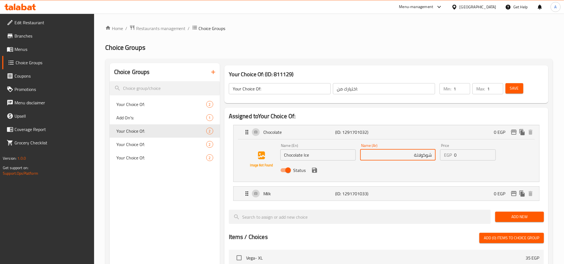
click at [433, 154] on input "شوكولاتة" at bounding box center [397, 155] width 75 height 11
paste input "ايس"
click at [316, 172] on icon "save" at bounding box center [314, 170] width 5 height 5
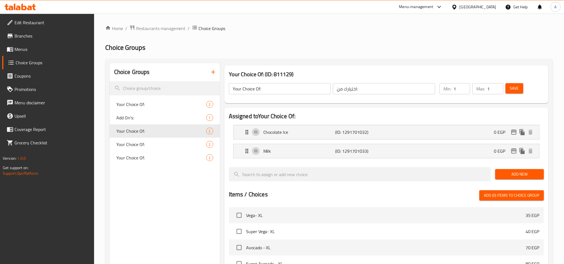
type input "ايس شوكولاتة"
click at [470, 86] on span "Save" at bounding box center [514, 88] width 9 height 7
click at [276, 51] on h2 "Choice Groups" at bounding box center [329, 47] width 448 height 9
click at [207, 220] on div "Choice Groups Your Choice Of: 2 Add On's: 1 Your Choice Of: 2 Your Choice Of: 2…" at bounding box center [165, 236] width 110 height 346
click at [337, 48] on h2 "Choice Groups" at bounding box center [329, 47] width 448 height 9
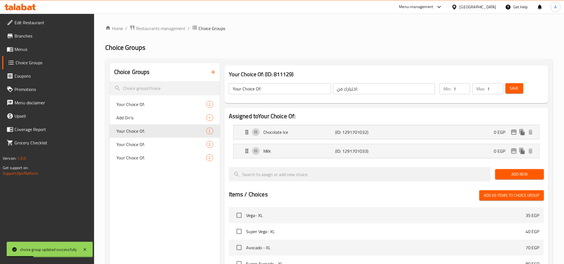
click at [348, 45] on h2 "Choice Groups" at bounding box center [329, 47] width 448 height 9
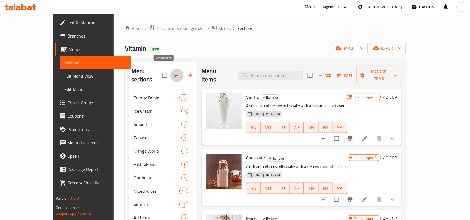
click at [174, 74] on icon "button" at bounding box center [177, 75] width 7 height 7
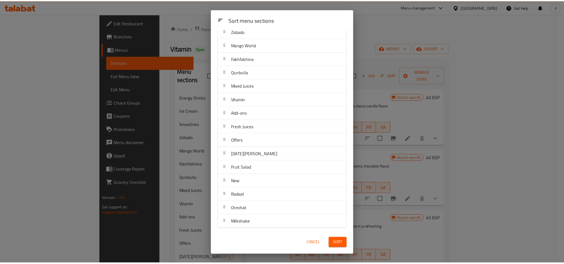
scroll to position [64, 0]
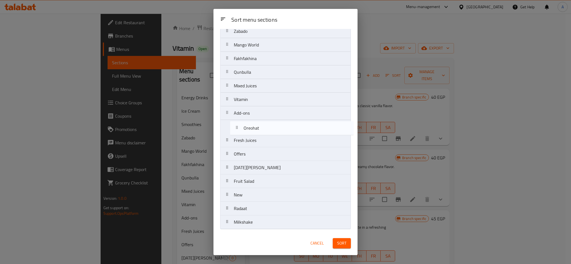
drag, startPoint x: 251, startPoint y: 208, endPoint x: 260, endPoint y: 124, distance: 84.6
click at [260, 124] on nav "Energy Drinks Ice Cream Smoothies Zabado Mango World Fakhfakhina Qunbulla Mixed…" at bounding box center [285, 106] width 131 height 246
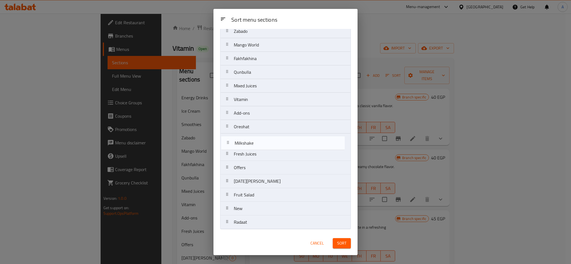
drag, startPoint x: 258, startPoint y: 228, endPoint x: 260, endPoint y: 142, distance: 85.5
click at [260, 142] on nav "Energy Drinks Ice Cream Smoothies Zabado Mango World Fakhfakhina Qunbulla Mixed…" at bounding box center [285, 106] width 131 height 246
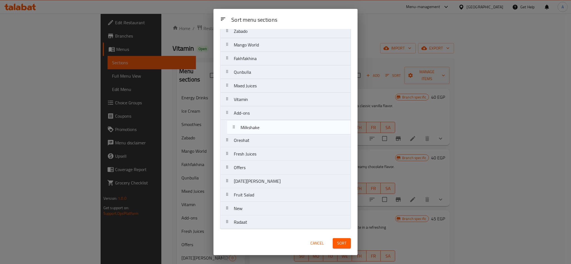
drag, startPoint x: 256, startPoint y: 140, endPoint x: 286, endPoint y: 178, distance: 48.7
click at [265, 125] on nav "Energy Drinks Ice Cream Smoothies Zabado Mango World Fakhfakhina Qunbulla Mixed…" at bounding box center [285, 106] width 131 height 246
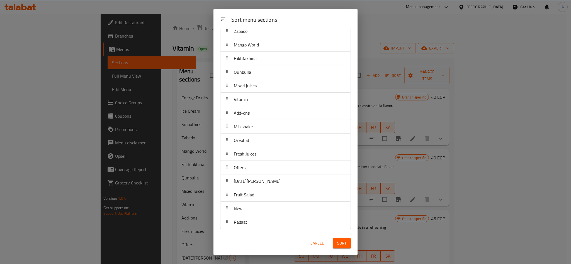
click at [336, 220] on button "Sort" at bounding box center [341, 243] width 18 height 10
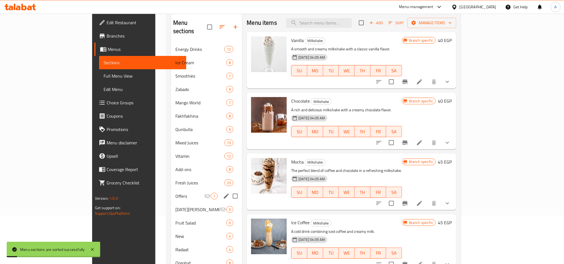
scroll to position [78, 0]
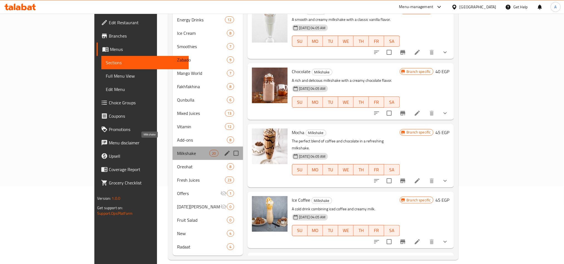
click at [177, 150] on span "Milkshake" at bounding box center [193, 153] width 32 height 7
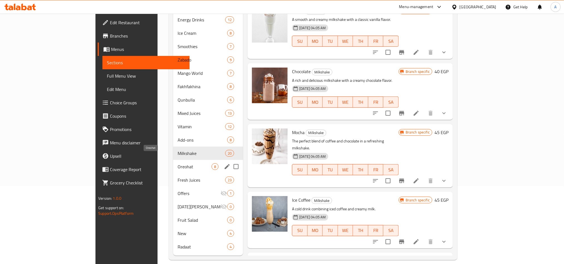
click at [178, 163] on span "Oreohat" at bounding box center [195, 166] width 34 height 7
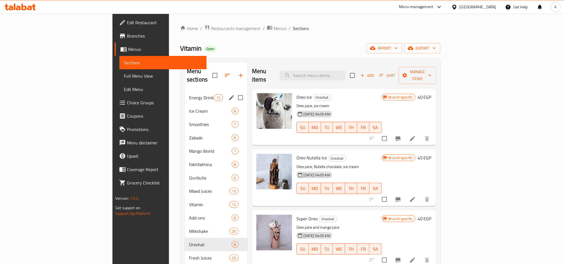
click at [224, 73] on icon "button" at bounding box center [227, 75] width 7 height 7
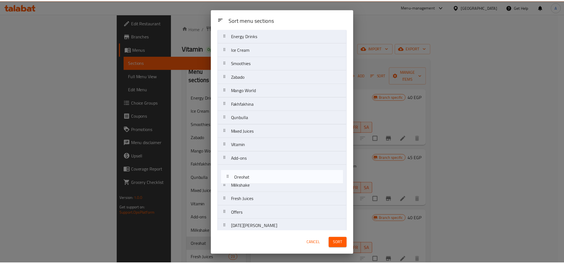
scroll to position [18, 0]
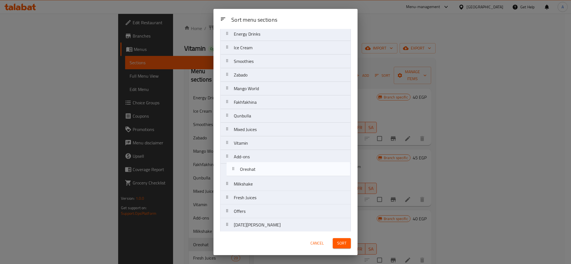
drag, startPoint x: 260, startPoint y: 197, endPoint x: 267, endPoint y: 160, distance: 38.5
click at [267, 160] on nav "Energy Drinks Ice Cream Smoothies Zabado Mango World Fakhfakhina Qunbulla Mixed…" at bounding box center [285, 150] width 131 height 246
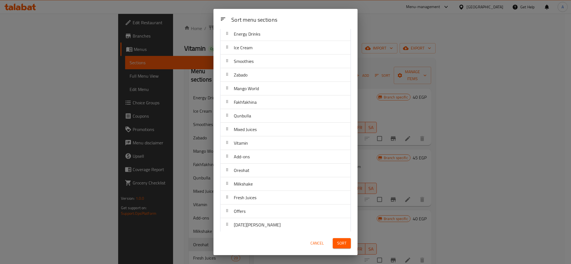
click at [351, 220] on div "Sort" at bounding box center [341, 243] width 25 height 17
click at [344, 220] on span "Sort" at bounding box center [341, 243] width 9 height 7
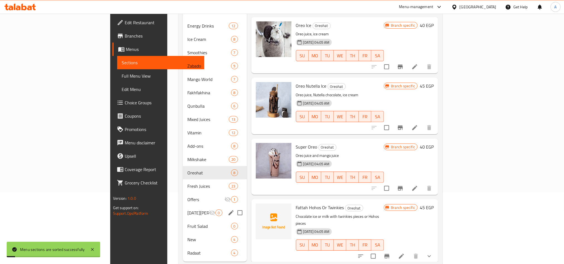
scroll to position [78, 0]
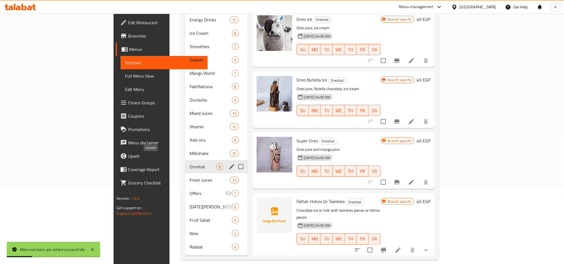
click at [190, 163] on span "Oreohat" at bounding box center [203, 166] width 26 height 7
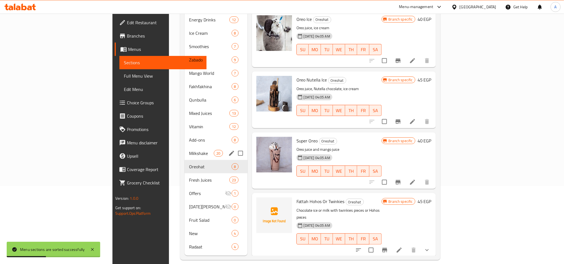
scroll to position [0, 0]
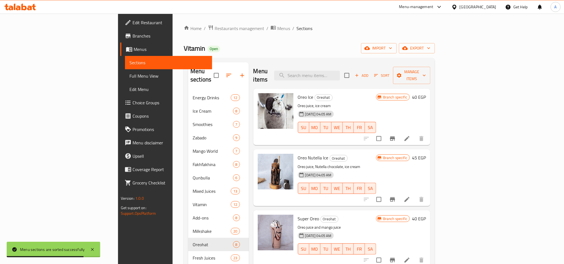
click at [298, 93] on span "Oreo Ice" at bounding box center [306, 97] width 16 height 8
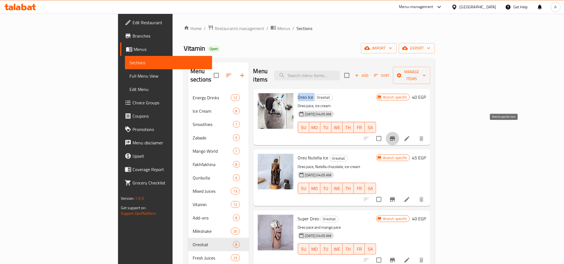
click at [395, 136] on icon "Branch-specific-item" at bounding box center [392, 138] width 5 height 4
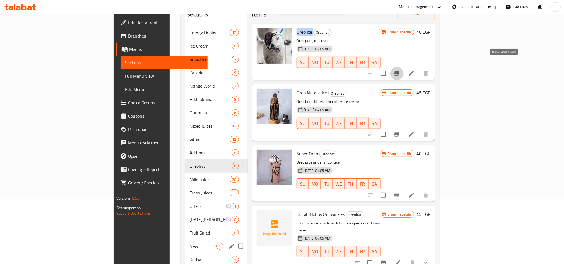
scroll to position [78, 0]
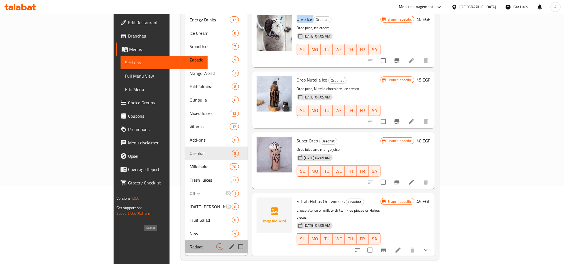
click at [190, 220] on span "Radaat" at bounding box center [203, 247] width 26 height 7
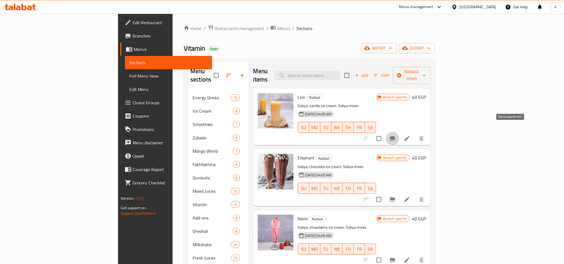
click at [399, 135] on button "Branch-specific-item" at bounding box center [392, 138] width 13 height 13
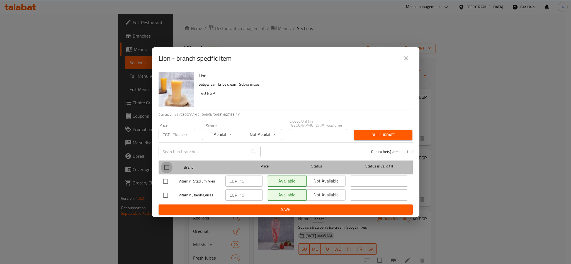
click at [166, 162] on input "checkbox" at bounding box center [167, 168] width 12 height 12
checkbox input "true"
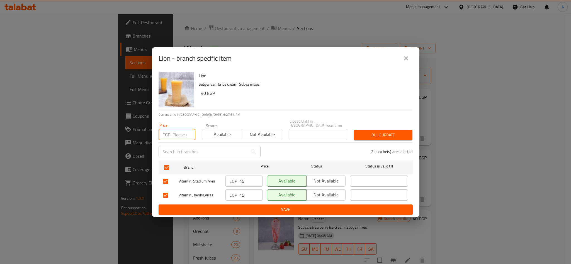
click at [174, 130] on input "number" at bounding box center [183, 134] width 23 height 11
paste input "65"
click at [411, 142] on div "2 branche(s) are selected" at bounding box center [340, 152] width 152 height 20
click at [179, 132] on input "65" at bounding box center [183, 134] width 23 height 11
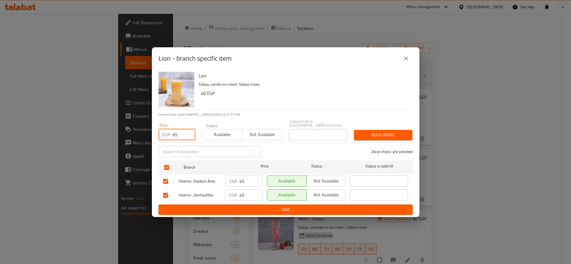
paste input "55"
paste input "number"
type input "55"
click at [387, 136] on span "Bulk update" at bounding box center [383, 135] width 50 height 7
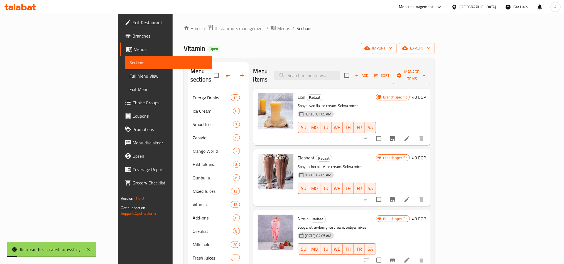
click at [395, 197] on icon "Branch-specific-item" at bounding box center [392, 199] width 5 height 4
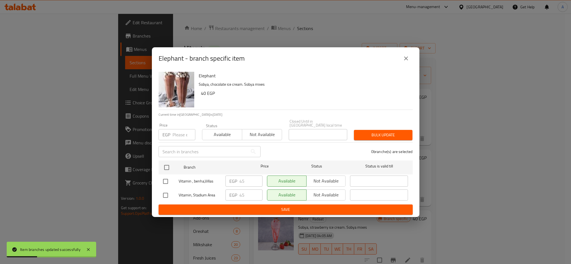
drag, startPoint x: 168, startPoint y: 169, endPoint x: 166, endPoint y: 146, distance: 23.2
click at [168, 169] on input "checkbox" at bounding box center [167, 168] width 12 height 12
checkbox input "true"
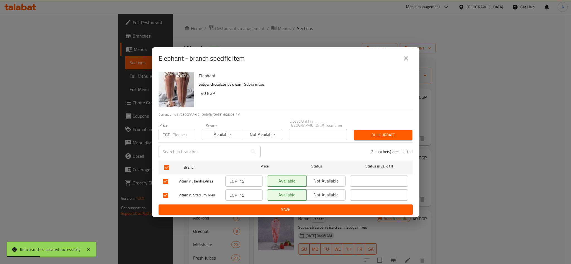
click at [171, 139] on div "Price EGP Price" at bounding box center [176, 132] width 43 height 24
click at [176, 135] on input "number" at bounding box center [183, 134] width 23 height 11
paste input "55"
type input "55"
click at [370, 132] on span "Bulk update" at bounding box center [383, 135] width 50 height 7
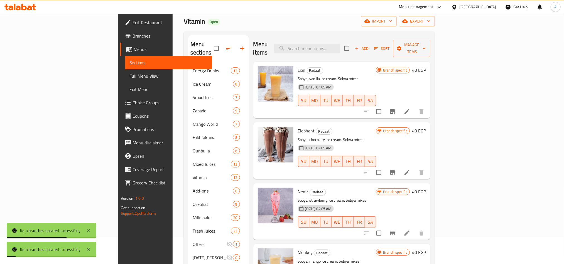
scroll to position [42, 0]
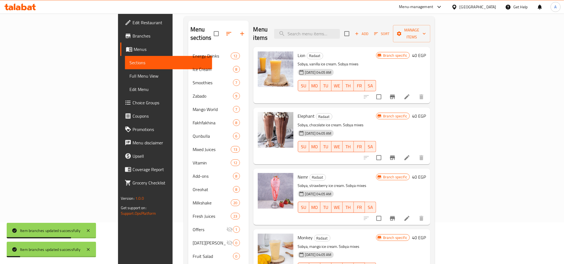
click at [415, 214] on li at bounding box center [407, 219] width 16 height 10
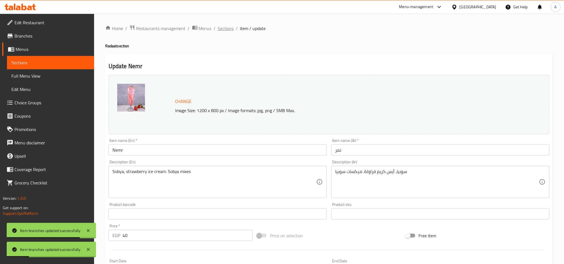
click at [228, 30] on span "Sections" at bounding box center [226, 28] width 16 height 7
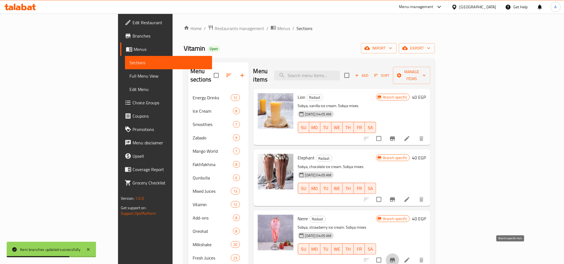
click at [399, 220] on button "Branch-specific-item" at bounding box center [392, 260] width 13 height 13
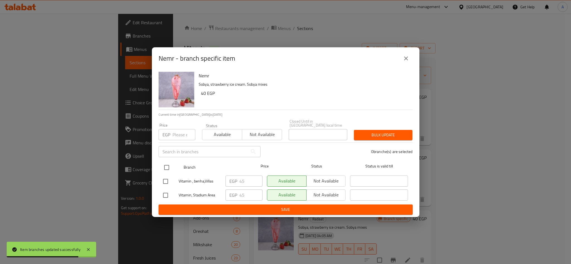
click at [166, 167] on input "checkbox" at bounding box center [167, 168] width 12 height 12
checkbox input "true"
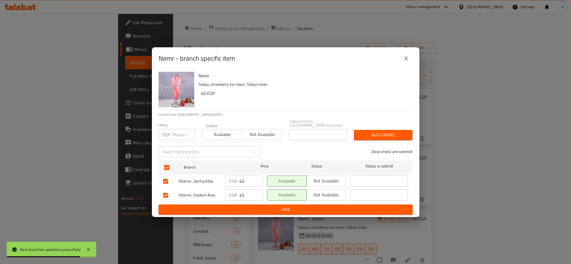
click at [168, 131] on p "EGP" at bounding box center [166, 134] width 8 height 7
click at [173, 131] on input "number" at bounding box center [183, 134] width 23 height 11
paste input "55"
type input "55"
click at [356, 136] on button "Bulk update" at bounding box center [383, 135] width 58 height 10
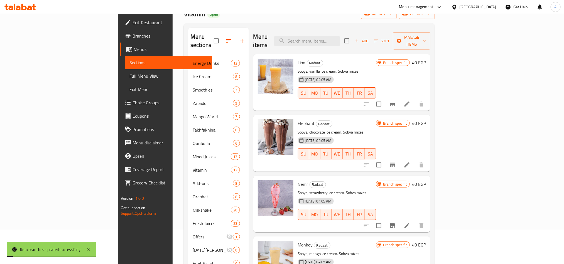
scroll to position [78, 0]
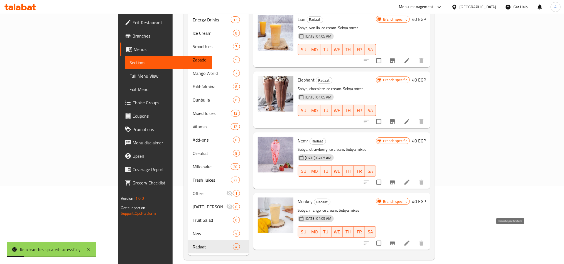
click at [399, 220] on button "Branch-specific-item" at bounding box center [392, 243] width 13 height 13
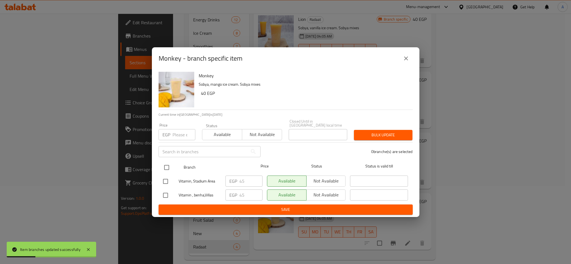
click at [162, 163] on input "checkbox" at bounding box center [167, 168] width 12 height 12
checkbox input "true"
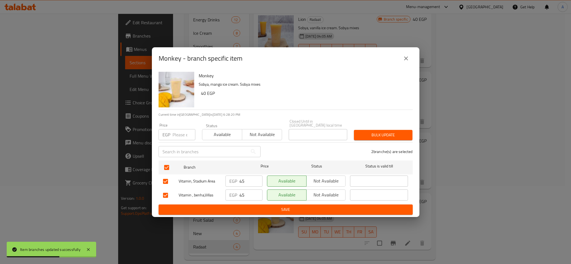
click at [183, 129] on input "number" at bounding box center [183, 134] width 23 height 11
paste input "55"
type input "55"
drag, startPoint x: 367, startPoint y: 128, endPoint x: 377, endPoint y: 131, distance: 10.6
click at [368, 130] on button "Bulk update" at bounding box center [383, 135] width 58 height 10
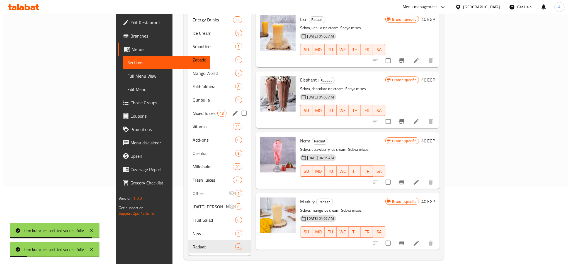
scroll to position [0, 0]
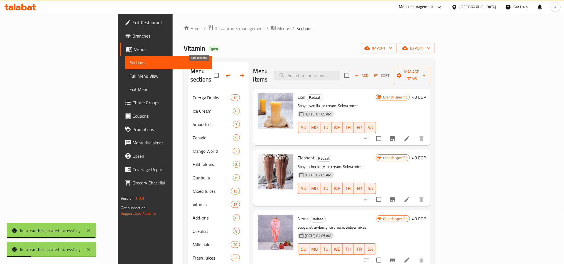
click at [226, 72] on icon "button" at bounding box center [229, 75] width 7 height 7
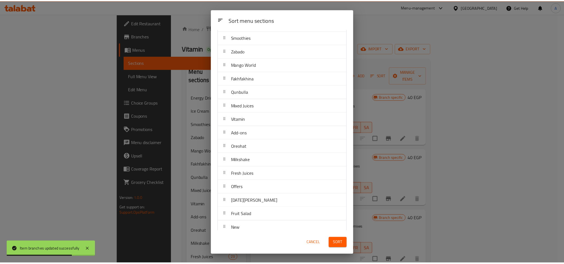
scroll to position [64, 0]
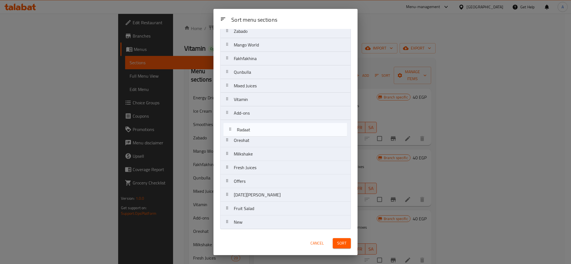
drag, startPoint x: 256, startPoint y: 219, endPoint x: 259, endPoint y: 120, distance: 99.2
click at [259, 120] on nav "Energy Drinks Ice Cream Smoothies Zabado Mango World Fakhfakhina Qunbulla Mixed…" at bounding box center [285, 106] width 131 height 246
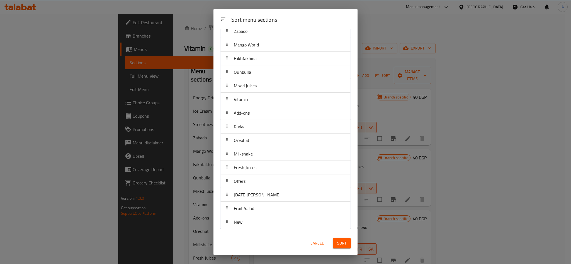
click at [339, 220] on span "Sort" at bounding box center [341, 243] width 9 height 7
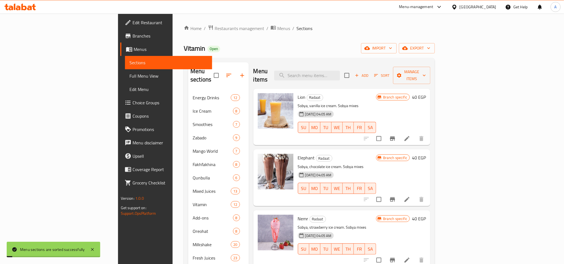
scroll to position [78, 0]
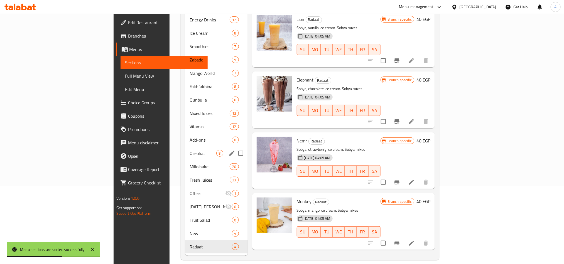
click at [190, 150] on span "Oreohat" at bounding box center [203, 153] width 26 height 7
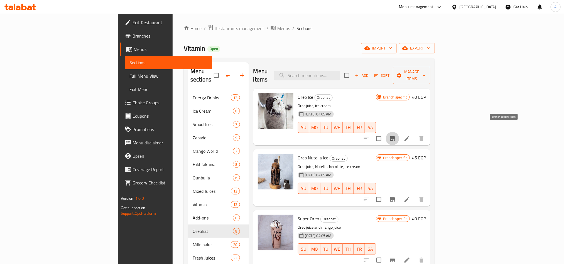
click at [399, 136] on button "Branch-specific-item" at bounding box center [392, 138] width 13 height 13
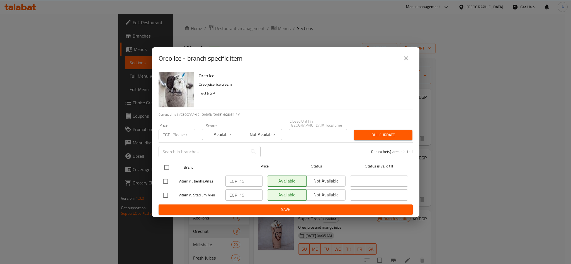
click at [162, 167] on input "checkbox" at bounding box center [167, 168] width 12 height 12
checkbox input "true"
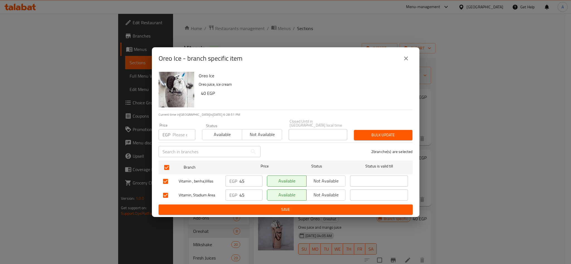
click at [171, 129] on div "EGP Price" at bounding box center [176, 134] width 37 height 11
paste input "55"
type input "55"
click at [362, 134] on span "Bulk update" at bounding box center [383, 135] width 50 height 7
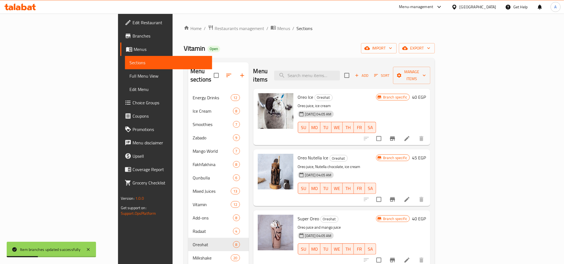
click at [298, 154] on span "Oreo Nutella Ice" at bounding box center [313, 158] width 31 height 8
click at [296, 152] on div "Oreo Nutella Ice Oreohat Oreo juice, Nutella chocolate, ice cream 22-03-2025 04…" at bounding box center [337, 178] width 83 height 52
click at [399, 195] on button "Branch-specific-item" at bounding box center [392, 199] width 13 height 13
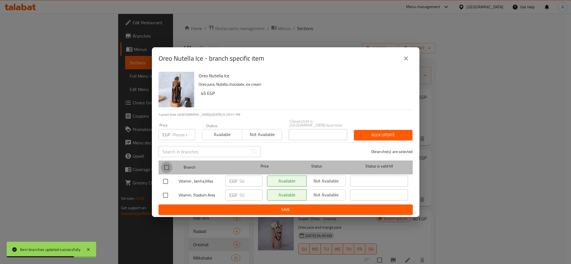
click at [167, 165] on input "checkbox" at bounding box center [167, 168] width 12 height 12
checkbox input "true"
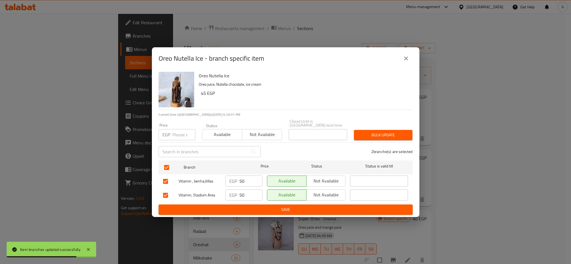
click at [177, 129] on input "number" at bounding box center [183, 134] width 23 height 11
paste input "09"
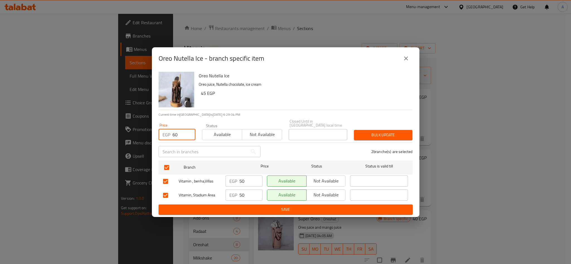
type input "60"
click at [402, 133] on span "Bulk update" at bounding box center [383, 135] width 50 height 7
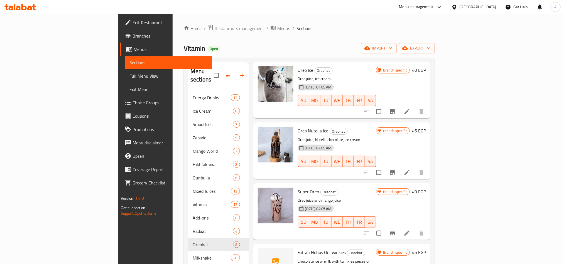
scroll to position [42, 0]
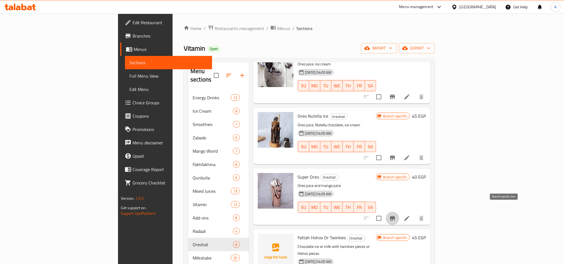
click at [395, 216] on icon "Branch-specific-item" at bounding box center [392, 218] width 5 height 4
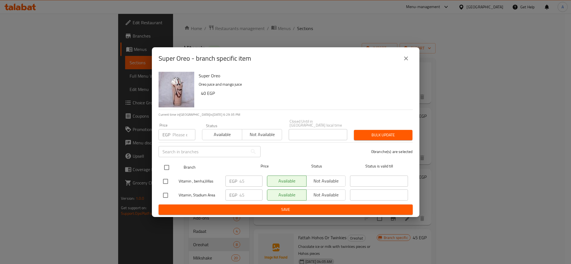
click at [165, 165] on input "checkbox" at bounding box center [167, 168] width 12 height 12
checkbox input "true"
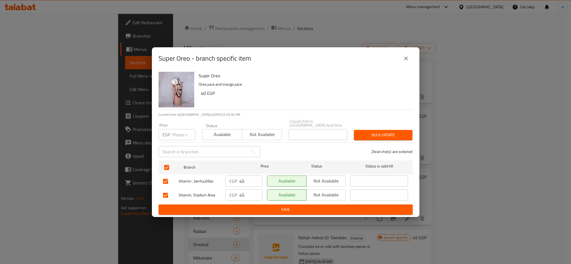
click at [167, 139] on div "Price EGP Price" at bounding box center [176, 132] width 43 height 24
click at [172, 136] on input "number" at bounding box center [183, 134] width 23 height 11
paste input "55"
type input "55"
drag, startPoint x: 380, startPoint y: 128, endPoint x: 545, endPoint y: 140, distance: 165.0
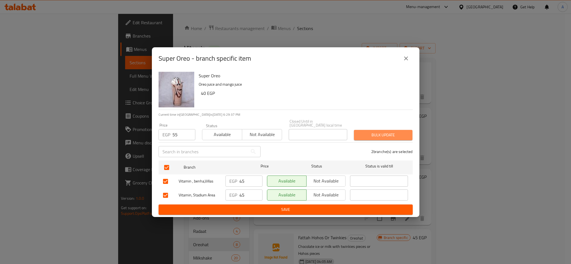
click at [380, 130] on button "Bulk update" at bounding box center [383, 135] width 58 height 10
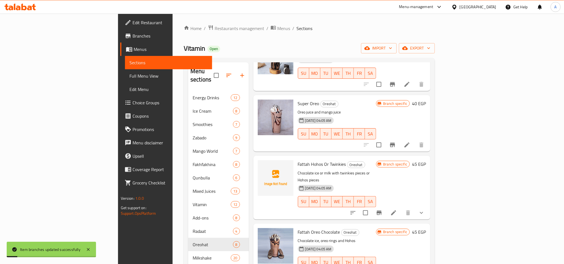
scroll to position [125, 0]
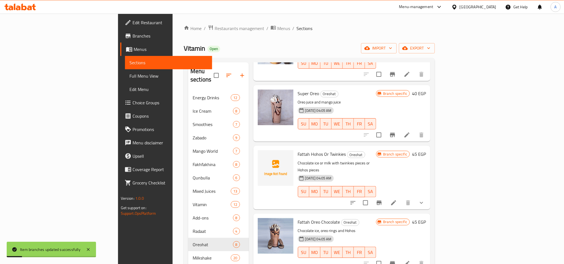
click at [298, 150] on span "Fattah Hohos Or Twinkies" at bounding box center [322, 154] width 48 height 8
click at [425, 200] on icon "show more" at bounding box center [421, 203] width 7 height 7
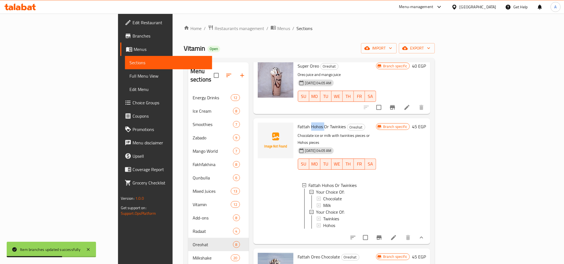
scroll to position [167, 0]
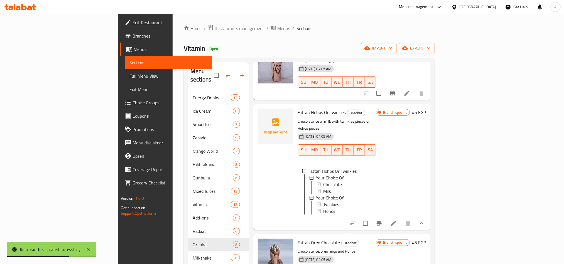
click at [428, 220] on div at bounding box center [387, 223] width 82 height 13
click at [396, 220] on icon at bounding box center [393, 223] width 5 height 5
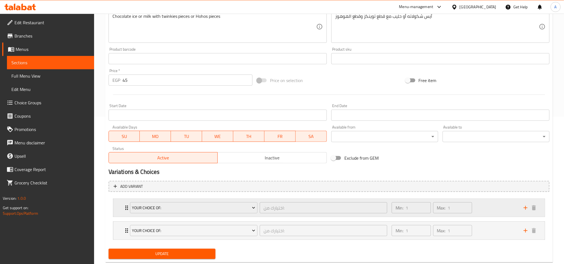
scroll to position [162, 0]
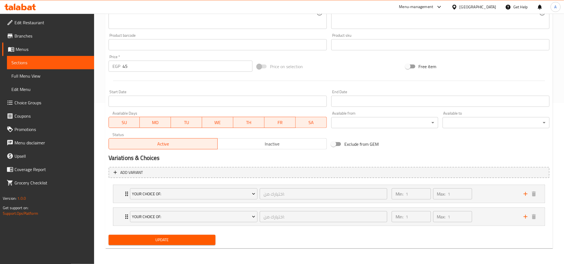
click at [470, 180] on nav "Your Choice Of: اختيارك من: ​ Min: 1 ​ Max: 1 ​ Chocolate (ID: 1291701032) 0 EG…" at bounding box center [329, 205] width 441 height 50
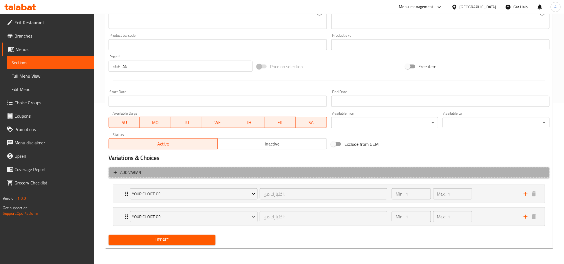
click at [470, 171] on span "Add variant" at bounding box center [329, 172] width 431 height 7
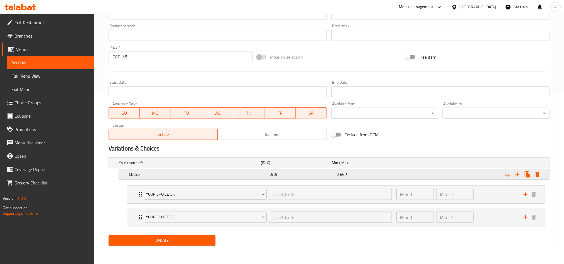
scroll to position [172, 0]
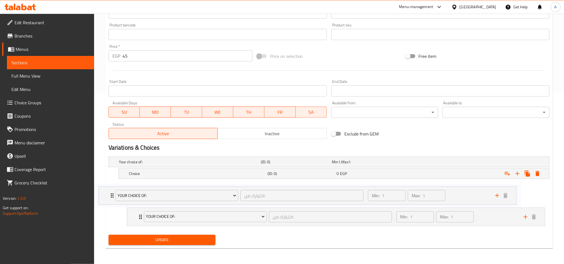
drag, startPoint x: 482, startPoint y: 190, endPoint x: 446, endPoint y: 215, distance: 43.3
click at [452, 193] on div "Your Choice Of: اختيارك من: ​ Min: 1 ​ Max: 1 ​ Chocolate (ID: 1291701032) 0 EG…" at bounding box center [336, 205] width 427 height 46
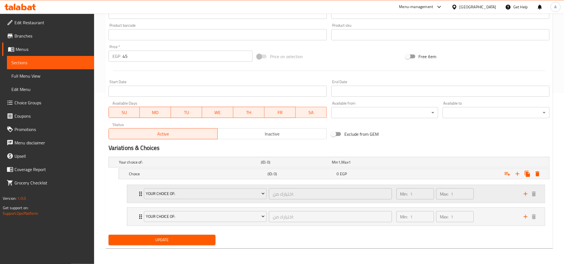
click at [470, 193] on div "Min: 1 ​ Max: 1 ​" at bounding box center [456, 194] width 127 height 18
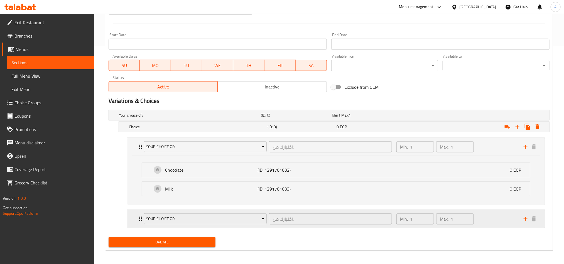
scroll to position [222, 0]
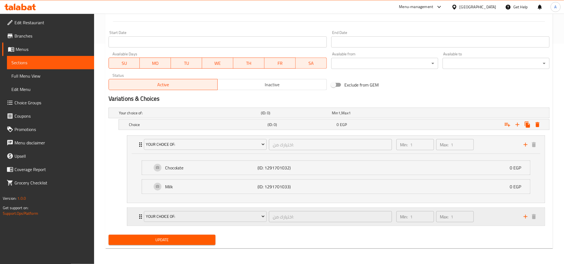
click at [470, 215] on div "Min: 1 ​ Max: 1 ​" at bounding box center [456, 217] width 127 height 18
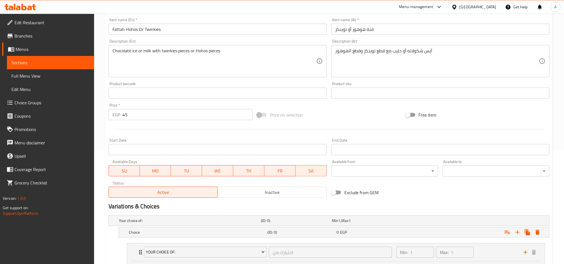
scroll to position [0, 0]
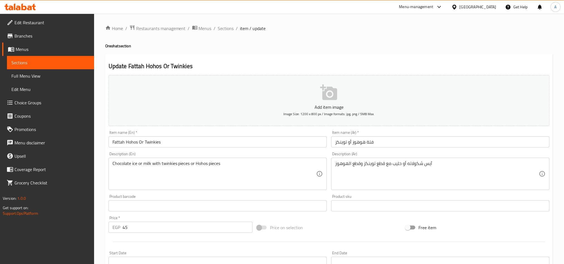
scroll to position [129, 0]
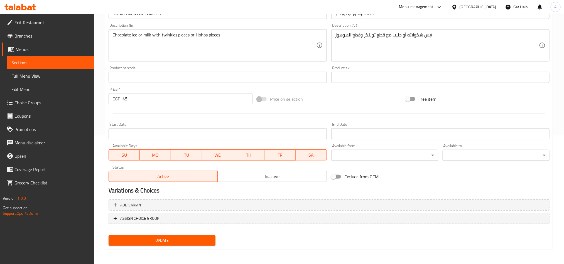
click at [131, 104] on input "45" at bounding box center [188, 98] width 130 height 11
click at [178, 100] on input "45" at bounding box center [188, 98] width 130 height 11
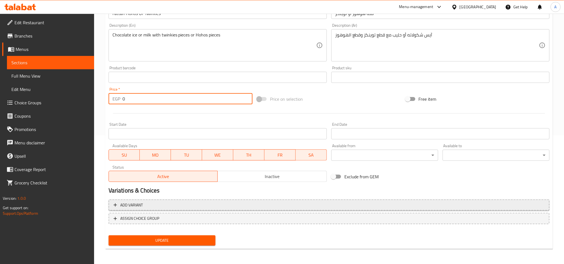
type input "0"
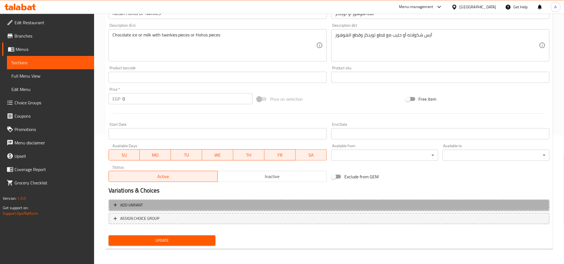
click at [484, 200] on button "Add variant" at bounding box center [329, 205] width 441 height 11
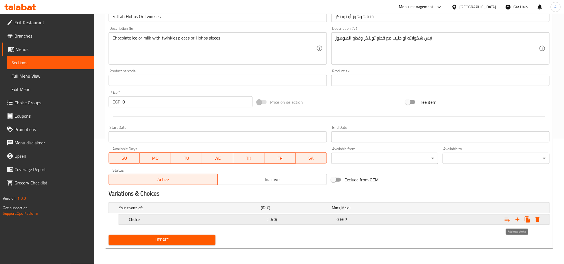
click at [517, 221] on icon "Expand" at bounding box center [518, 220] width 4 height 4
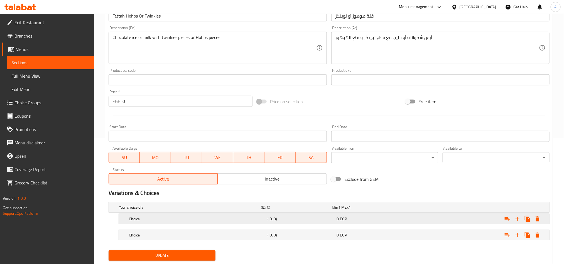
click at [456, 221] on div "Expand" at bounding box center [474, 219] width 139 height 12
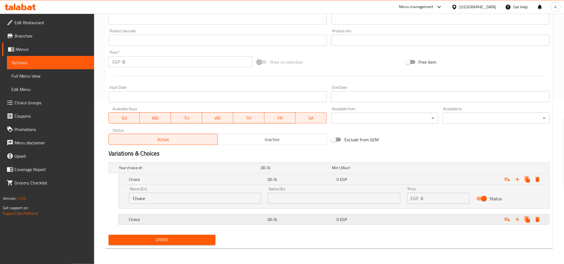
scroll to position [166, 0]
click at [463, 224] on div "Expand" at bounding box center [474, 220] width 139 height 12
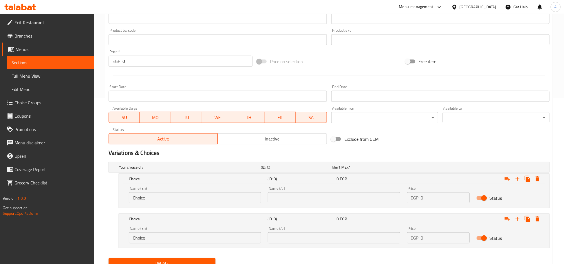
click at [187, 202] on input "Choice" at bounding box center [195, 197] width 132 height 11
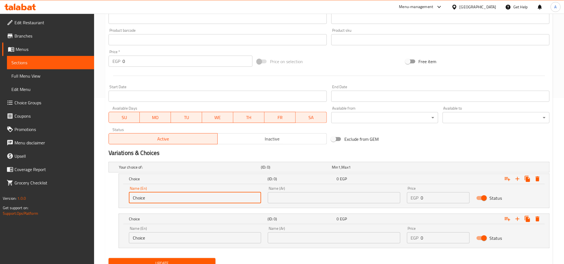
click at [187, 202] on input "Choice" at bounding box center [195, 197] width 132 height 11
click at [243, 203] on input "text" at bounding box center [195, 197] width 132 height 11
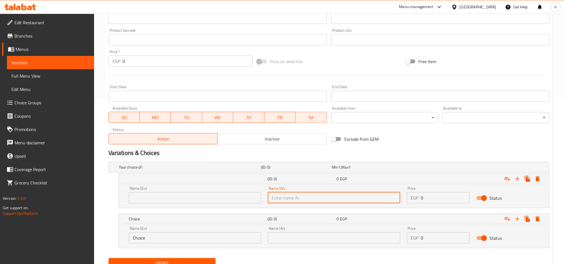
click at [296, 197] on input "text" at bounding box center [334, 197] width 132 height 11
paste input "هو هوز"
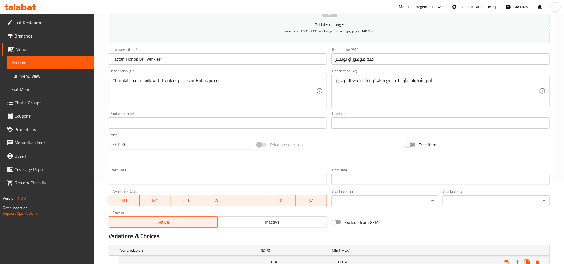
scroll to position [83, 0]
type input "هو هوز"
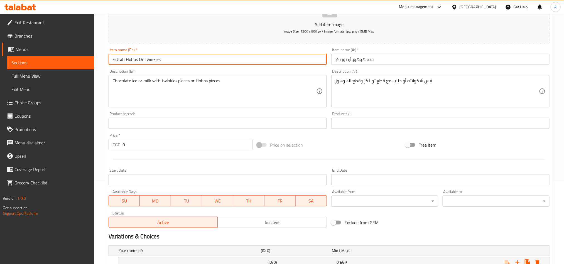
click at [129, 58] on input "Fattah Hohos Or Twinkies" at bounding box center [218, 59] width 218 height 11
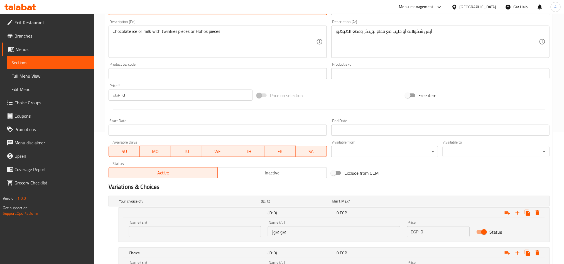
scroll to position [190, 0]
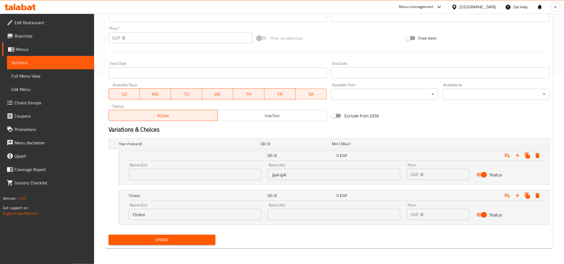
click at [216, 180] on input "text" at bounding box center [195, 174] width 132 height 11
paste input "Hohos"
type input "Hohos"
click at [281, 174] on input "هو هوز" at bounding box center [334, 174] width 132 height 11
click at [278, 175] on input "هو هوز" at bounding box center [334, 174] width 132 height 11
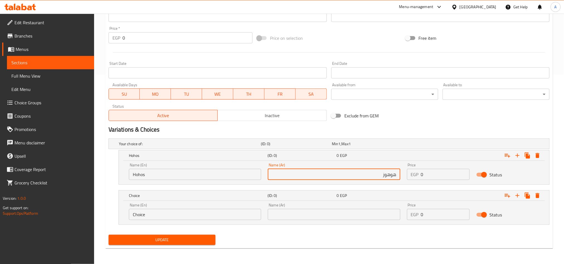
type input "هوهوز"
click at [426, 181] on div "Price EGP 0 Price" at bounding box center [439, 172] width 70 height 24
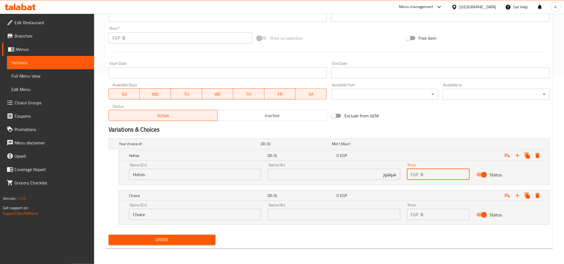
click at [432, 176] on input "0" at bounding box center [445, 174] width 49 height 11
paste input "60"
paste input "number"
type input "60"
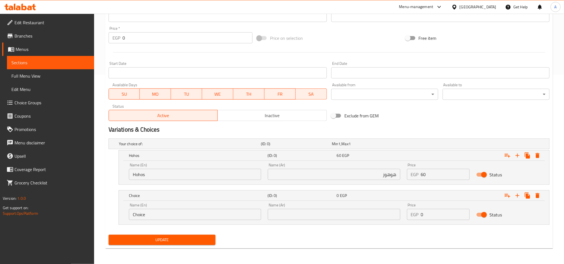
click at [352, 208] on div "Name (Ar) Name (Ar)" at bounding box center [334, 211] width 132 height 17
paste input "توينكز"
click at [363, 209] on input "text" at bounding box center [334, 214] width 132 height 11
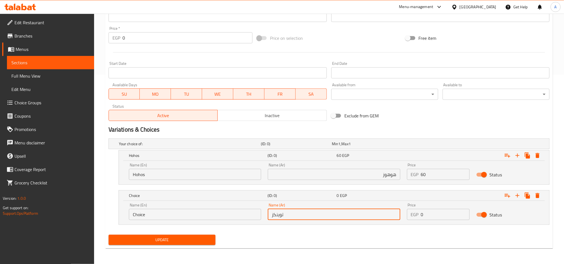
type input "توينكز"
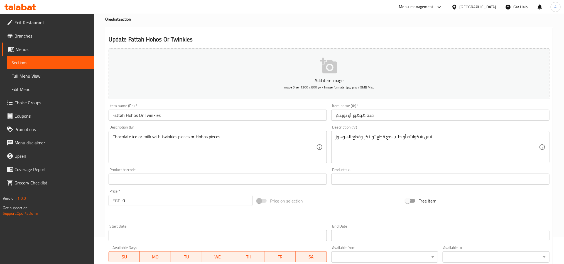
scroll to position [23, 0]
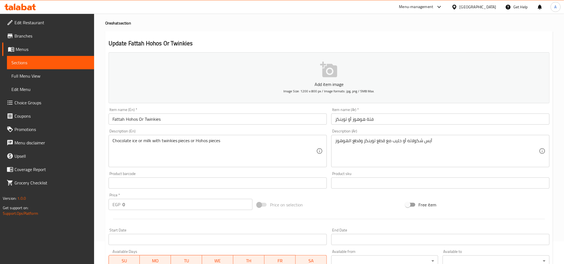
click at [167, 143] on textarea "Chocolate ice or milk with twinkies pieces or Hohos pieces" at bounding box center [214, 151] width 204 height 26
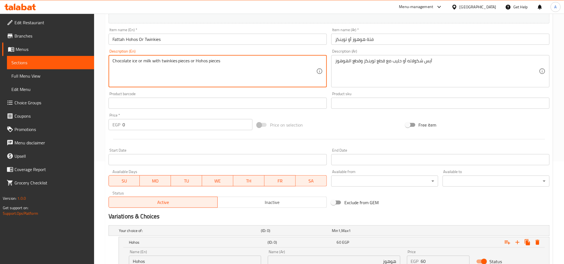
scroll to position [148, 0]
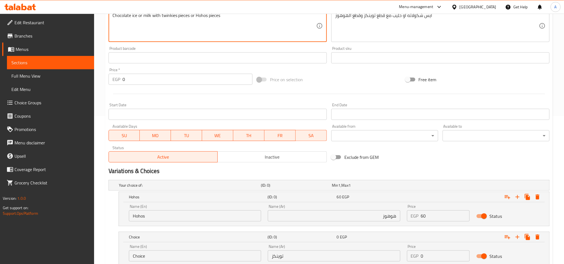
click at [175, 254] on input "Choice" at bounding box center [195, 256] width 132 height 11
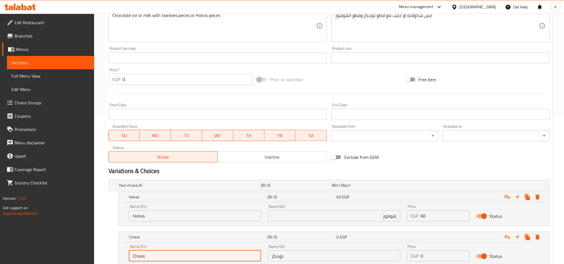
click at [175, 254] on input "Choice" at bounding box center [195, 256] width 132 height 11
paste input "twinkies"
click at [444, 149] on div "Add item image Image Size: 1200 x 800 px / Image formats: jpg, png / 5MB Max. I…" at bounding box center [329, 45] width 446 height 240
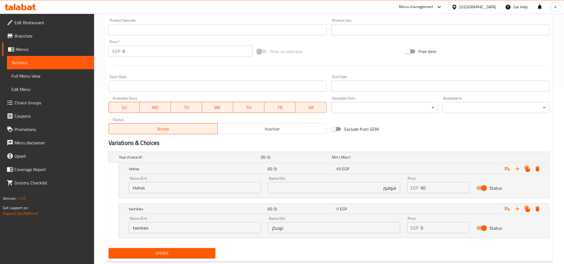
scroll to position [190, 0]
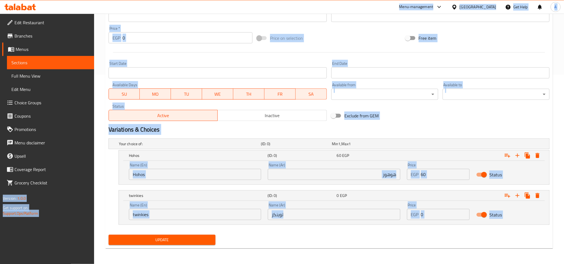
click at [204, 212] on input "twinkies" at bounding box center [195, 214] width 132 height 11
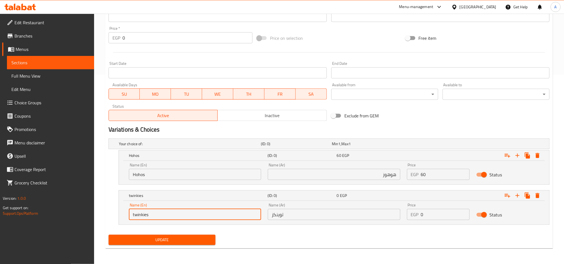
click at [204, 212] on input "twinkies" at bounding box center [195, 214] width 132 height 11
type input "Twinkies"
click at [444, 173] on input "60" at bounding box center [445, 174] width 49 height 11
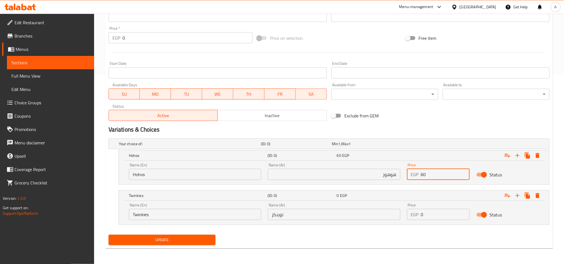
click at [444, 173] on input "60" at bounding box center [445, 174] width 49 height 11
click at [442, 211] on input "0" at bounding box center [445, 214] width 49 height 11
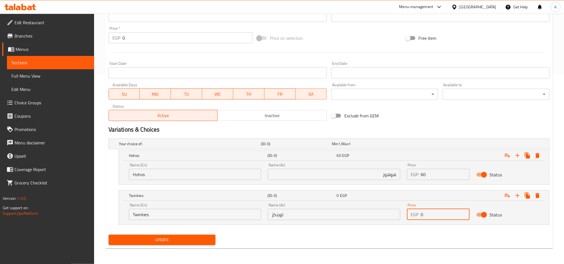
paste input "6"
type input "60"
click at [437, 231] on nav at bounding box center [329, 228] width 441 height 4
click at [507, 153] on icon "Expand" at bounding box center [507, 155] width 7 height 7
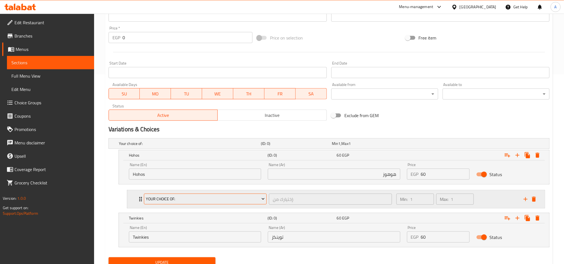
click at [257, 201] on span "Your Choice Of:" at bounding box center [205, 199] width 119 height 7
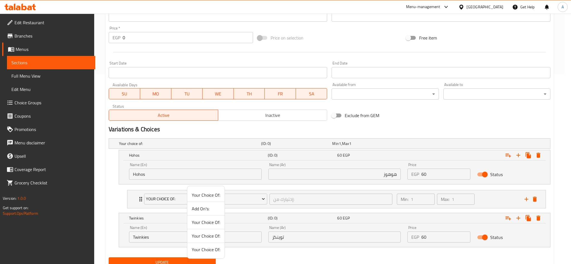
click at [211, 217] on li "Your Choice Of:" at bounding box center [205, 223] width 37 height 14
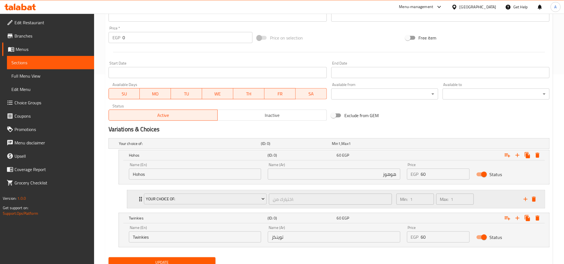
click at [475, 201] on div "Max: 1 ​" at bounding box center [455, 199] width 40 height 13
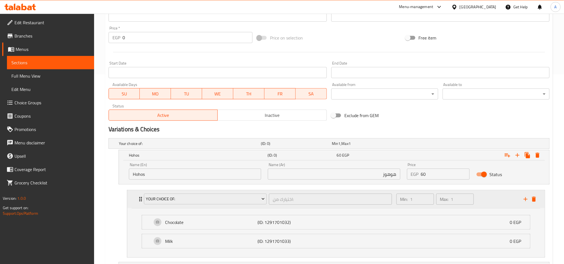
click at [475, 201] on div "Max: 1 ​" at bounding box center [455, 199] width 40 height 13
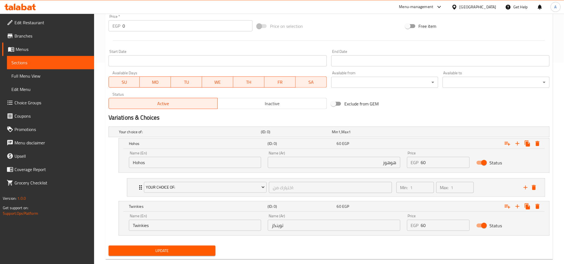
scroll to position [213, 0]
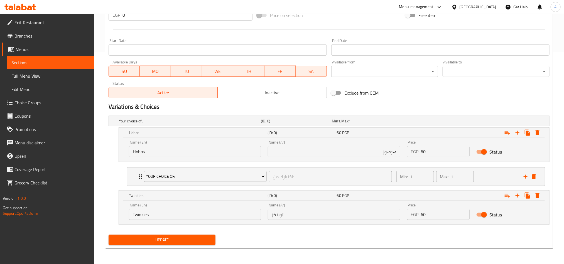
click at [472, 211] on div "Price EGP 60 Price" at bounding box center [439, 212] width 70 height 24
click at [487, 195] on div "Expand" at bounding box center [474, 196] width 139 height 12
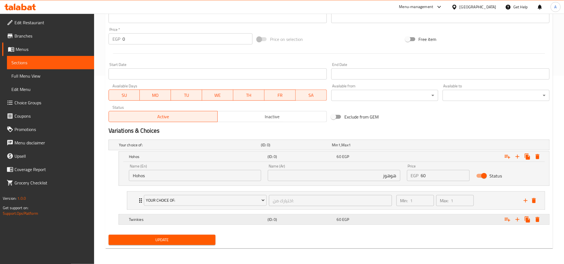
scroll to position [190, 0]
click at [505, 222] on icon "Expand" at bounding box center [507, 219] width 7 height 7
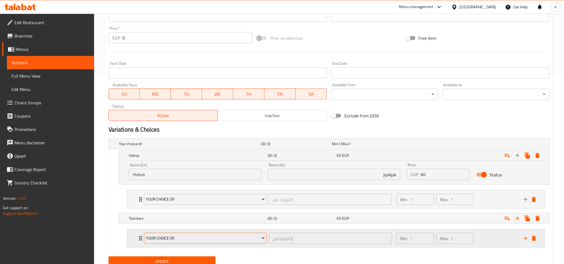
click at [197, 238] on span "Your Choice Of:" at bounding box center [205, 238] width 119 height 7
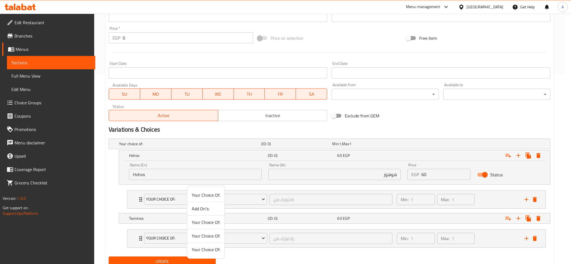
click at [205, 226] on span "Your Choice Of:" at bounding box center [206, 222] width 28 height 7
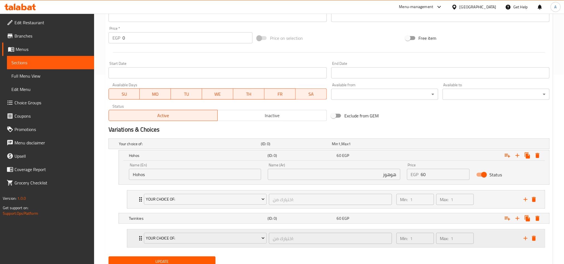
scroll to position [213, 0]
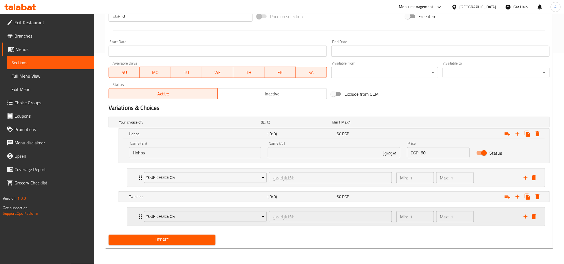
click at [485, 208] on div "Min: 1 ​ Max: 1 ​" at bounding box center [456, 217] width 127 height 18
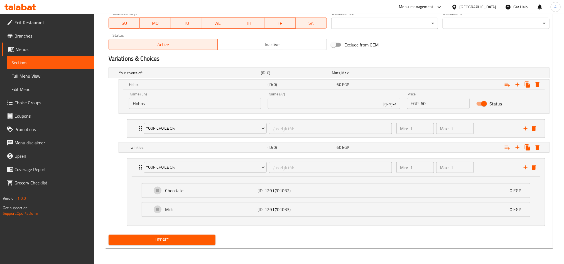
scroll to position [263, 0]
click at [175, 238] on span "Update" at bounding box center [162, 240] width 98 height 7
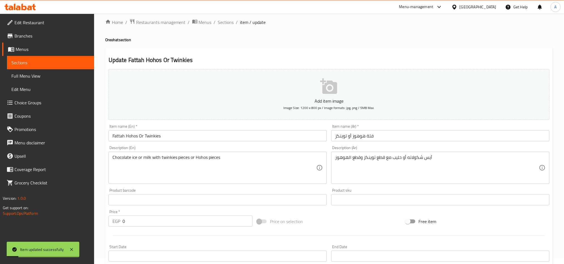
scroll to position [0, 0]
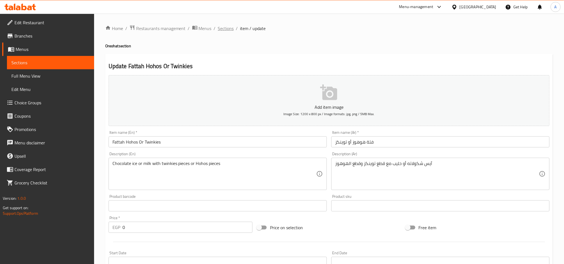
click at [223, 28] on span "Sections" at bounding box center [226, 28] width 16 height 7
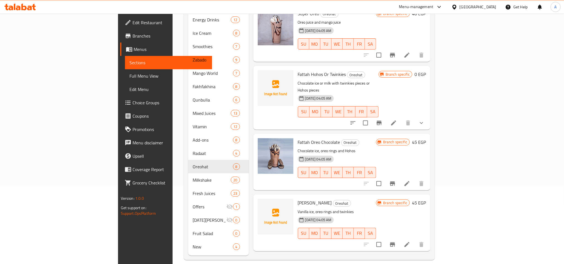
scroll to position [111, 0]
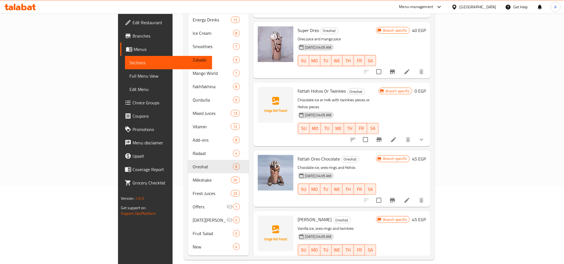
click at [298, 155] on span "Fattah Oreo Chocolate" at bounding box center [319, 159] width 42 height 8
click at [428, 133] on button "show more" at bounding box center [421, 139] width 13 height 13
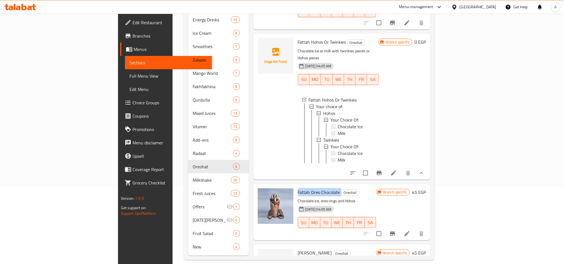
scroll to position [236, 0]
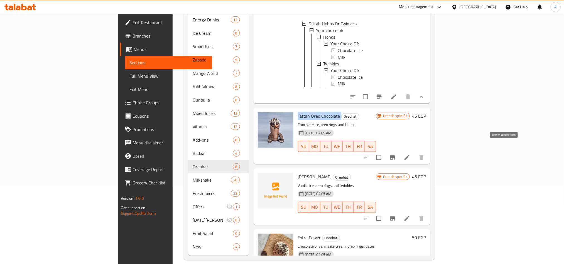
click at [396, 154] on icon "Branch-specific-item" at bounding box center [392, 157] width 7 height 7
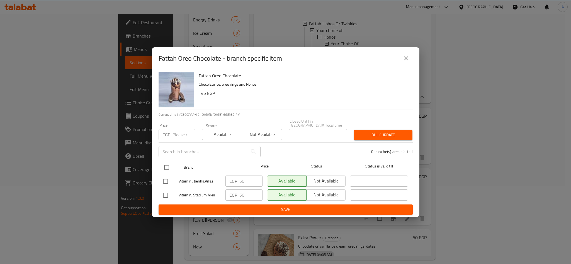
click at [168, 167] on input "checkbox" at bounding box center [167, 168] width 12 height 12
checkbox input "true"
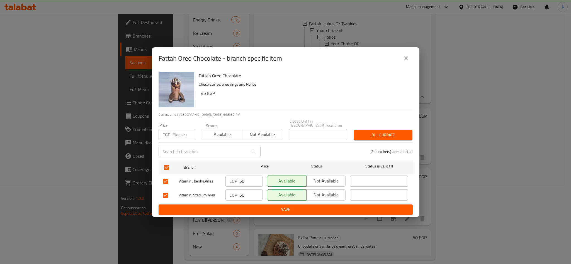
click at [177, 131] on input "number" at bounding box center [183, 134] width 23 height 11
type input "60"
click at [382, 132] on span "Bulk update" at bounding box center [383, 135] width 50 height 7
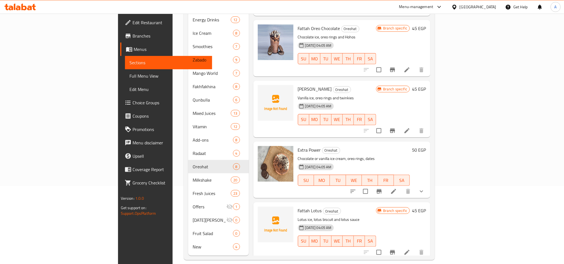
scroll to position [324, 0]
click at [396, 127] on icon "Branch-specific-item" at bounding box center [392, 130] width 7 height 7
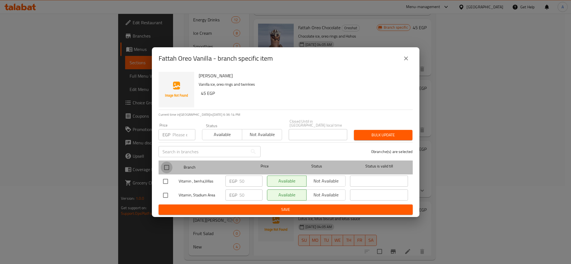
click at [168, 166] on input "checkbox" at bounding box center [167, 168] width 12 height 12
checkbox input "true"
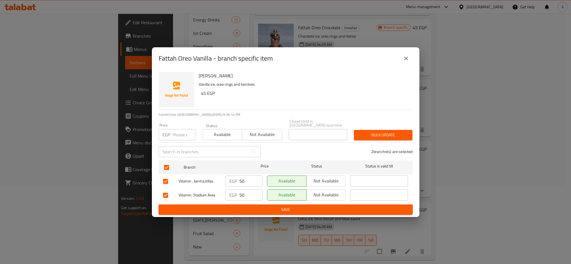
click at [175, 134] on input "number" at bounding box center [183, 134] width 23 height 11
paste input "09"
drag, startPoint x: 167, startPoint y: 134, endPoint x: 115, endPoint y: 127, distance: 53.1
click at [134, 131] on div "Fattah Oreo Vanilla - branch specific item Fattah Oreo Vanilla [PERSON_NAME], o…" at bounding box center [285, 132] width 571 height 264
type input "60"
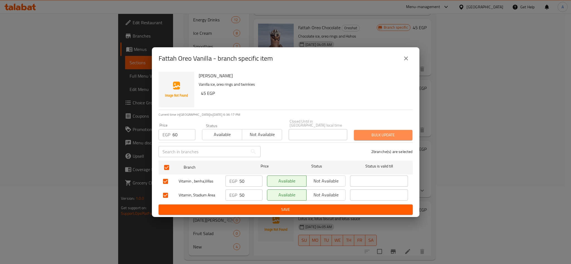
click at [405, 134] on span "Bulk update" at bounding box center [383, 135] width 50 height 7
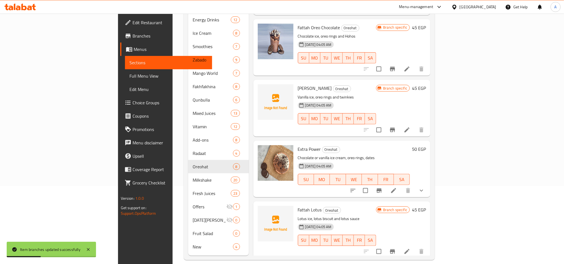
click at [428, 187] on div at bounding box center [387, 190] width 82 height 13
click at [428, 187] on button "show more" at bounding box center [421, 190] width 13 height 13
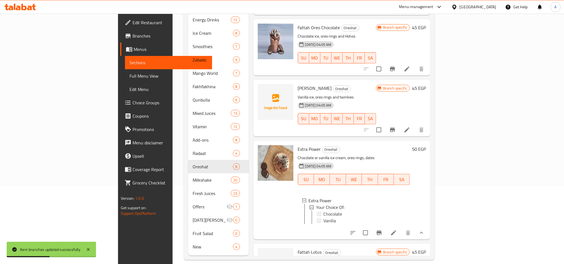
scroll to position [1, 0]
click at [383, 231] on icon "Branch-specific-item" at bounding box center [379, 233] width 7 height 7
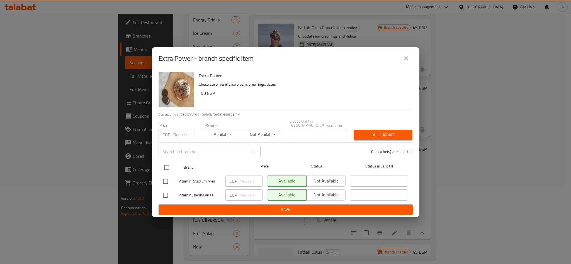
drag, startPoint x: 163, startPoint y: 171, endPoint x: 167, endPoint y: 162, distance: 10.1
click at [163, 171] on input "checkbox" at bounding box center [167, 168] width 12 height 12
checkbox input "true"
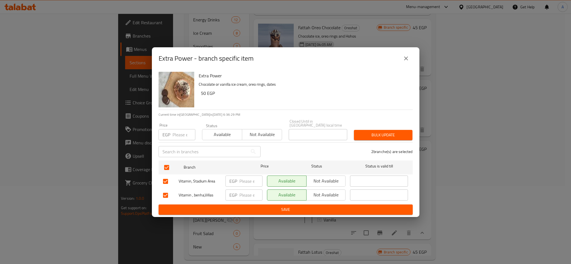
click at [177, 129] on input "number" at bounding box center [183, 134] width 23 height 11
paste input "60"
type input "60"
click at [387, 132] on span "Bulk update" at bounding box center [383, 135] width 50 height 7
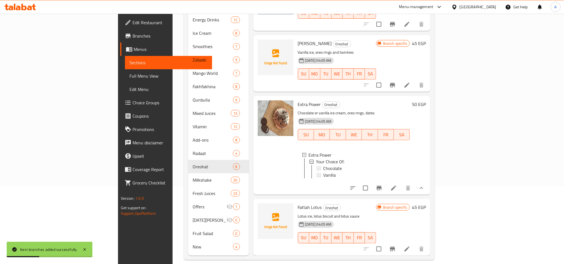
scroll to position [373, 0]
click at [428, 243] on div at bounding box center [394, 249] width 69 height 13
click at [396, 246] on icon "Branch-specific-item" at bounding box center [392, 249] width 7 height 7
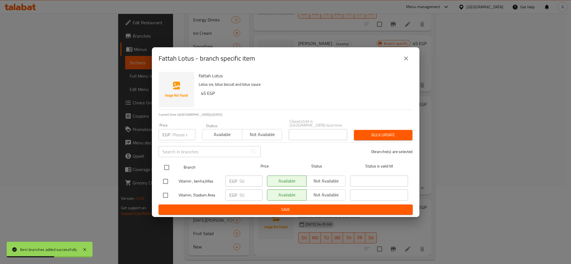
click at [170, 160] on div at bounding box center [171, 168] width 21 height 16
click at [168, 162] on input "checkbox" at bounding box center [167, 168] width 12 height 12
checkbox input "true"
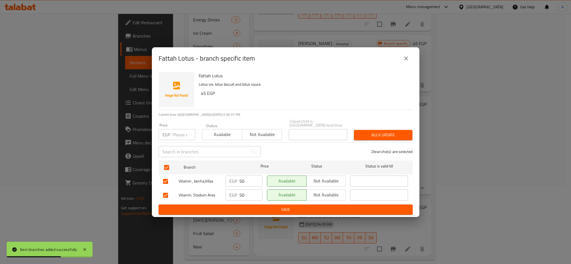
click at [172, 131] on input "number" at bounding box center [183, 134] width 23 height 11
paste input "65"
type input "65"
click at [394, 139] on div "Bulk update" at bounding box center [382, 135] width 65 height 17
click at [394, 135] on span "Bulk update" at bounding box center [383, 135] width 50 height 7
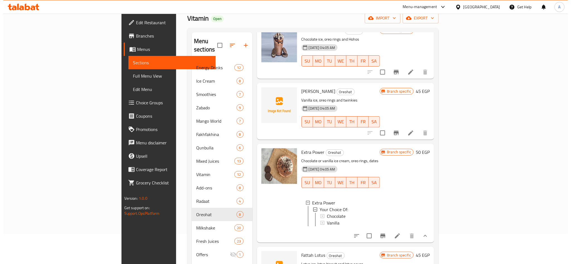
scroll to position [0, 0]
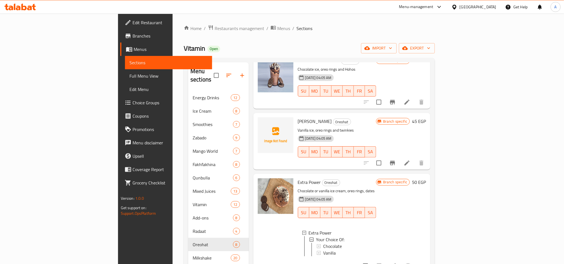
click at [226, 73] on icon "button" at bounding box center [229, 75] width 7 height 7
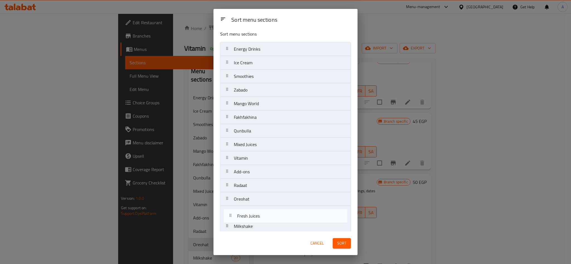
scroll to position [4, 0]
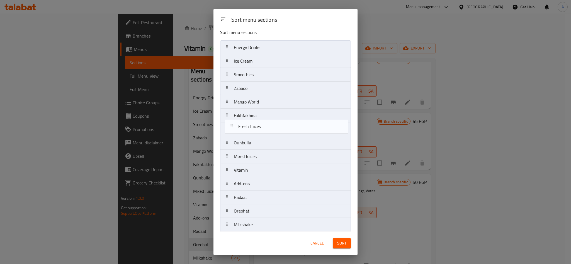
drag, startPoint x: 258, startPoint y: 231, endPoint x: 263, endPoint y: 116, distance: 115.4
click at [263, 116] on nav "Energy Drinks Ice Cream Smoothies Zabado Mango World Fakhfakhina Qunbulla Mixed…" at bounding box center [285, 163] width 131 height 246
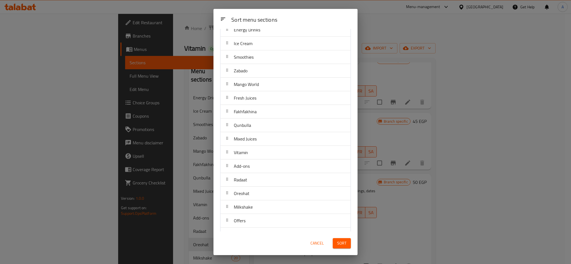
scroll to position [64, 0]
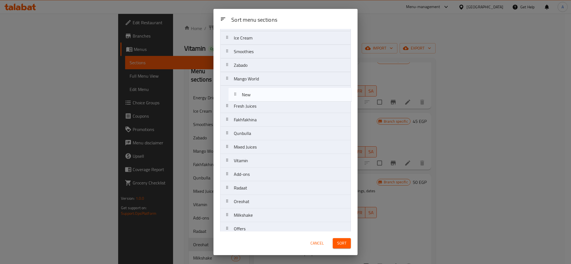
drag, startPoint x: 241, startPoint y: 222, endPoint x: 249, endPoint y: 90, distance: 132.8
click at [249, 90] on nav "Energy Drinks Ice Cream Smoothies Zabado Mango World Fresh Juices Fakhfakhina Q…" at bounding box center [285, 140] width 131 height 246
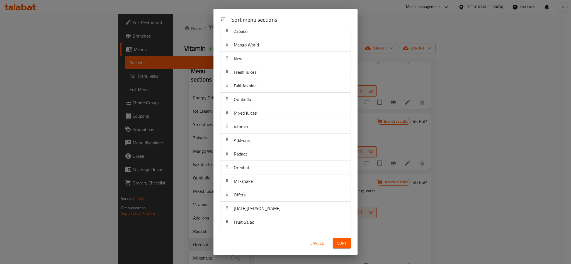
click at [341, 237] on div "Sort" at bounding box center [341, 243] width 25 height 17
click at [340, 246] on span "Sort" at bounding box center [341, 243] width 9 height 7
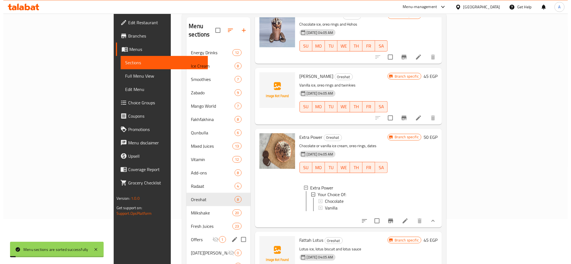
scroll to position [78, 0]
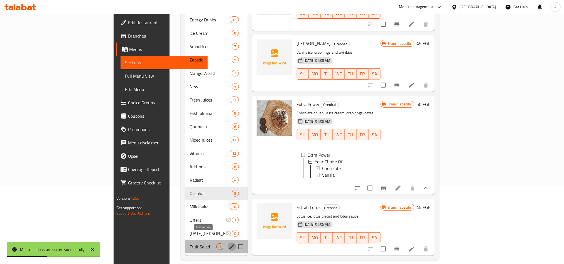
click at [228, 243] on button "edit" at bounding box center [232, 247] width 8 height 8
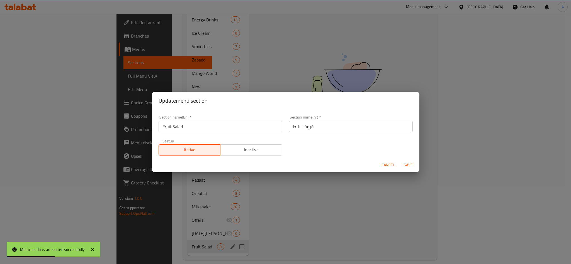
click at [247, 161] on div "Cancel Save" at bounding box center [285, 165] width 267 height 15
click at [255, 149] on span "Inactive" at bounding box center [250, 150] width 57 height 8
click at [398, 161] on div "Cancel Save" at bounding box center [285, 165] width 267 height 15
click at [402, 161] on button "Save" at bounding box center [408, 165] width 18 height 10
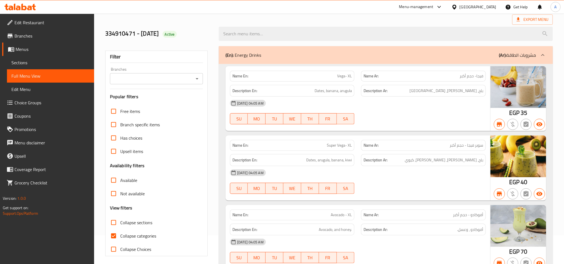
scroll to position [29, 0]
click at [161, 80] on input "Branches" at bounding box center [152, 79] width 80 height 8
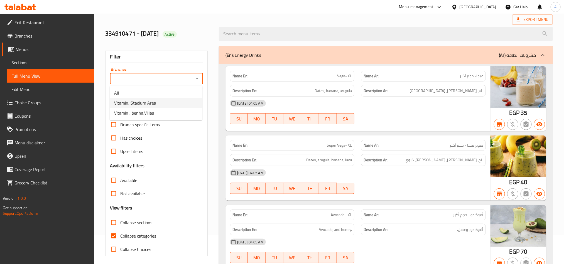
click at [162, 106] on li "Vitamin, Stadium Area" at bounding box center [156, 103] width 93 height 10
type input "Vitamin, Stadium Area"
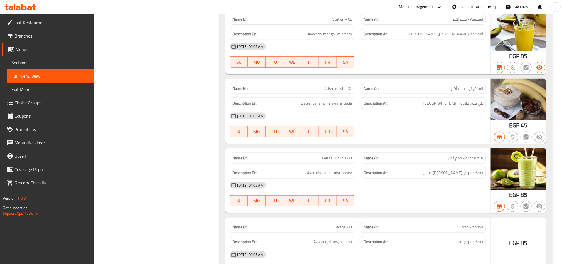
scroll to position [488, 0]
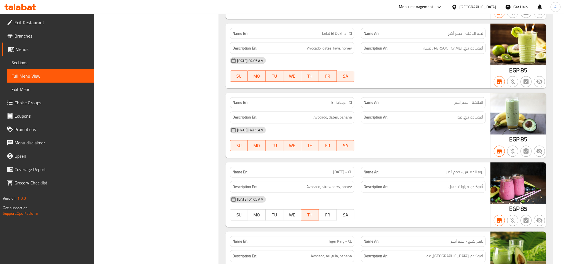
click at [230, 193] on div "Description En: Avocado, strawberry, honey" at bounding box center [292, 187] width 125 height 12
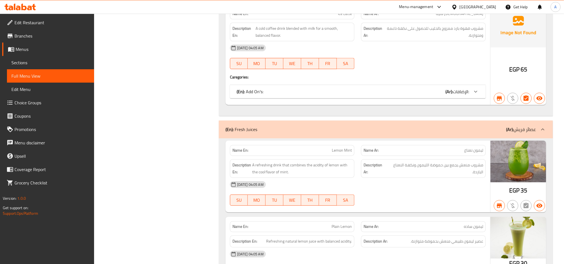
scroll to position [9833, 0]
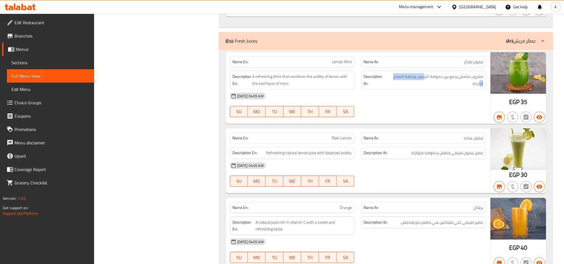
drag, startPoint x: 480, startPoint y: 130, endPoint x: 425, endPoint y: 122, distance: 55.7
click at [425, 89] on div "Description Ar: مشروب منعش يجمع بين حموضة الليمون ونكهة النعناع الباردة." at bounding box center [423, 80] width 125 height 19
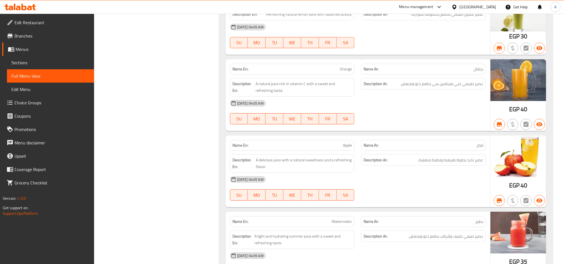
scroll to position [9958, 0]
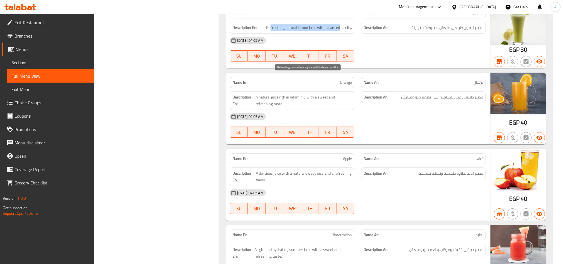
drag, startPoint x: 271, startPoint y: 78, endPoint x: 339, endPoint y: 81, distance: 68.8
click at [339, 31] on span "Refreshing natural lemon juice with balanced acidity." at bounding box center [309, 27] width 86 height 7
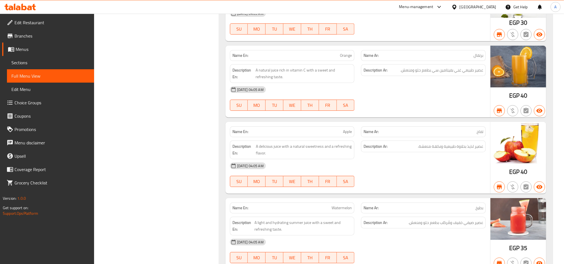
scroll to position [10000, 0]
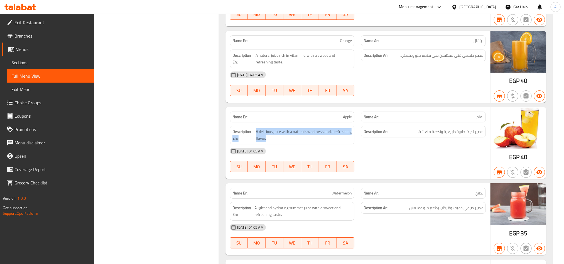
drag, startPoint x: 255, startPoint y: 184, endPoint x: 275, endPoint y: 193, distance: 21.9
click at [275, 145] on div "Description En: A delicious juice with a natural sweetness and a refreshing fla…" at bounding box center [292, 135] width 125 height 19
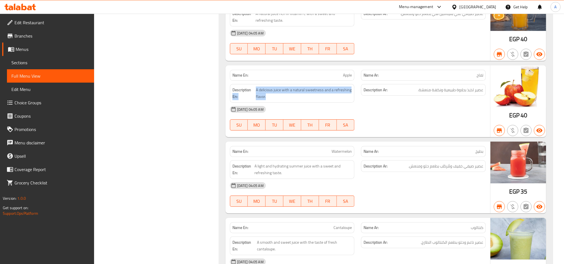
scroll to position [10083, 0]
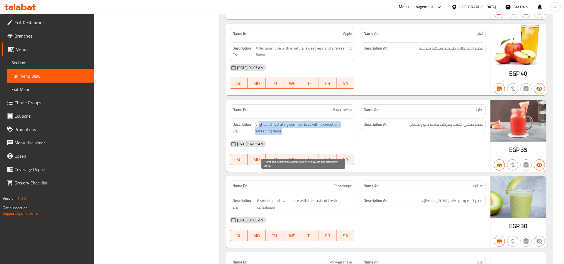
drag, startPoint x: 258, startPoint y: 177, endPoint x: 317, endPoint y: 182, distance: 58.6
click at [317, 135] on span "A light and hydrating summer juice with a sweet and refreshing taste." at bounding box center [303, 128] width 97 height 14
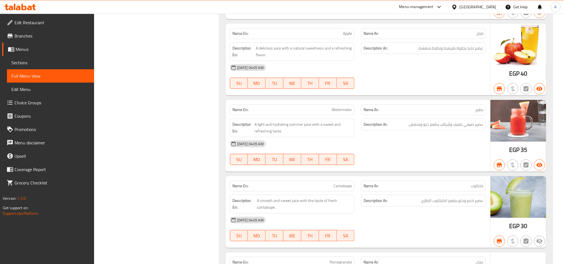
click at [525, 155] on span "35" at bounding box center [524, 150] width 7 height 11
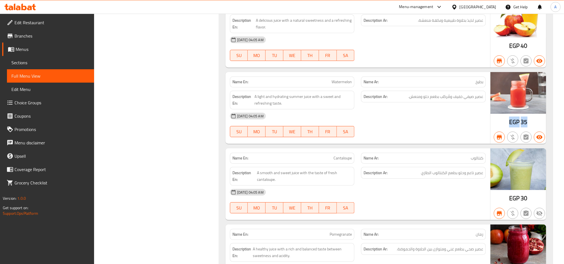
scroll to position [10125, 0]
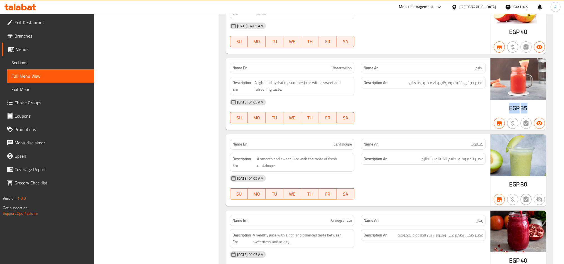
click at [409, 99] on div "Description Ar: عصير صيفي خفيف ومُرطّب بطعم حلو ومنعش." at bounding box center [423, 86] width 131 height 25
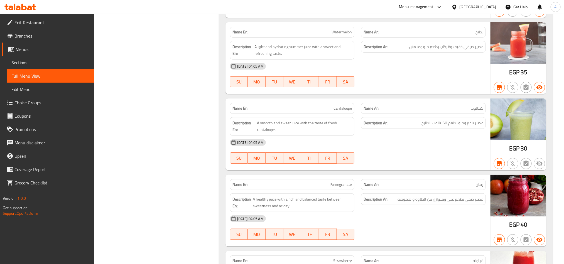
scroll to position [10208, 0]
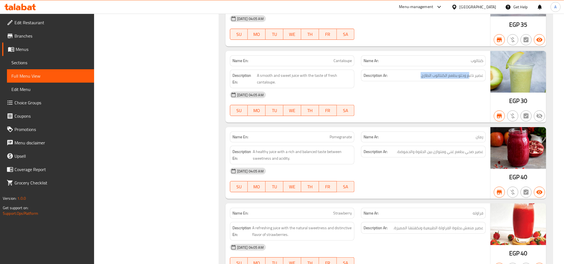
drag, startPoint x: 470, startPoint y: 130, endPoint x: 420, endPoint y: 130, distance: 49.3
click at [420, 79] on h6 "Description Ar: عصير ناعم وحلو بطعم الكنتالوب الطازج." at bounding box center [424, 75] width 120 height 7
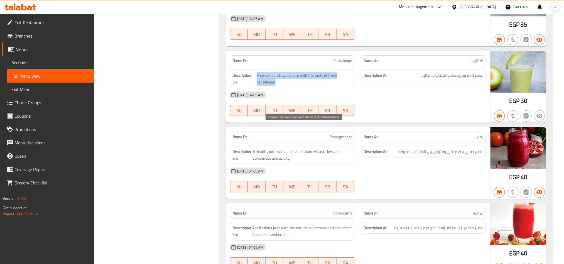
drag, startPoint x: 258, startPoint y: 126, endPoint x: 283, endPoint y: 131, distance: 25.6
click at [283, 86] on span "A smooth and sweet juice with the taste of fresh cantaloupe." at bounding box center [304, 79] width 95 height 14
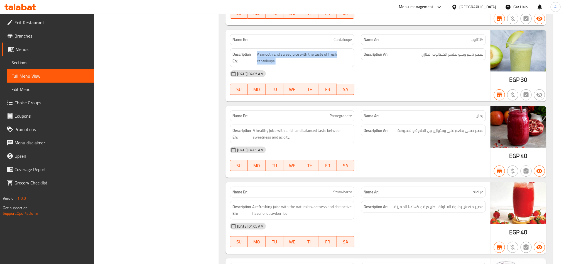
scroll to position [10292, 0]
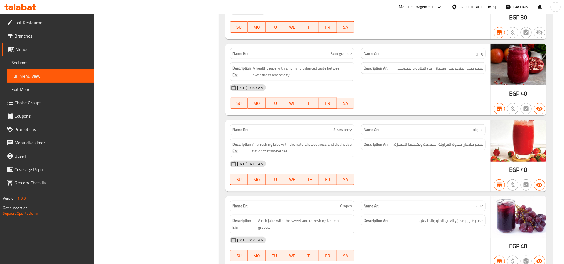
click at [376, 57] on strong "Name Ar:" at bounding box center [371, 54] width 15 height 6
click at [525, 99] on span "40" at bounding box center [524, 93] width 7 height 11
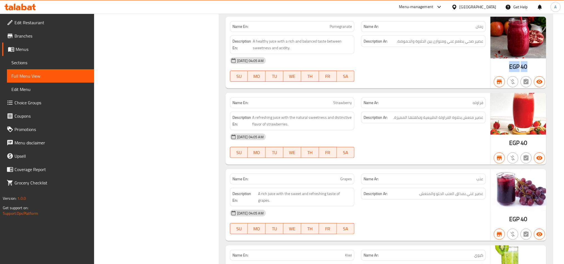
scroll to position [10334, 0]
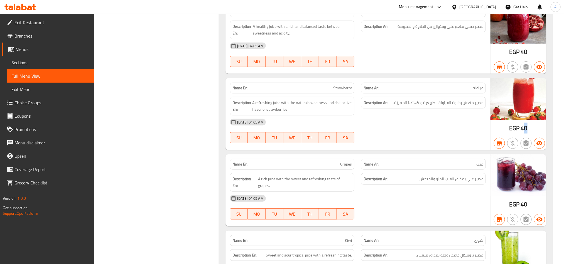
drag, startPoint x: 528, startPoint y: 179, endPoint x: 524, endPoint y: 181, distance: 4.9
click at [524, 150] on div "EGP 40" at bounding box center [519, 114] width 56 height 72
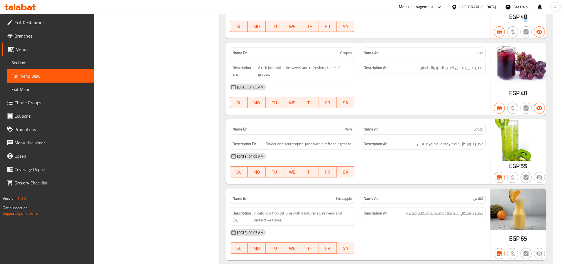
scroll to position [10459, 0]
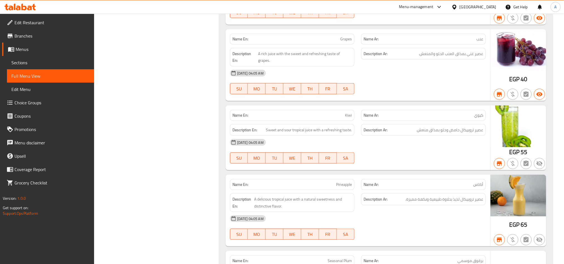
click at [523, 158] on span "55" at bounding box center [524, 152] width 7 height 11
drag, startPoint x: 266, startPoint y: 177, endPoint x: 359, endPoint y: 191, distance: 94.6
click at [355, 171] on div "Name En: Kiwi Name Ar: كيوي Description En: Sweet and sour tropical juice with …" at bounding box center [358, 138] width 265 height 65
click at [356, 149] on div "[DATE] 04:05 AM" at bounding box center [358, 142] width 263 height 13
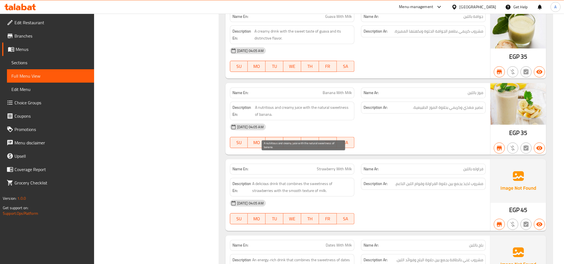
scroll to position [10877, 0]
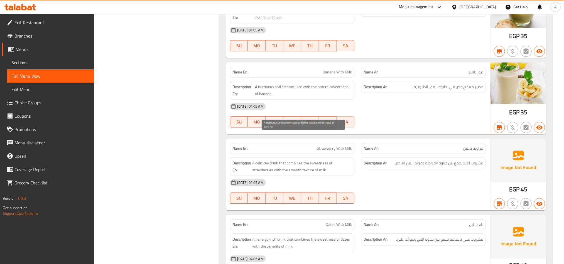
click at [294, 97] on span "A nutritious and creamy juice with the natural sweetness of banana." at bounding box center [303, 91] width 97 height 14
copy span "A nutritious and creamy juice with the natural sweetness of banana."
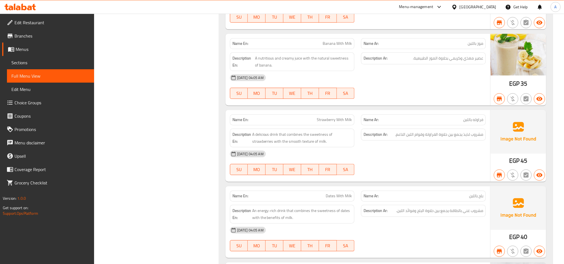
scroll to position [10655, 0]
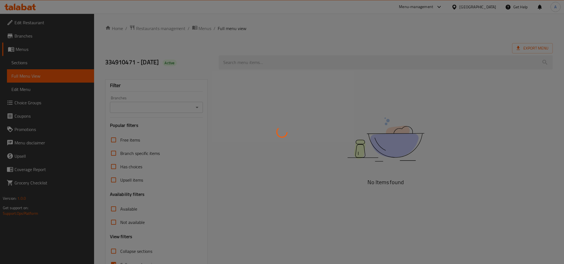
click at [59, 37] on div at bounding box center [282, 132] width 564 height 264
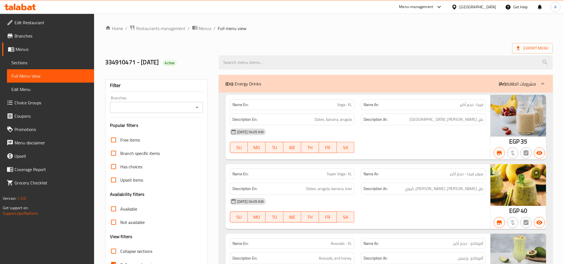
click at [432, 106] on p "Name Ar: فيجا- حجم أكبر" at bounding box center [424, 105] width 120 height 6
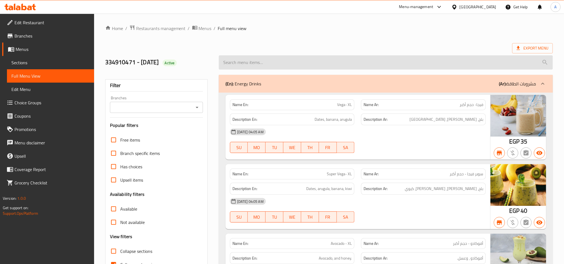
click at [451, 57] on input "search" at bounding box center [386, 62] width 334 height 14
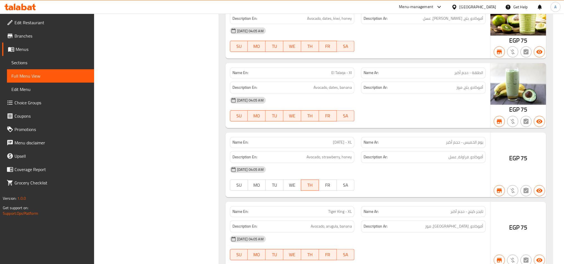
scroll to position [585, 0]
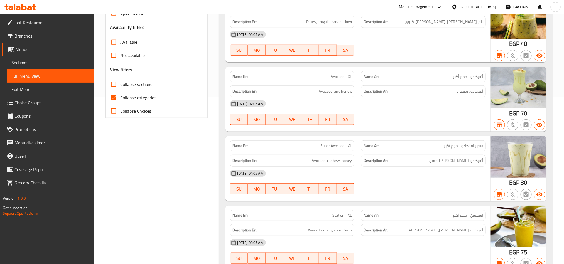
click at [272, 93] on h6 "Description En: Avocado, and honey." at bounding box center [293, 91] width 120 height 7
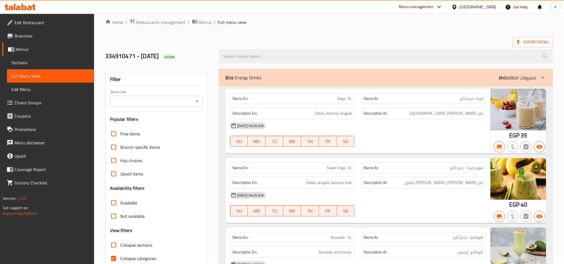
scroll to position [0, 0]
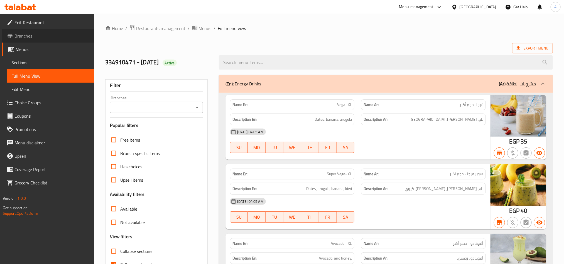
click at [40, 42] on link "Branches" at bounding box center [48, 35] width 92 height 13
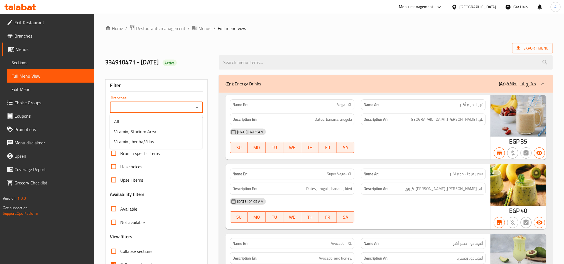
click at [179, 109] on input "Branches" at bounding box center [152, 108] width 80 height 8
click at [179, 134] on li "Vitamin, Stadium Area" at bounding box center [156, 132] width 93 height 10
type input "Vitamin, Stadium Area"
click at [403, 32] on ol "Home / Restaurants management / Menus / Full menu view" at bounding box center [329, 28] width 448 height 7
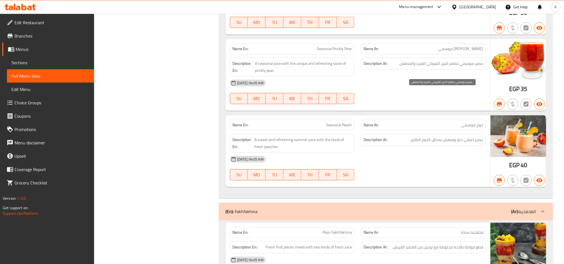
scroll to position [5217, 0]
click at [471, 166] on div "[DATE] 04:05 AM" at bounding box center [358, 158] width 263 height 13
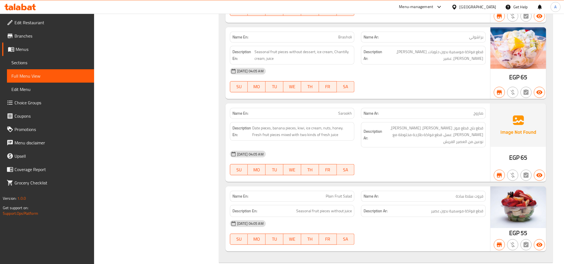
scroll to position [5635, 0]
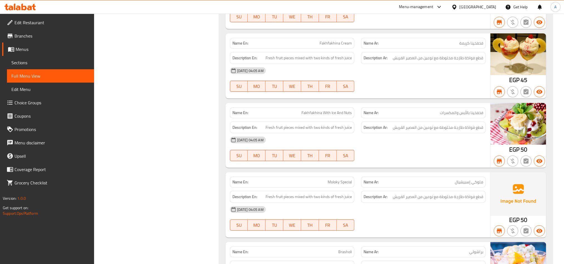
scroll to position [5510, 0]
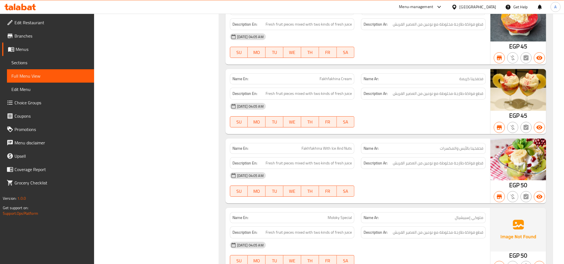
click at [475, 82] on span "فخفخينا كريمة" at bounding box center [471, 79] width 24 height 6
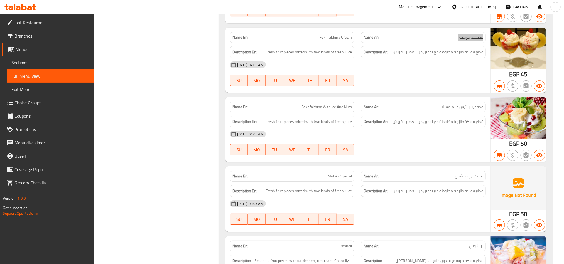
scroll to position [5551, 0]
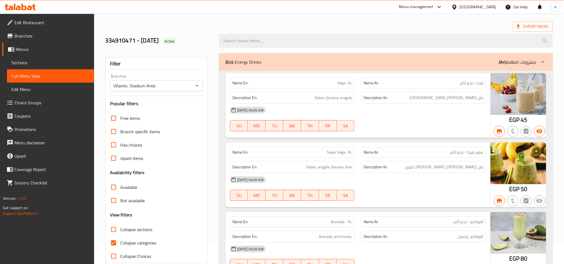
scroll to position [3732, 0]
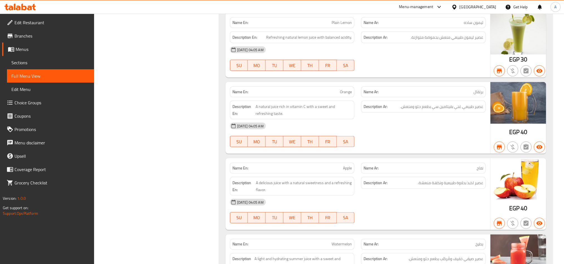
click at [336, 123] on div "Description En: A natural juice rich in vitamin C with a sweet and refreshing t…" at bounding box center [292, 109] width 131 height 25
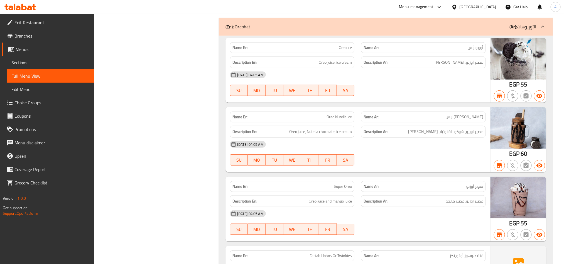
scroll to position [9211, 0]
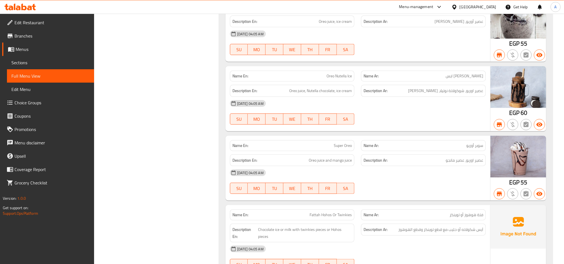
click at [522, 49] on span "55" at bounding box center [524, 43] width 7 height 11
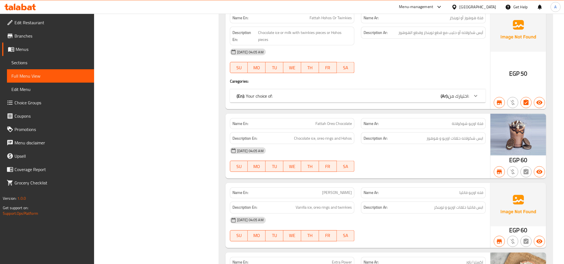
scroll to position [9420, 0]
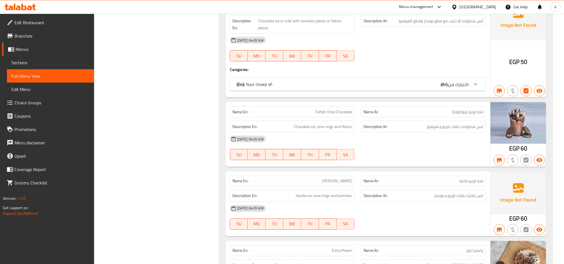
click at [480, 91] on div "(En): Your choice of: (Ar): اختيارك من:" at bounding box center [358, 84] width 256 height 13
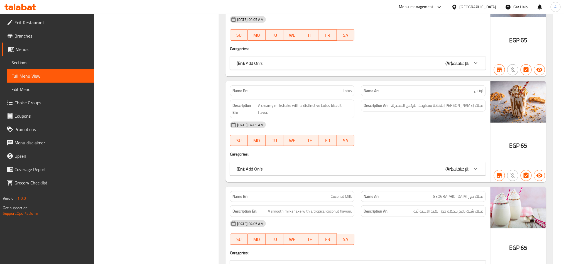
scroll to position [11509, 0]
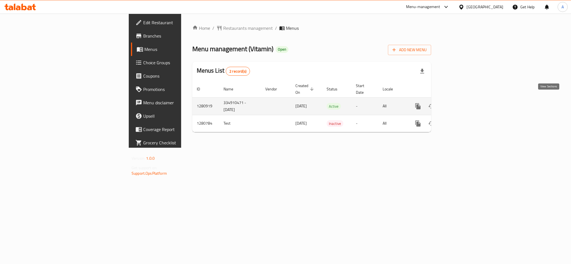
click at [464, 101] on link "enhanced table" at bounding box center [457, 106] width 13 height 13
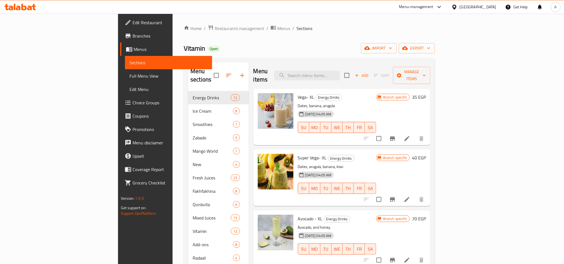
click at [435, 42] on div "Home / Restaurants management / Menus / Sections Vitamin Open import export Men…" at bounding box center [309, 182] width 251 height 314
click at [431, 48] on span "export" at bounding box center [416, 48] width 27 height 7
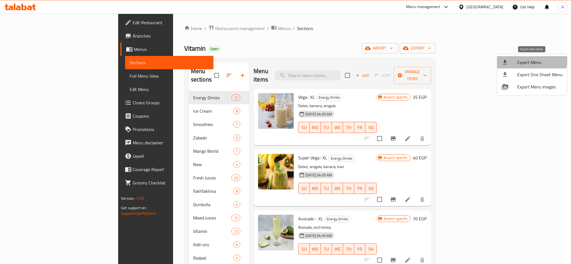
click at [528, 60] on span "Export Menu" at bounding box center [539, 62] width 45 height 7
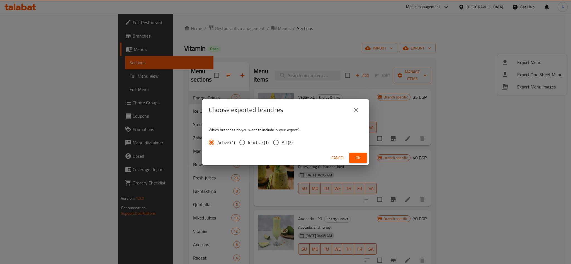
drag, startPoint x: 294, startPoint y: 143, endPoint x: 291, endPoint y: 142, distance: 3.7
click at [294, 143] on div "Active (1) Inactive (1) All (2)" at bounding box center [253, 143] width 88 height 12
click at [291, 142] on span "All (2)" at bounding box center [287, 142] width 11 height 7
click at [282, 142] on input "All (2)" at bounding box center [276, 143] width 12 height 12
radio input "true"
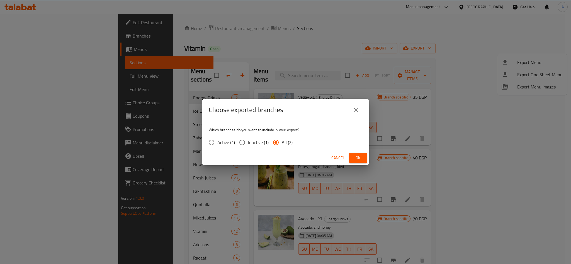
click at [351, 156] on button "Ok" at bounding box center [358, 158] width 18 height 10
